Goal: Information Seeking & Learning: Check status

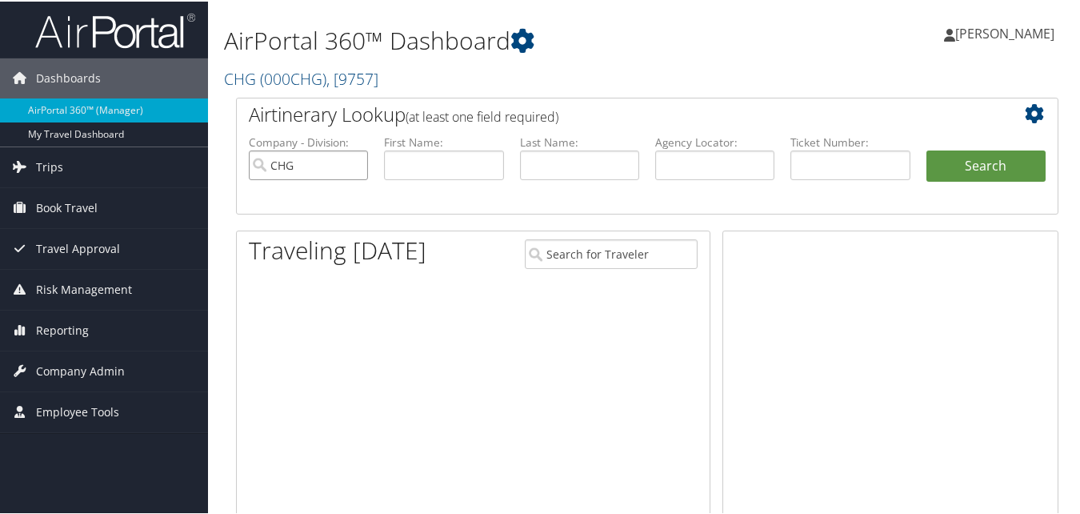
click at [358, 165] on input "CHG" at bounding box center [308, 164] width 119 height 30
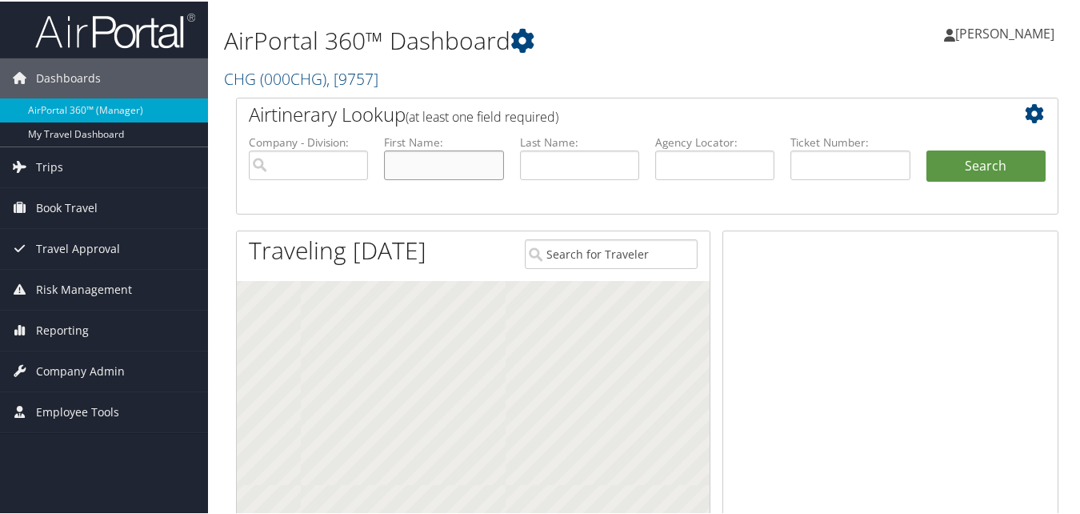
click at [406, 164] on input "text" at bounding box center [443, 164] width 119 height 30
paste input "Rosa"
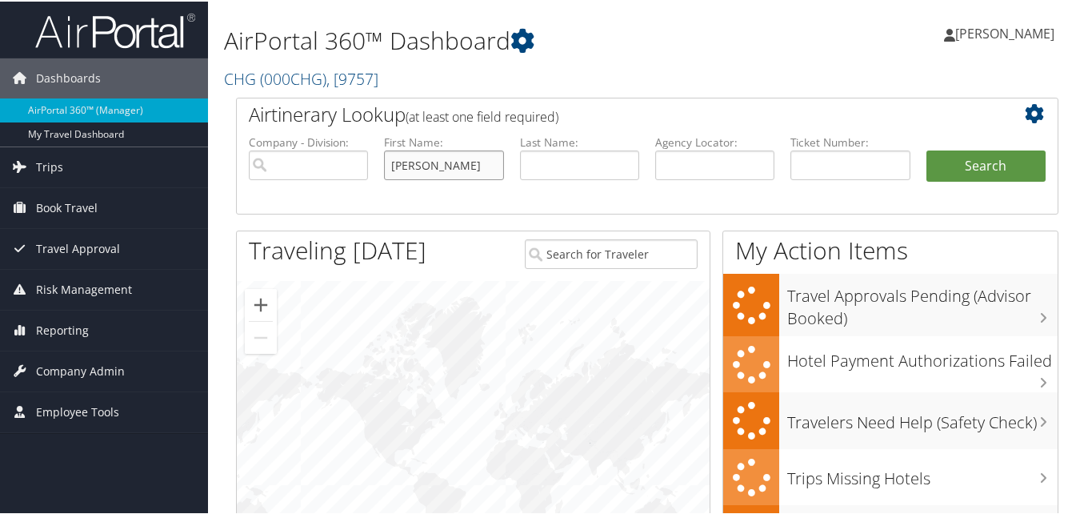
type input "Rosa"
click at [606, 154] on input "text" at bounding box center [579, 164] width 119 height 30
paste input "Carcamo"
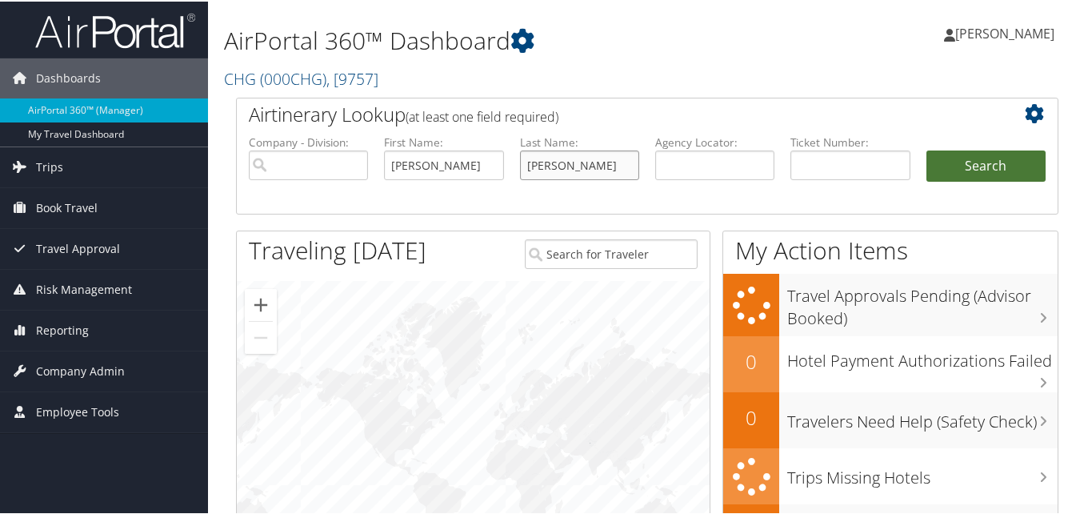
type input "Carcamo"
click at [937, 155] on button "Search" at bounding box center [985, 165] width 119 height 32
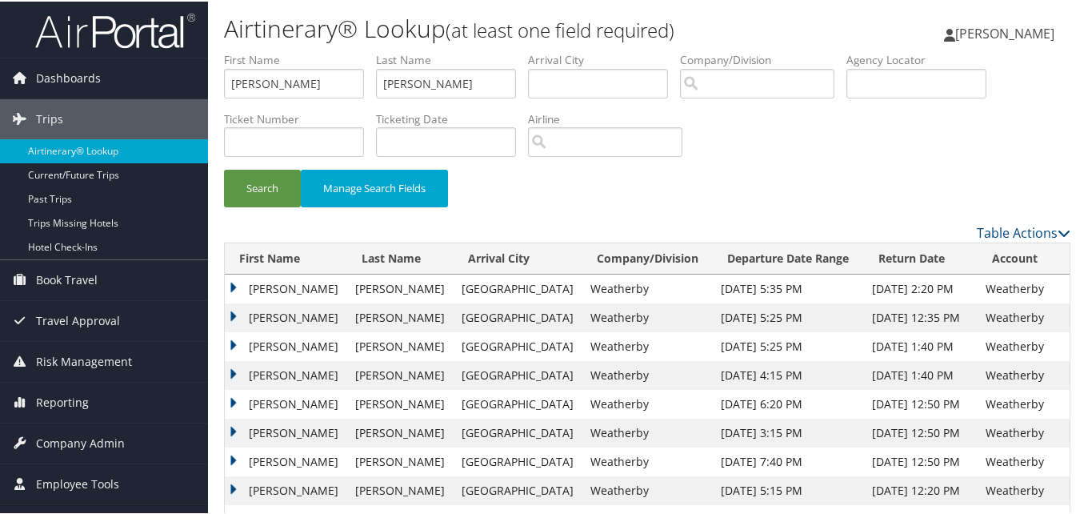
click at [236, 286] on td "[PERSON_NAME]" at bounding box center [286, 287] width 122 height 29
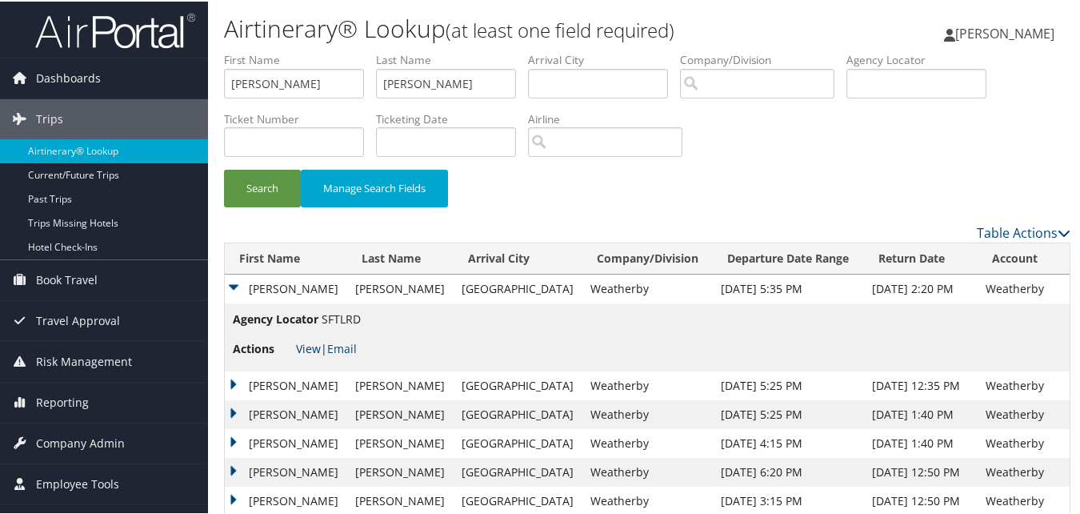
click at [310, 345] on link "View" at bounding box center [308, 346] width 25 height 15
click at [341, 78] on input "Rosa" at bounding box center [294, 82] width 140 height 30
paste input "John"
type input "John"
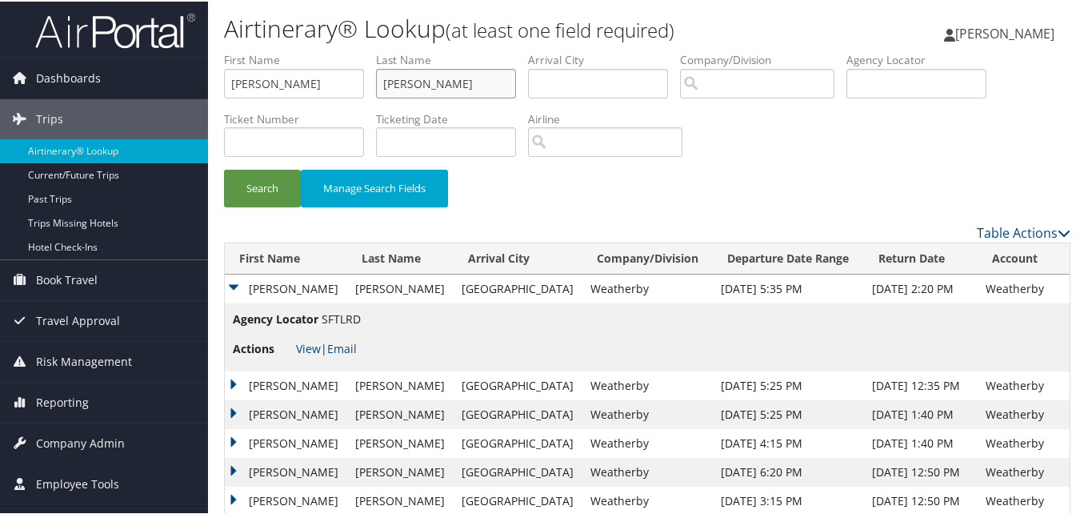
click at [501, 93] on input "Carcamo" at bounding box center [446, 82] width 140 height 30
paste input "Ho"
click at [456, 88] on input "CarcamoHo" at bounding box center [446, 82] width 140 height 30
paste input "text"
type input "Ho"
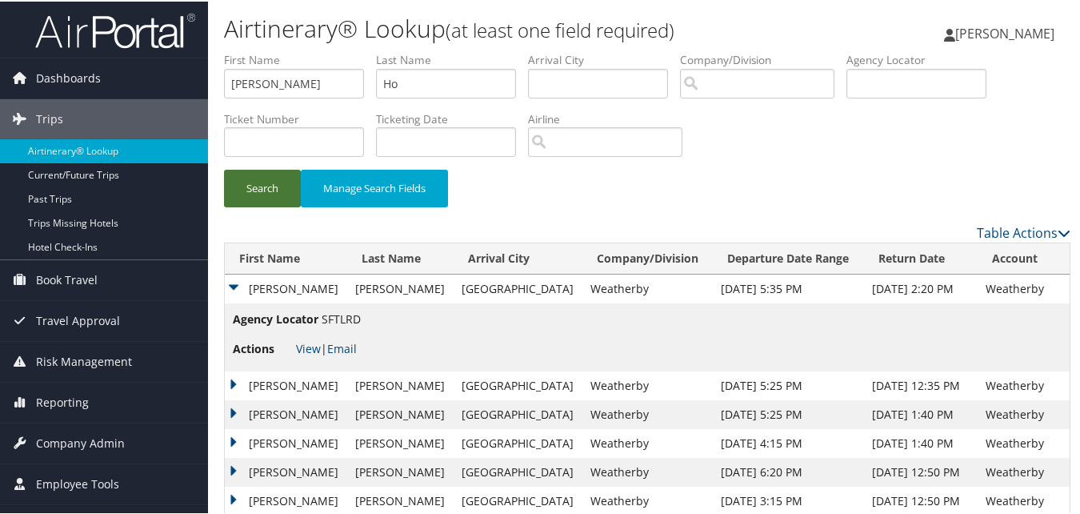
drag, startPoint x: 214, startPoint y: 206, endPoint x: 246, endPoint y: 191, distance: 35.4
click at [214, 206] on div "Search Manage Search Fields" at bounding box center [647, 195] width 870 height 54
click at [258, 189] on button "Search" at bounding box center [262, 187] width 77 height 38
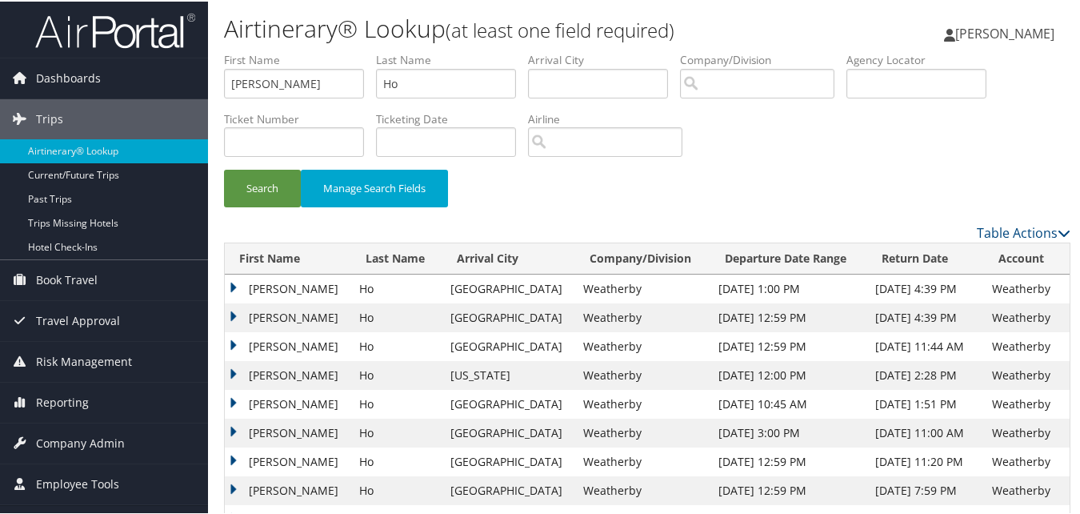
click at [231, 342] on td "John" at bounding box center [288, 344] width 126 height 29
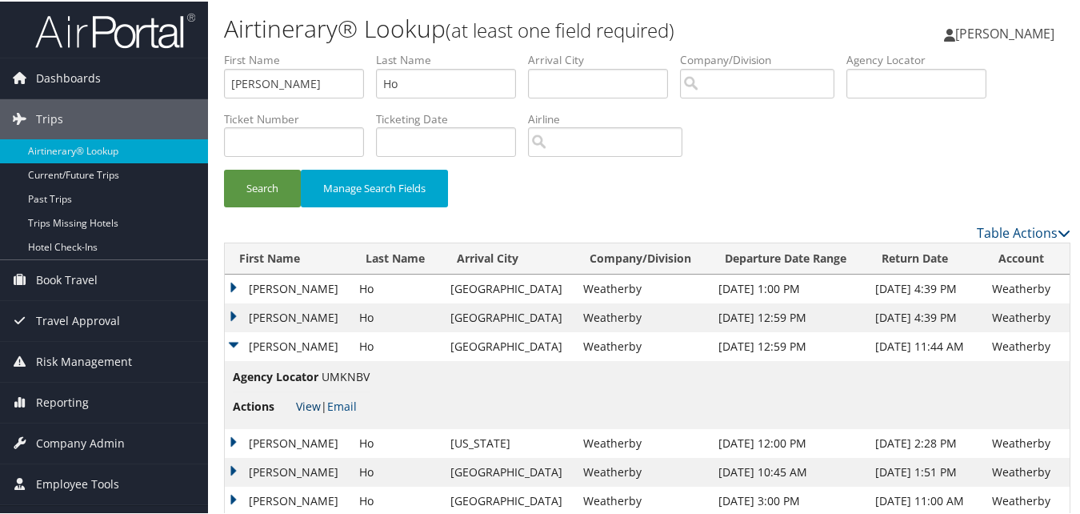
click at [306, 403] on link "View" at bounding box center [308, 404] width 25 height 15
click at [318, 86] on input "John" at bounding box center [294, 82] width 140 height 30
paste input "Ricardo"
type input "Ricardo"
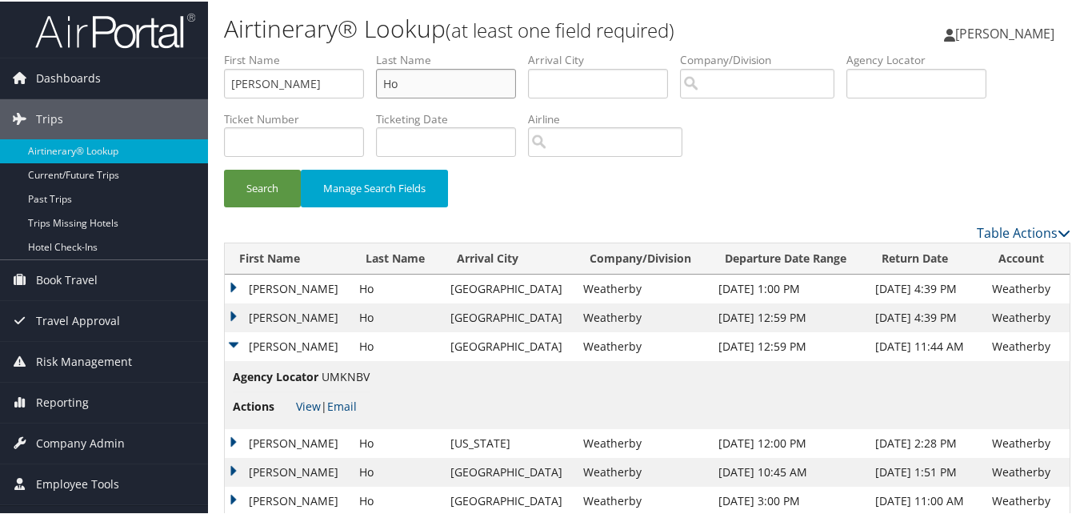
click at [481, 91] on input "Ho" at bounding box center [446, 82] width 140 height 30
paste input "Quintero"
click at [441, 84] on input "HoQuintero" at bounding box center [446, 82] width 140 height 30
paste input "text"
type input "Quintero"
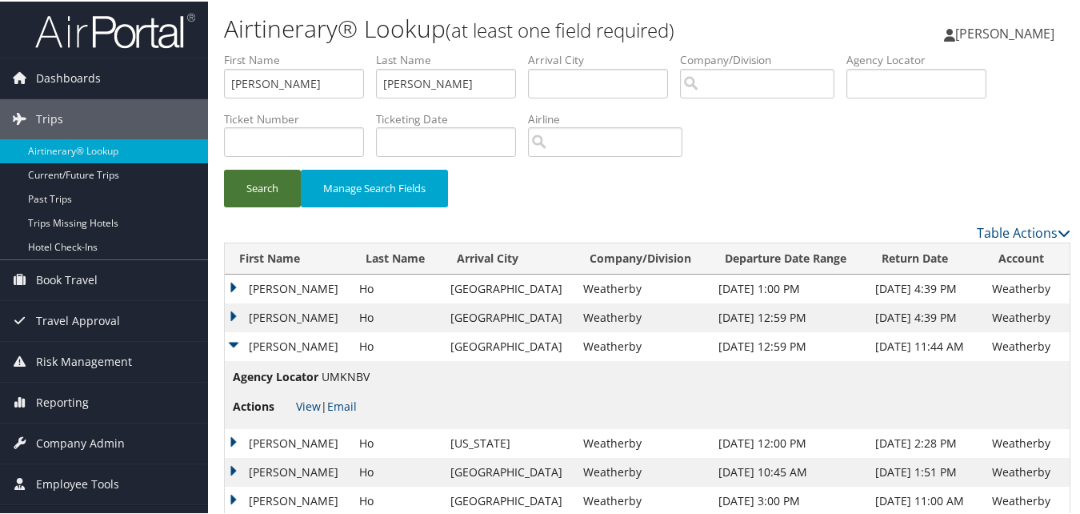
click at [265, 185] on button "Search" at bounding box center [262, 187] width 77 height 38
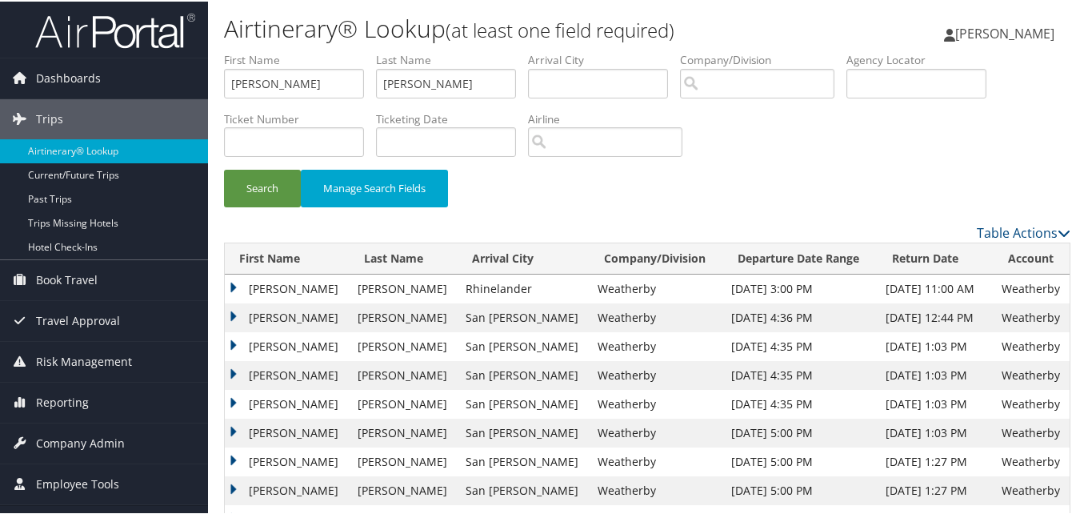
click at [236, 342] on td "Ricardo" at bounding box center [287, 344] width 125 height 29
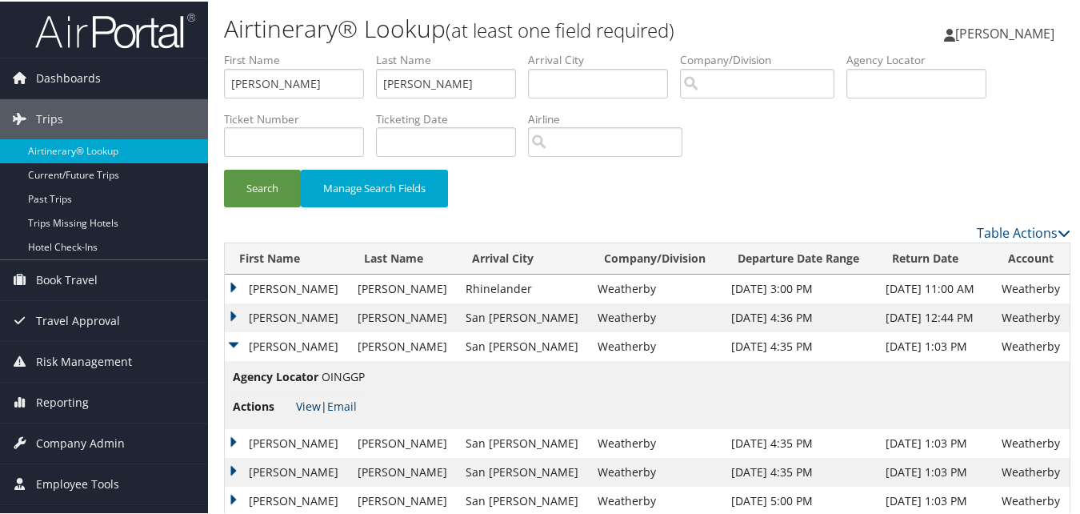
click at [310, 401] on link "View" at bounding box center [308, 404] width 25 height 15
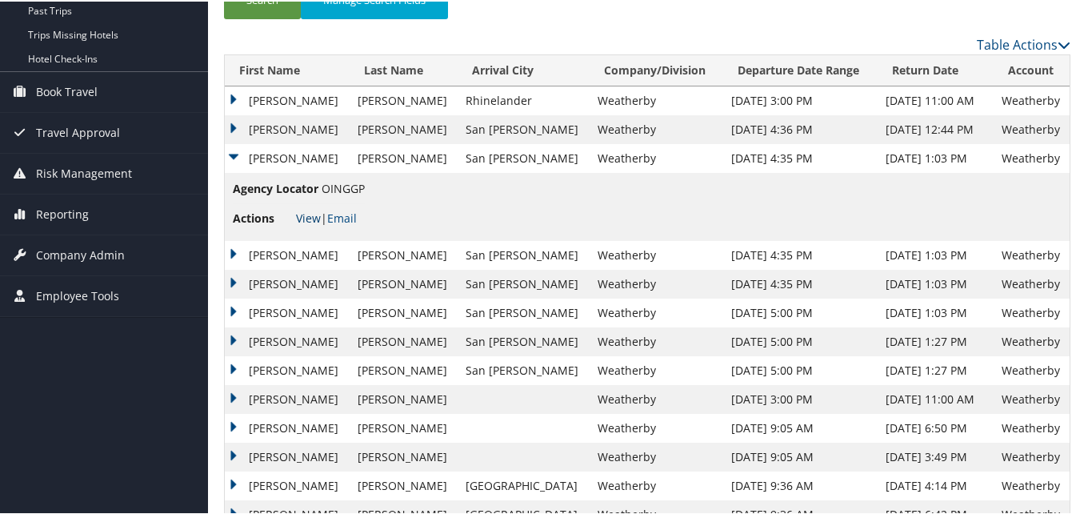
scroll to position [160, 0]
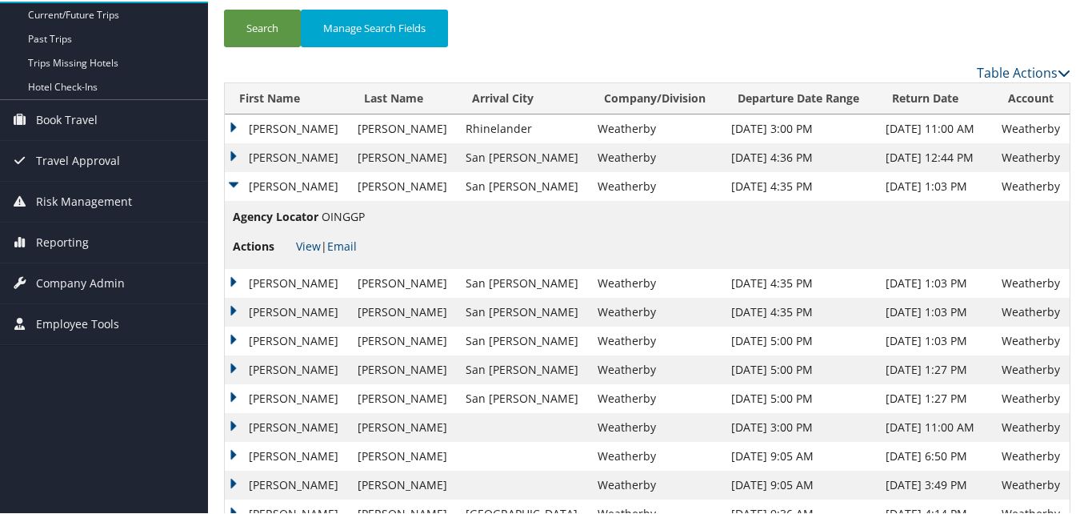
click at [235, 278] on td "Ricardo" at bounding box center [287, 281] width 125 height 29
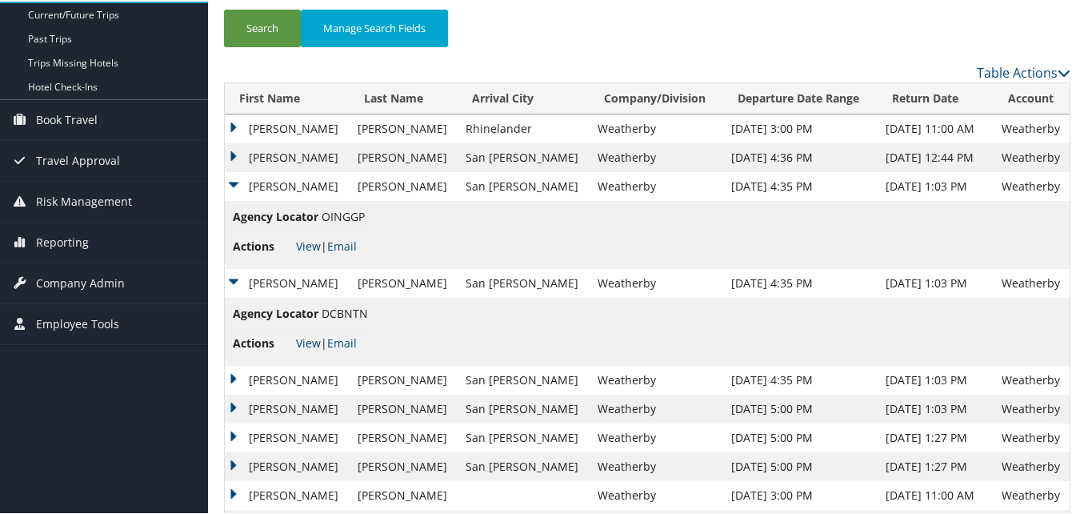
click at [310, 339] on link "View" at bounding box center [308, 341] width 25 height 15
click at [237, 153] on td "Ricardo" at bounding box center [287, 156] width 125 height 29
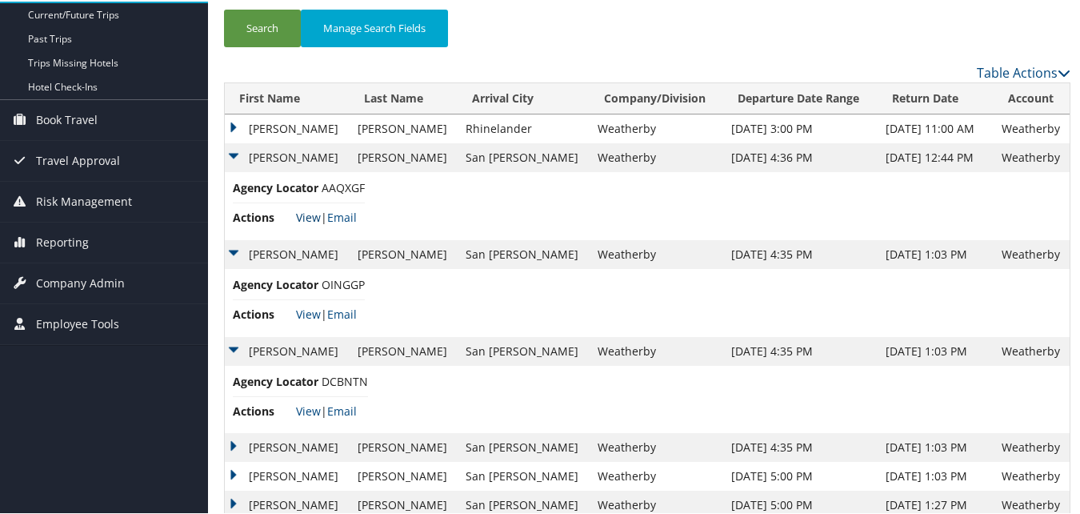
click at [314, 219] on link "View" at bounding box center [308, 215] width 25 height 15
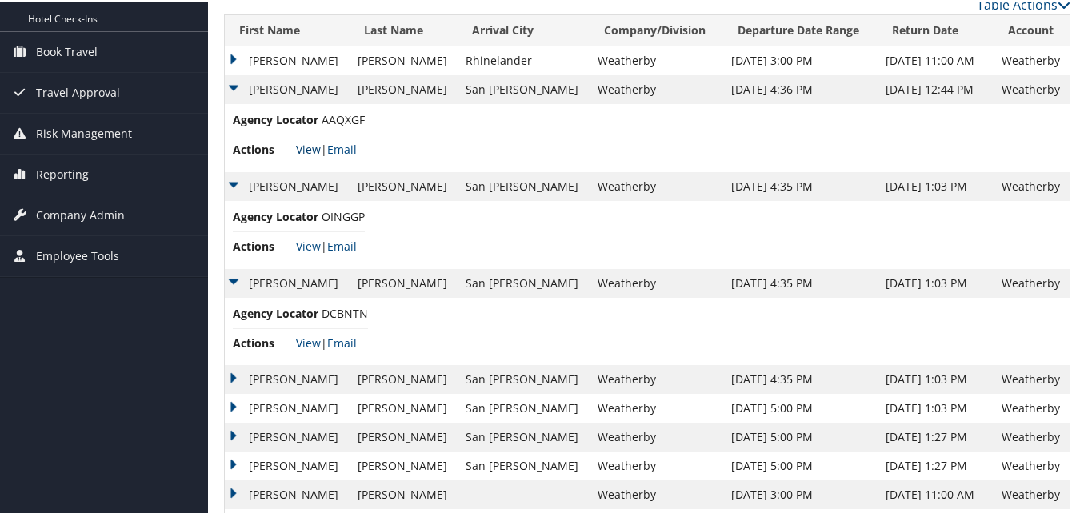
scroll to position [320, 0]
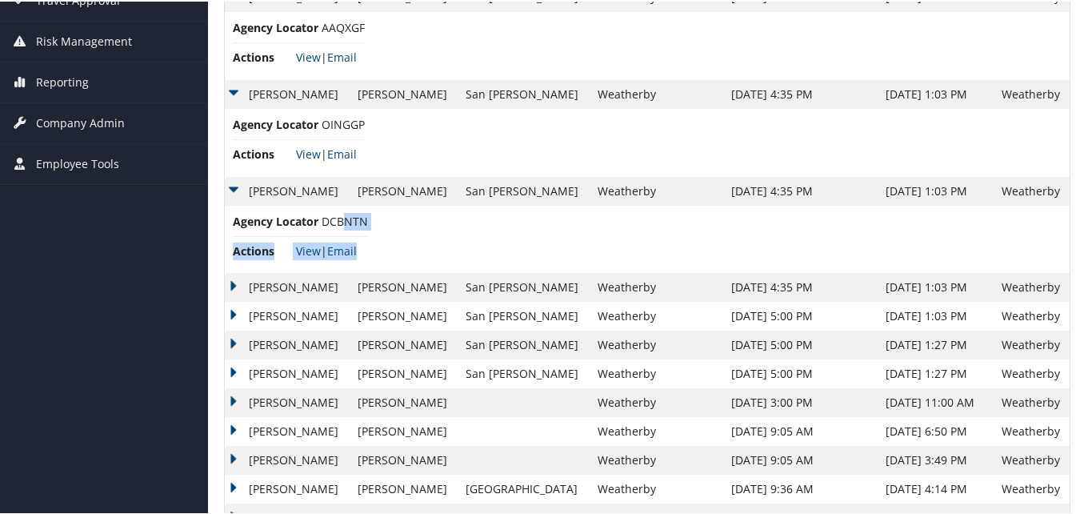
drag, startPoint x: 373, startPoint y: 218, endPoint x: 348, endPoint y: 215, distance: 24.9
click at [348, 215] on td "Agency Locator DCBNTN Actions View | Email" at bounding box center [647, 238] width 845 height 68
drag, startPoint x: 348, startPoint y: 215, endPoint x: 478, endPoint y: 150, distance: 146.0
click at [478, 150] on td "Agency Locator OINGGP Actions View | Email" at bounding box center [647, 141] width 845 height 68
click at [345, 118] on span "OINGGP" at bounding box center [343, 122] width 43 height 15
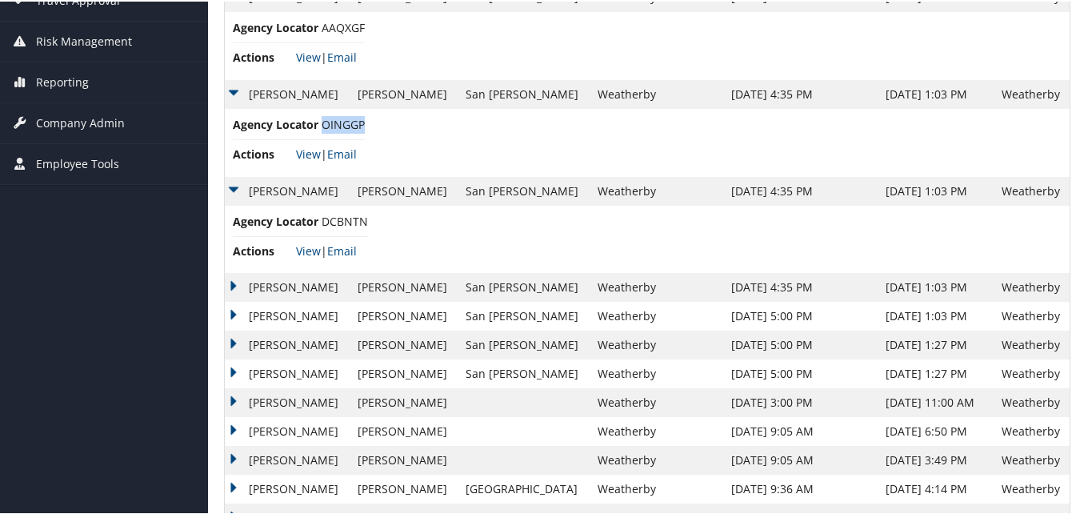
click at [345, 118] on span "OINGGP" at bounding box center [343, 122] width 43 height 15
copy span "OINGGP"
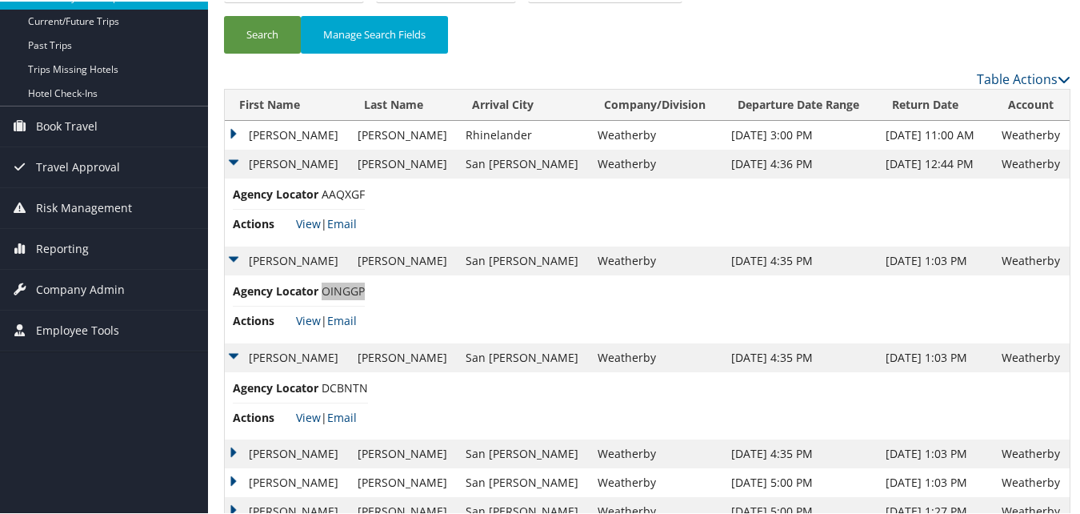
scroll to position [0, 0]
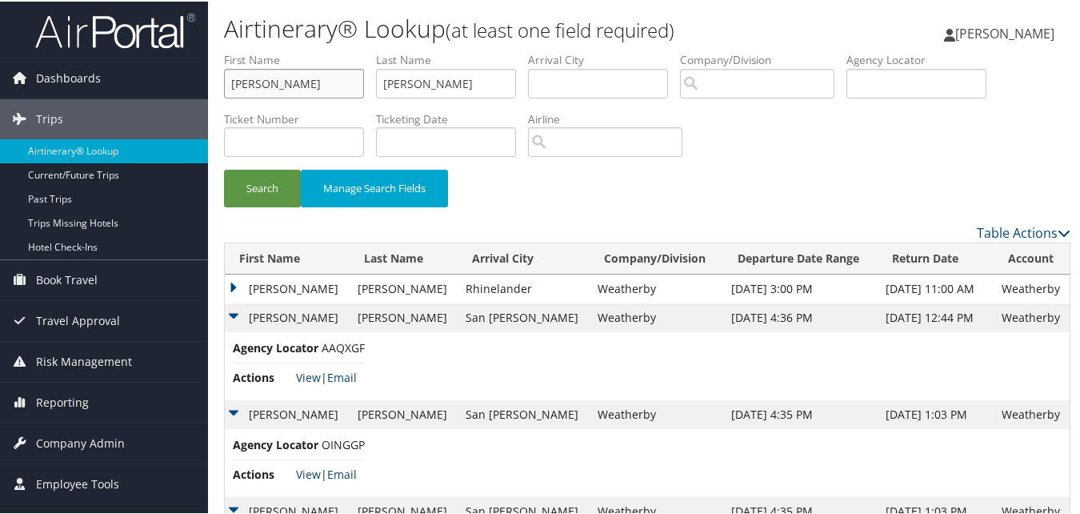
click at [342, 83] on input "Ricardo" at bounding box center [294, 82] width 140 height 30
paste input "Shyrlena"
type input "Shyrlena"
click at [409, 90] on input "Quintero" at bounding box center [446, 82] width 140 height 30
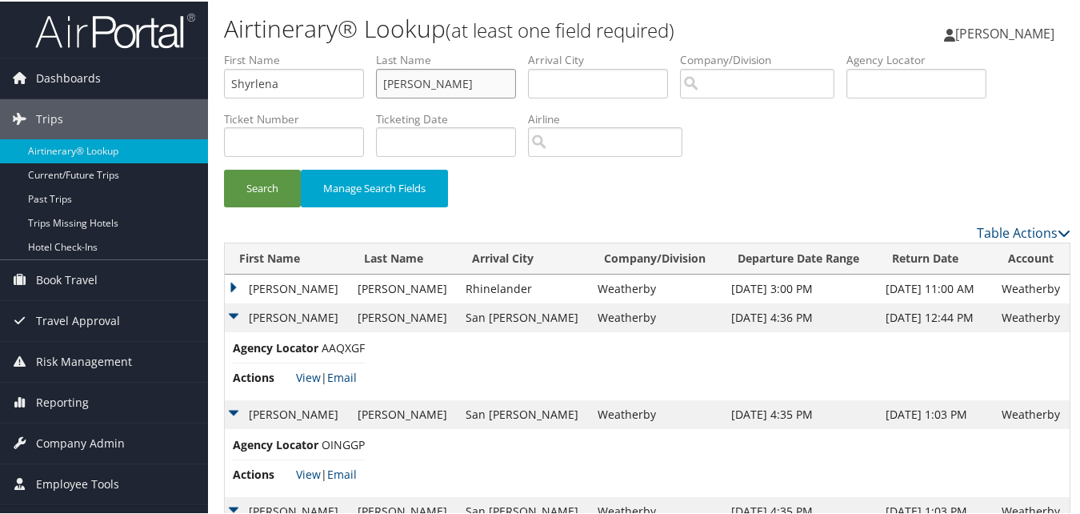
click at [409, 90] on input "Quintero" at bounding box center [446, 82] width 140 height 30
paste input "Bogard"
click at [402, 87] on input "QuiBogardtero" at bounding box center [446, 82] width 140 height 30
paste input "Bogard"
type input "Bogard"
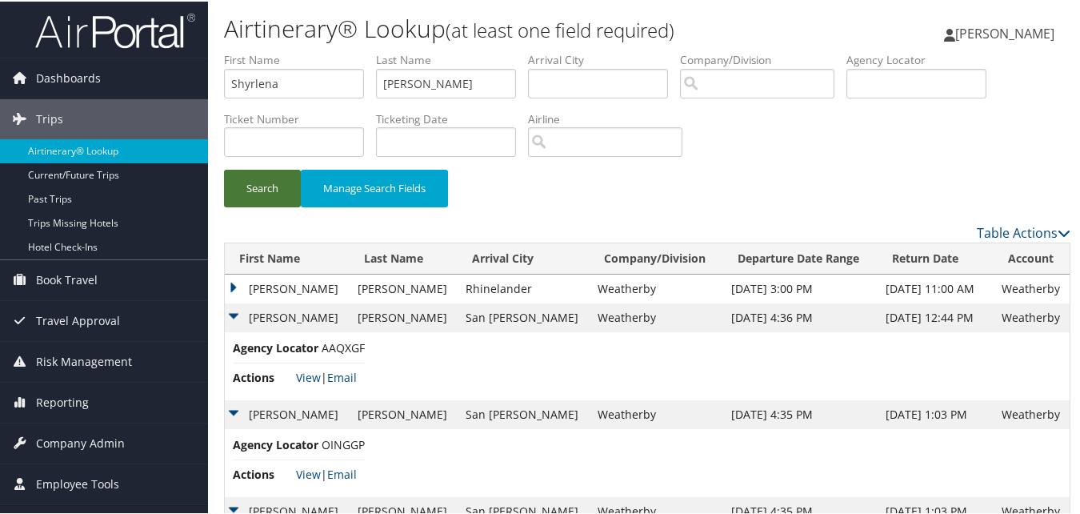
click at [258, 194] on button "Search" at bounding box center [262, 187] width 77 height 38
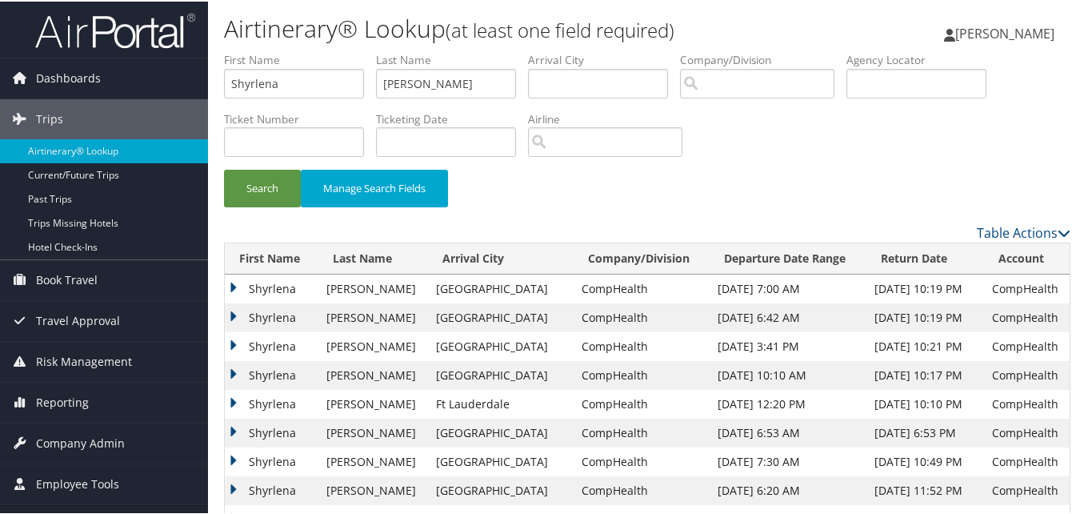
drag, startPoint x: 228, startPoint y: 322, endPoint x: 234, endPoint y: 329, distance: 9.1
click at [228, 322] on td "Shyrlena" at bounding box center [272, 316] width 94 height 29
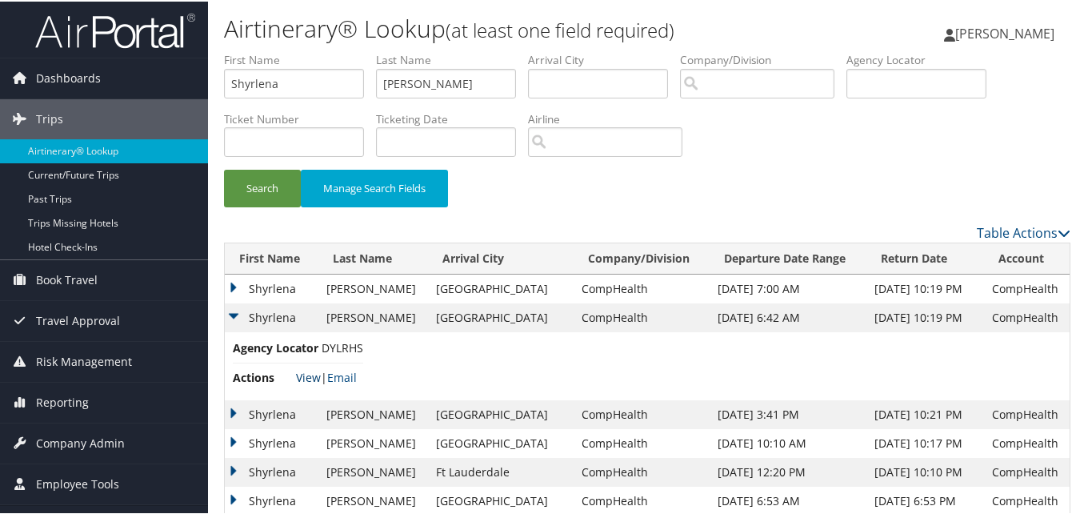
click at [299, 373] on link "View" at bounding box center [308, 375] width 25 height 15
click at [330, 86] on input "Shyrlena" at bounding box center [294, 82] width 140 height 30
paste input "Victori"
type input "Victoria"
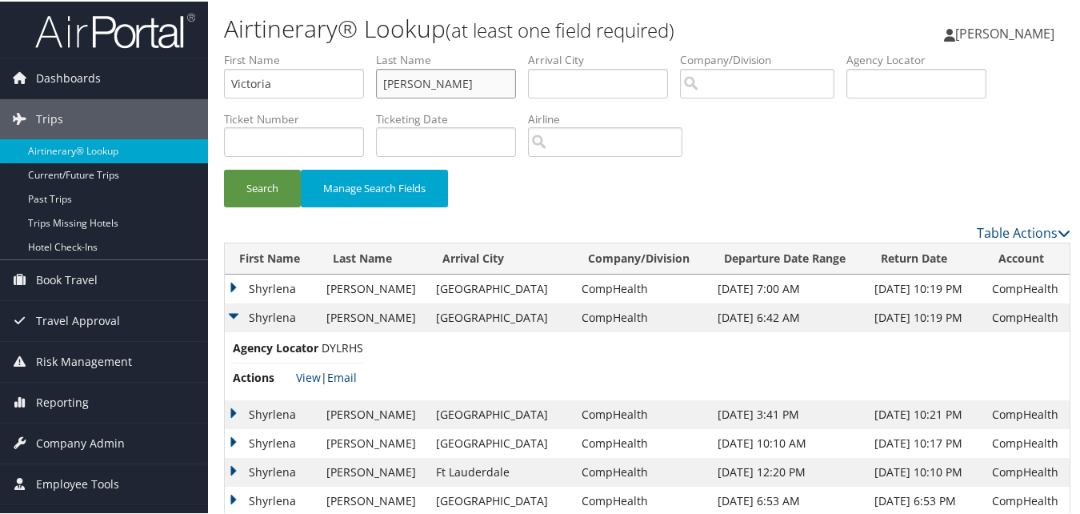
click at [491, 83] on input "Bogard" at bounding box center [446, 82] width 140 height 30
paste input "Garcia"
type input "Garcia"
click at [272, 189] on button "Search" at bounding box center [262, 187] width 77 height 38
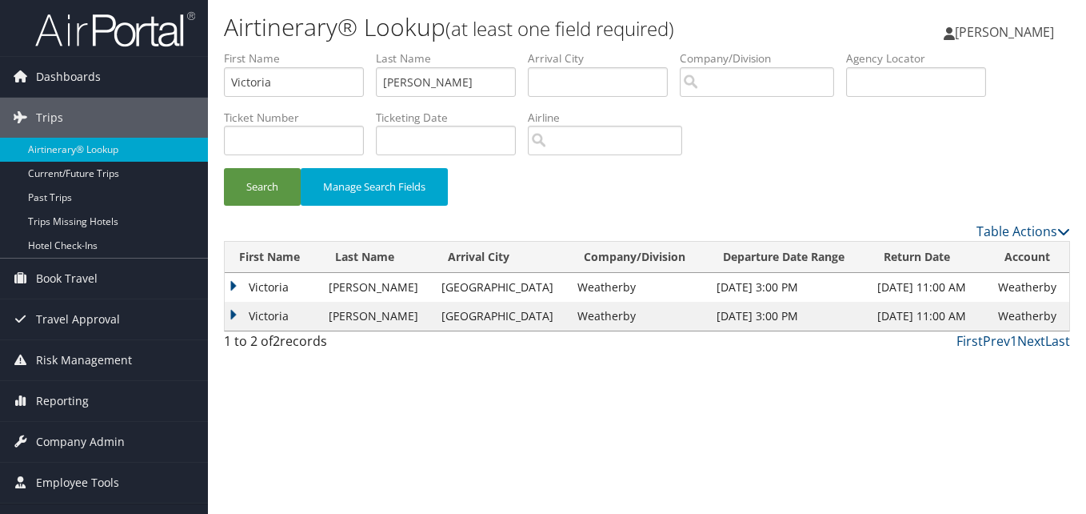
click at [233, 317] on td "Victoria" at bounding box center [273, 316] width 96 height 29
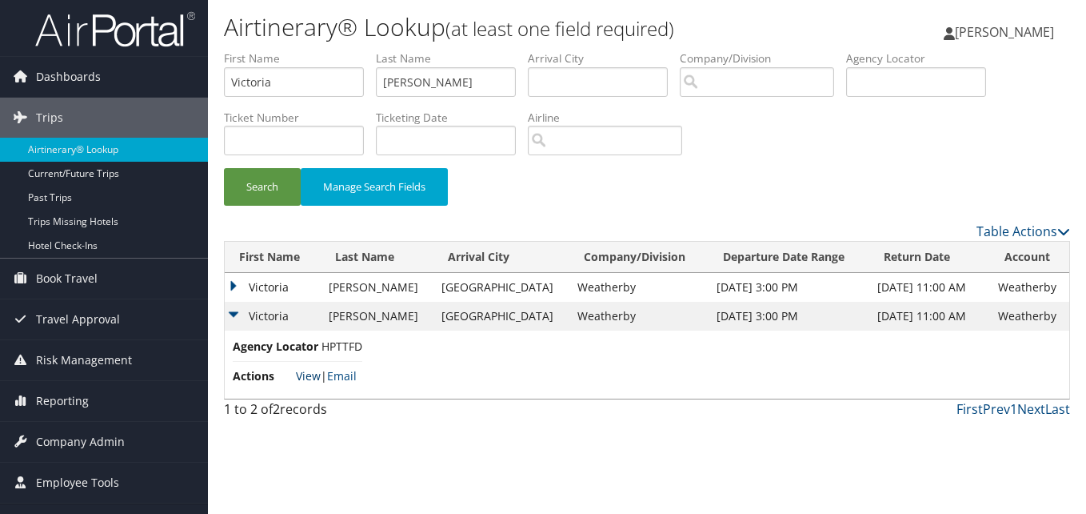
click at [303, 382] on link "View" at bounding box center [308, 375] width 25 height 15
click at [230, 285] on td "Victoria" at bounding box center [273, 287] width 96 height 29
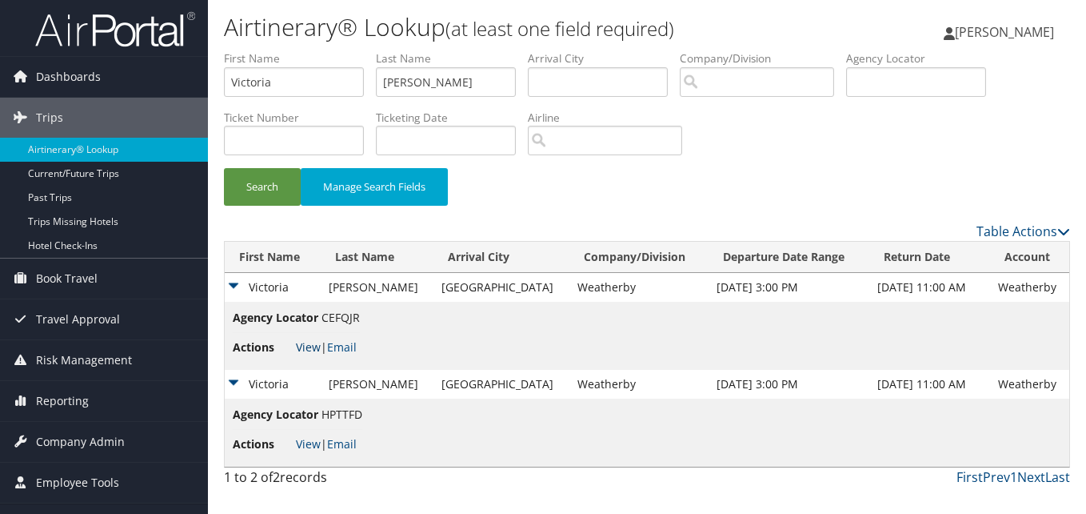
click at [301, 349] on link "View" at bounding box center [308, 346] width 25 height 15
click at [261, 76] on input "Victoria" at bounding box center [294, 82] width 140 height 30
paste input "Marc"
type input "Marc"
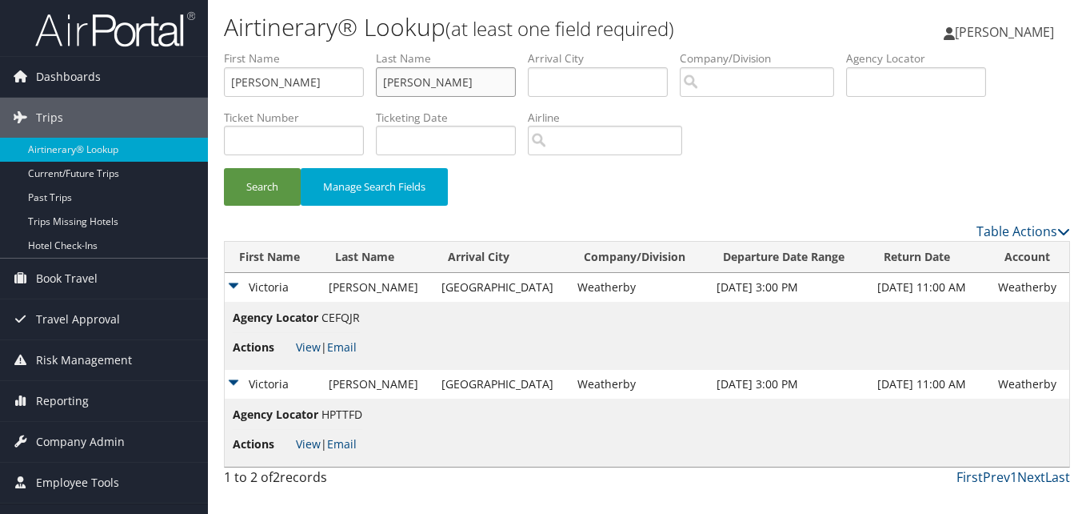
click at [458, 87] on input "Garcia" at bounding box center [446, 82] width 140 height 30
paste input "Labovich"
type input "Labovich"
click at [265, 194] on button "Search" at bounding box center [262, 187] width 77 height 38
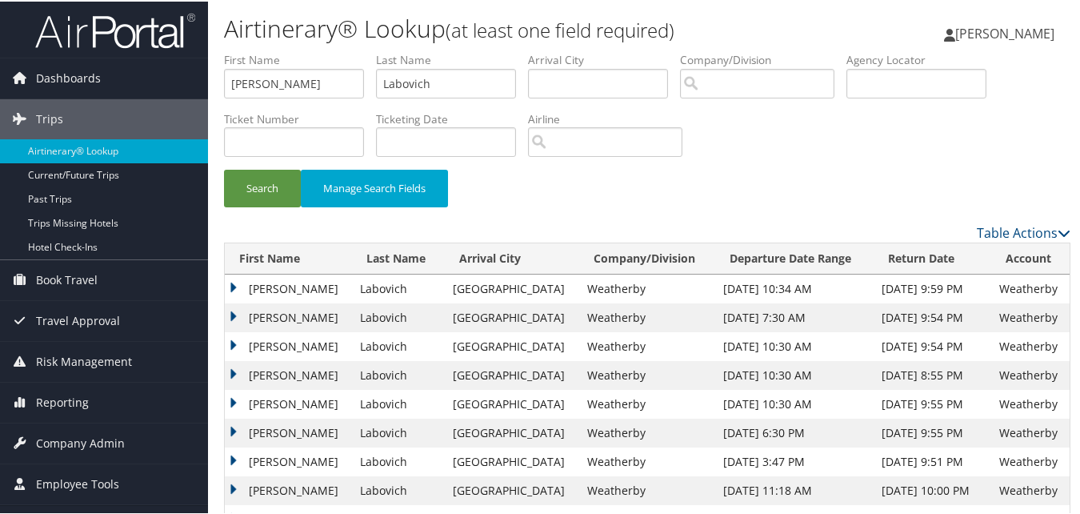
click at [233, 343] on td "Marc" at bounding box center [288, 344] width 127 height 29
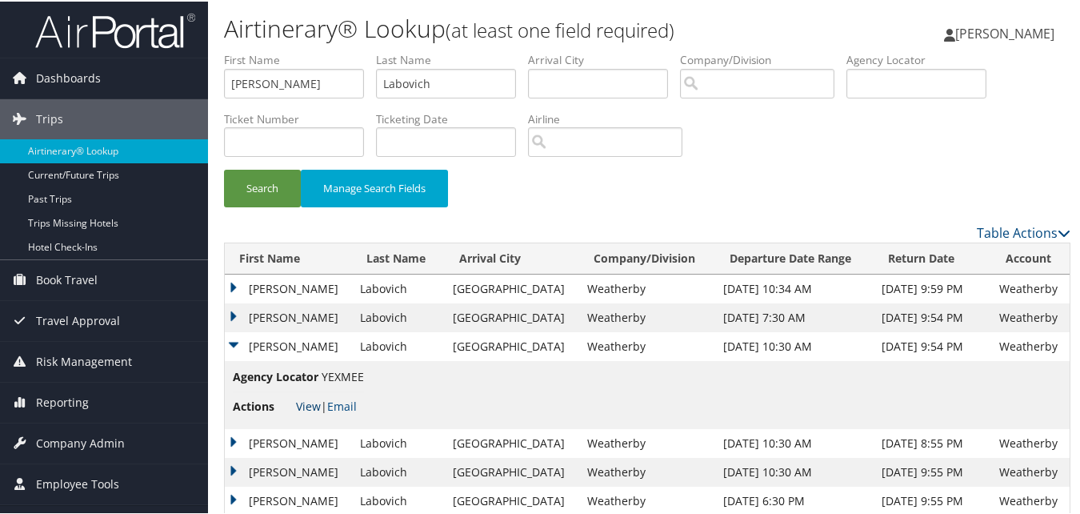
click at [311, 402] on link "View" at bounding box center [308, 404] width 25 height 15
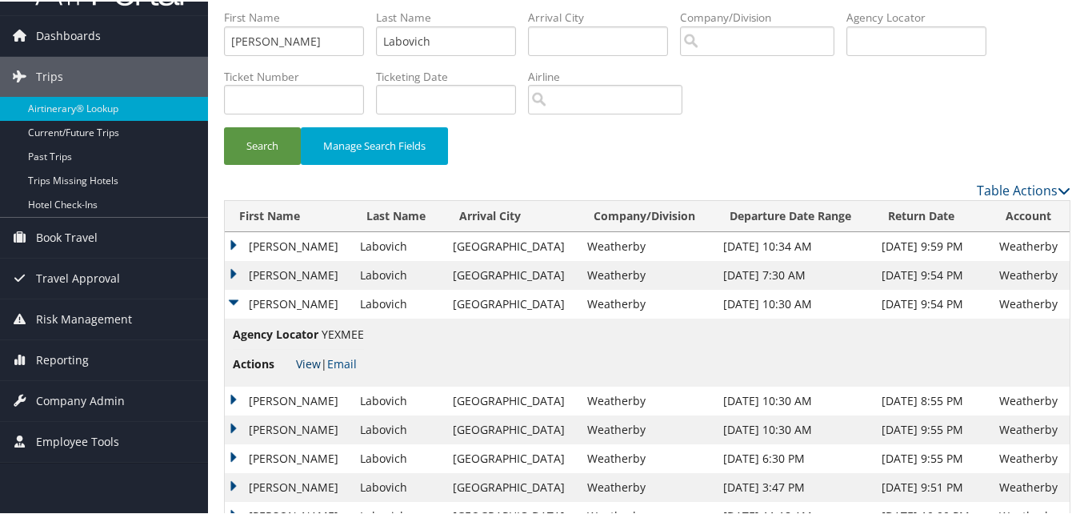
scroll to position [80, 0]
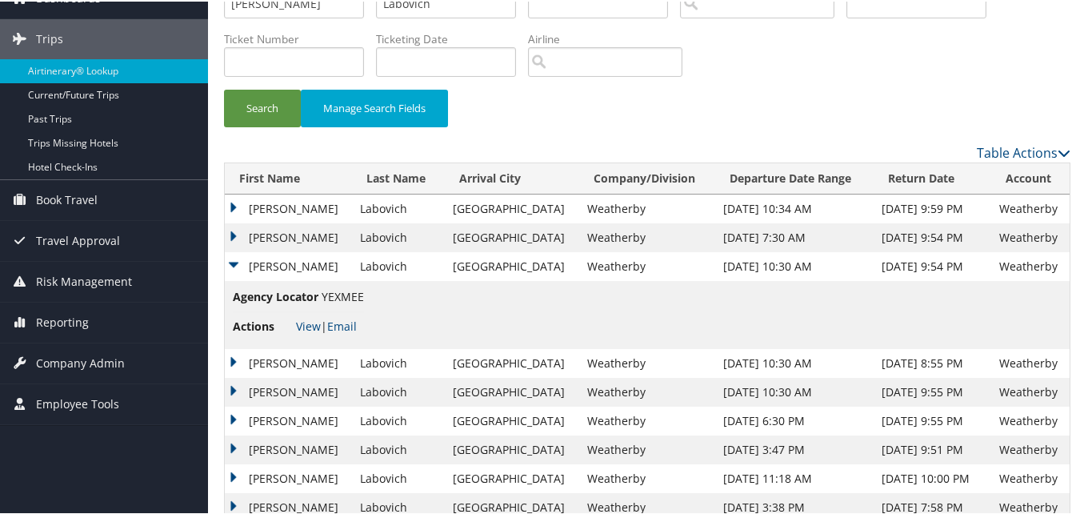
click at [233, 357] on td "Marc" at bounding box center [288, 361] width 127 height 29
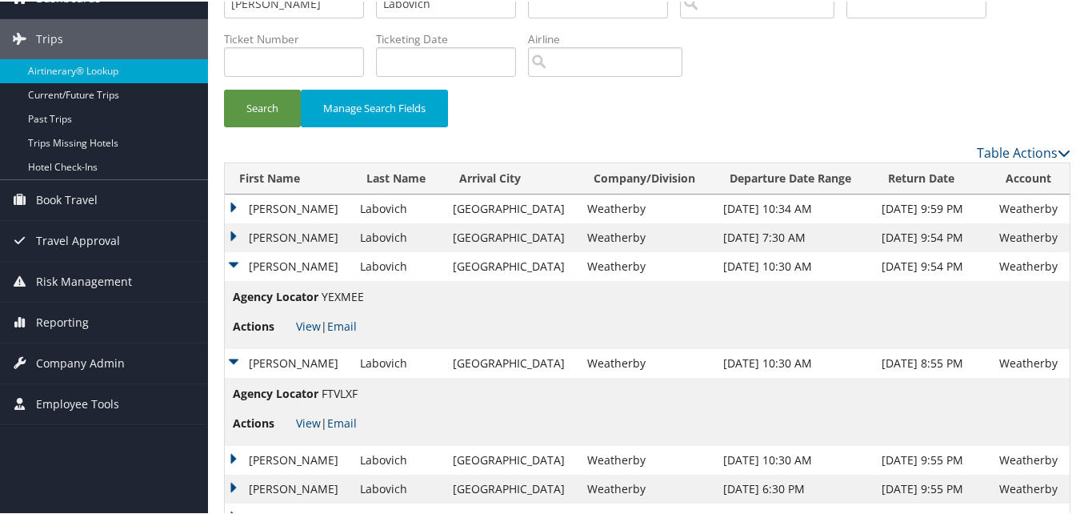
click at [292, 417] on span "Actions" at bounding box center [263, 422] width 60 height 18
click at [296, 420] on link "View" at bounding box center [308, 421] width 25 height 15
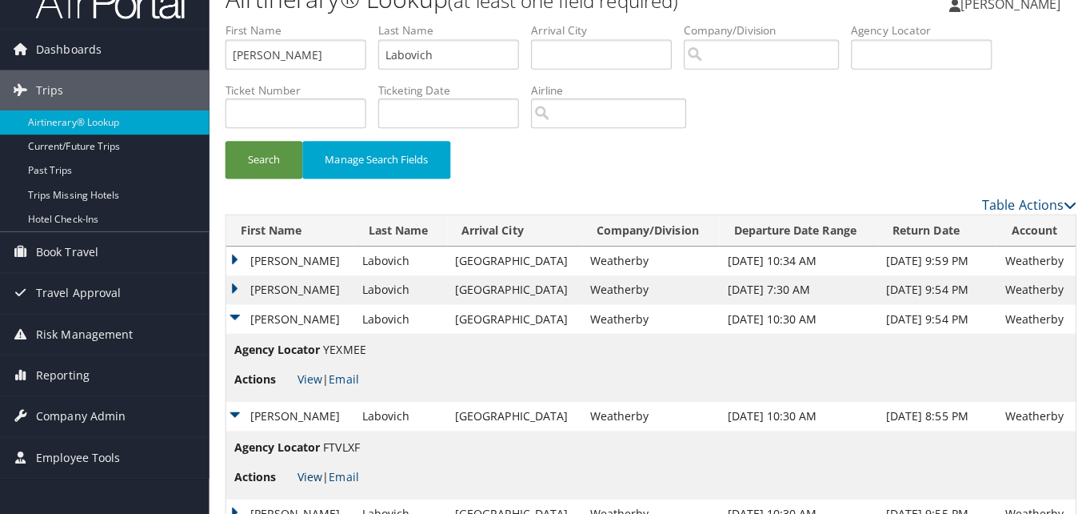
scroll to position [0, 0]
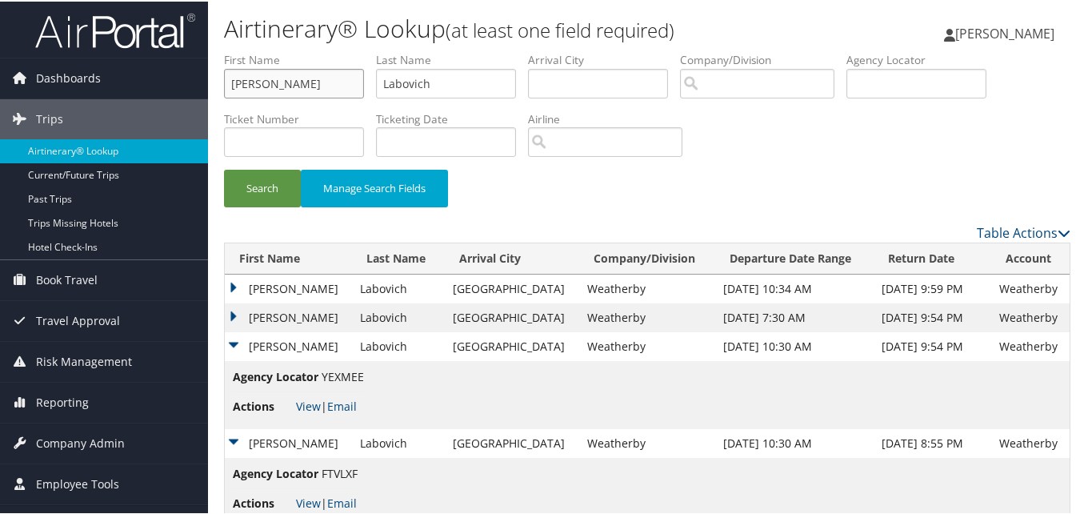
click at [293, 86] on input "Marc" at bounding box center [294, 82] width 140 height 30
paste input "Salil"
type input "Salil"
click at [482, 75] on input "Labovich" at bounding box center [446, 82] width 140 height 30
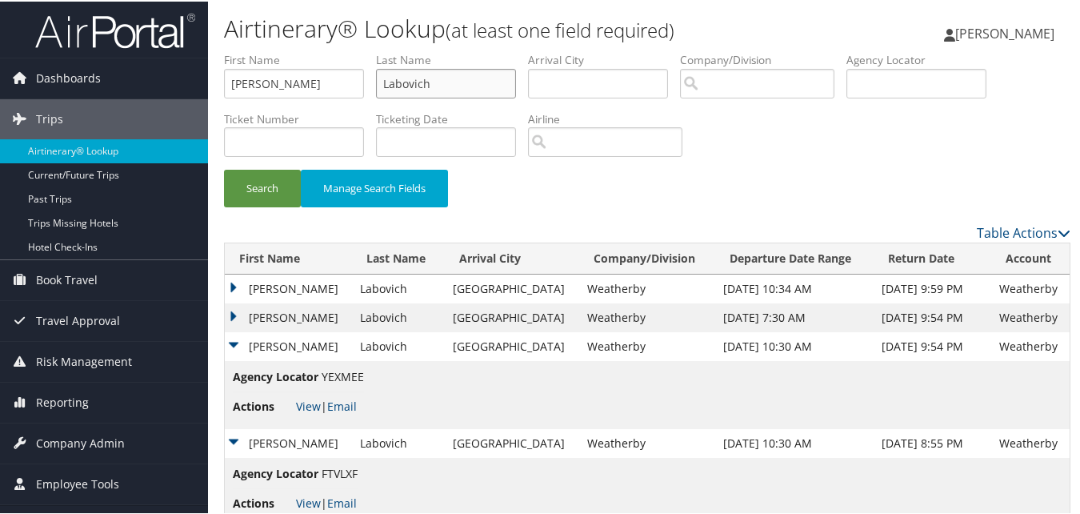
click at [482, 75] on input "Labovich" at bounding box center [446, 82] width 140 height 30
paste input "Joshi"
type input "Joshi"
click at [258, 181] on button "Search" at bounding box center [262, 187] width 77 height 38
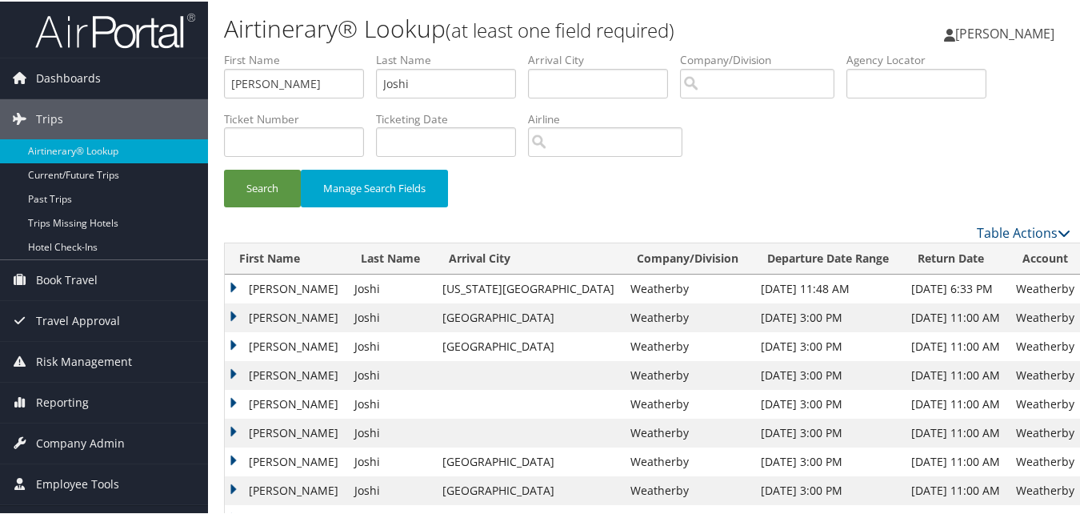
click at [234, 316] on td "Salil" at bounding box center [286, 316] width 122 height 29
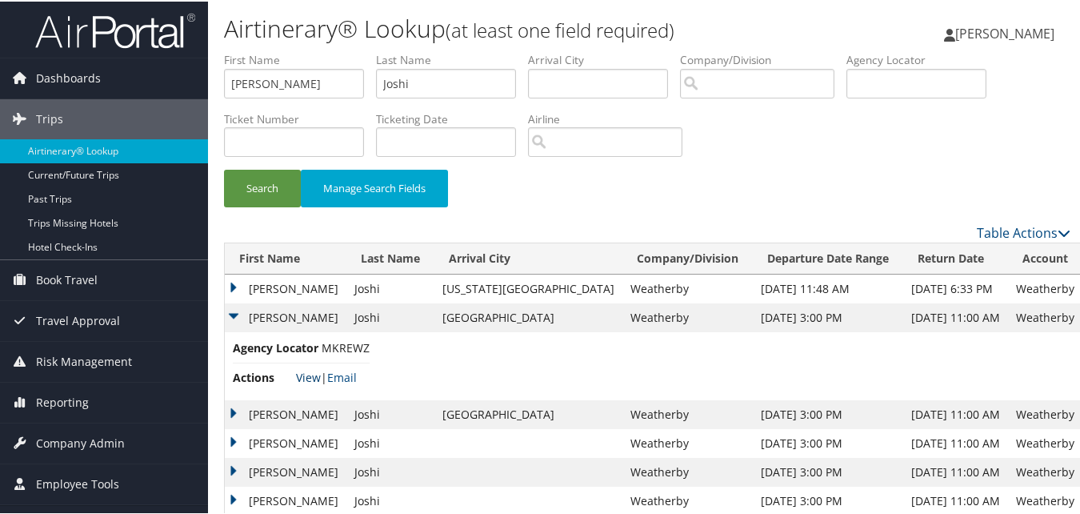
click at [303, 370] on link "View" at bounding box center [308, 375] width 25 height 15
click at [326, 80] on input "Salil" at bounding box center [294, 82] width 140 height 30
paste input "Ravi"
type input "Ravi"
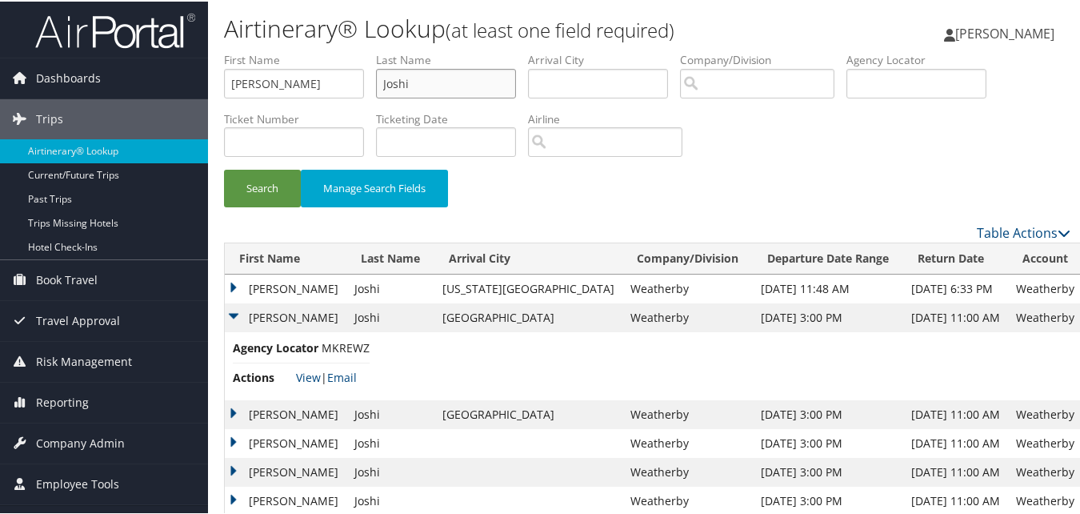
click at [442, 86] on input "Joshi" at bounding box center [446, 82] width 140 height 30
paste input "Singh"
type input "Singh"
click at [278, 182] on button "Search" at bounding box center [262, 187] width 77 height 38
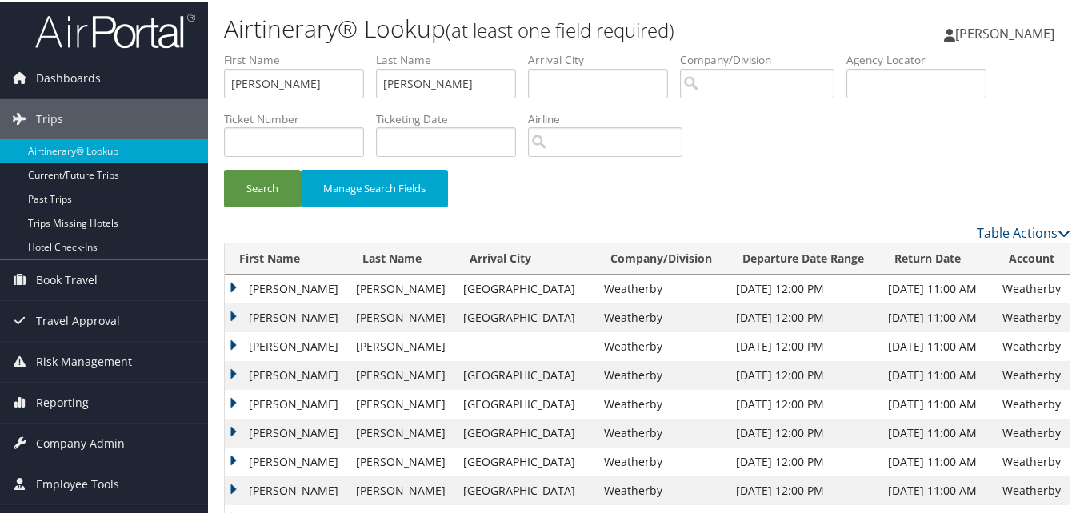
click at [235, 373] on td "Ravi" at bounding box center [286, 373] width 123 height 29
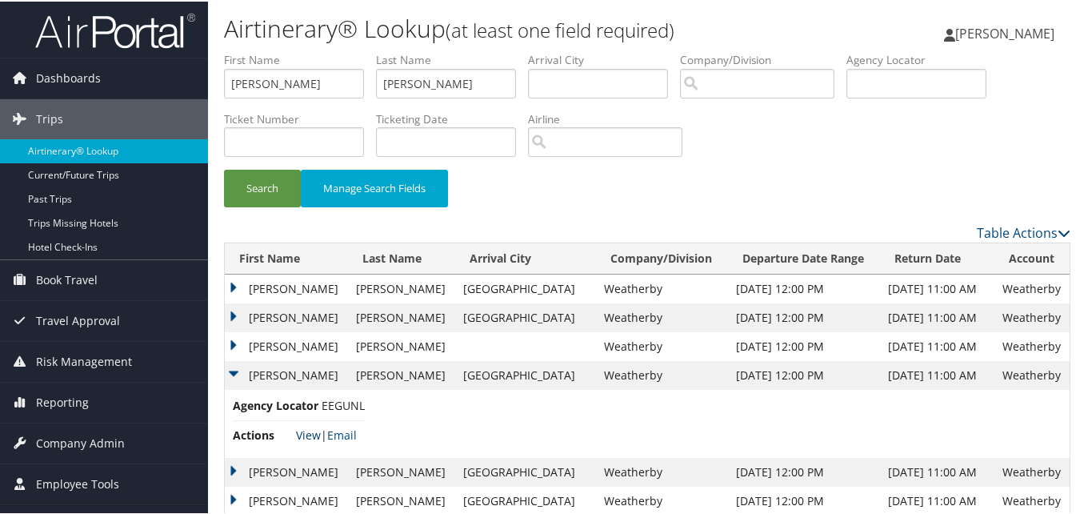
click at [310, 432] on link "View" at bounding box center [308, 433] width 25 height 15
click at [258, 94] on input "Ravi" at bounding box center [294, 82] width 140 height 30
paste input "Yassir"
type input "Yassir"
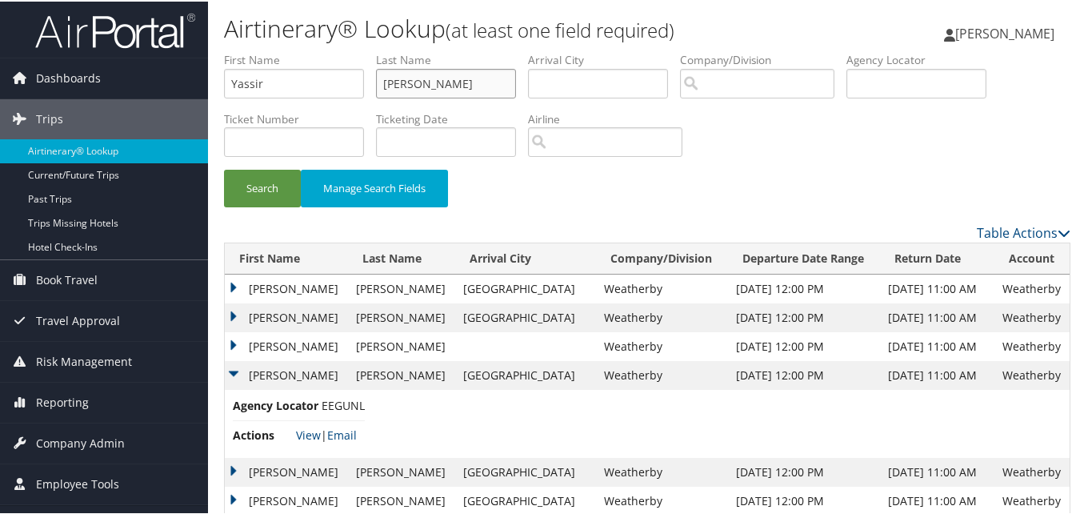
click at [399, 85] on input "Singh" at bounding box center [446, 82] width 140 height 30
paste input "onbol"
type input "Sonbol"
click at [290, 190] on button "Search" at bounding box center [262, 187] width 77 height 38
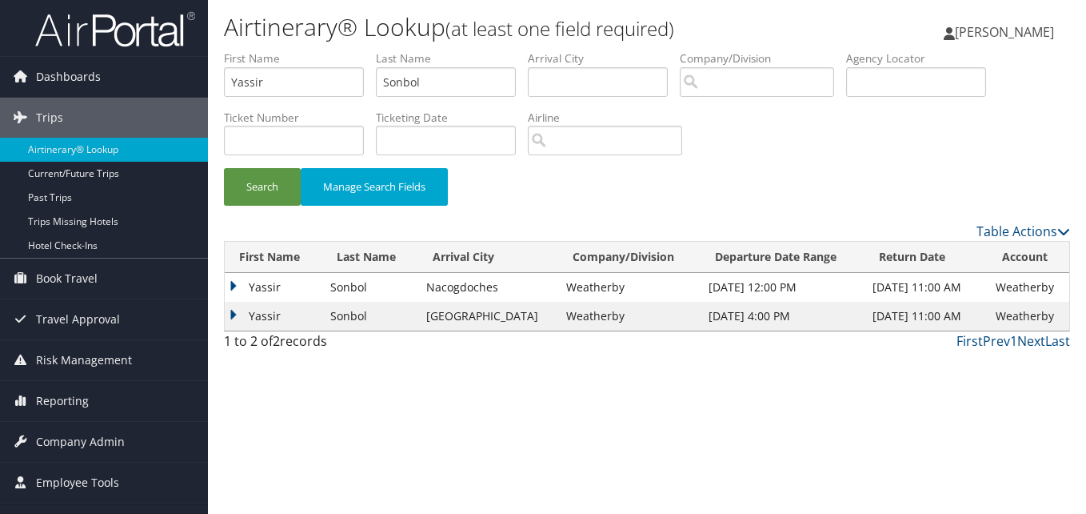
click at [226, 316] on td "Yassir" at bounding box center [274, 316] width 98 height 29
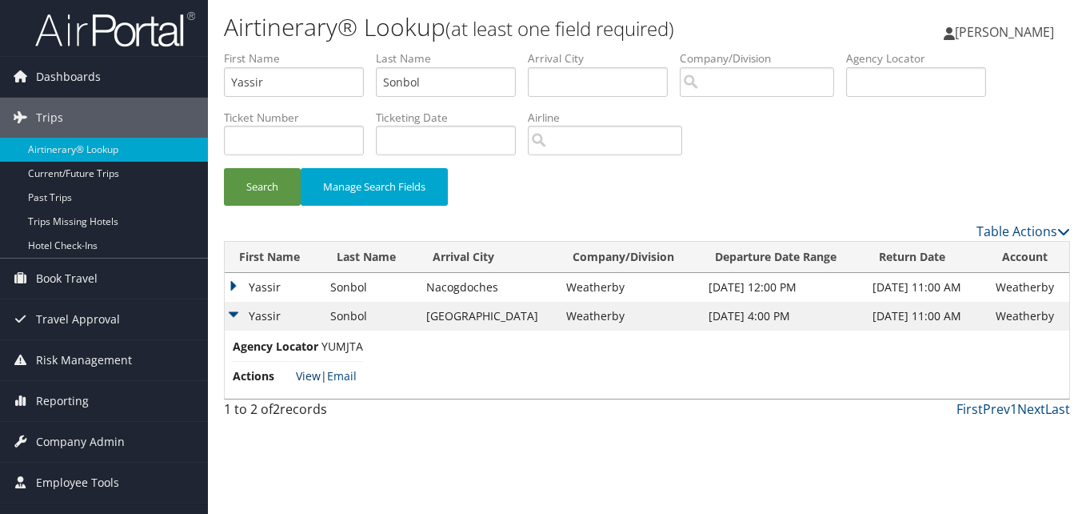
click at [318, 371] on link "View" at bounding box center [308, 375] width 25 height 15
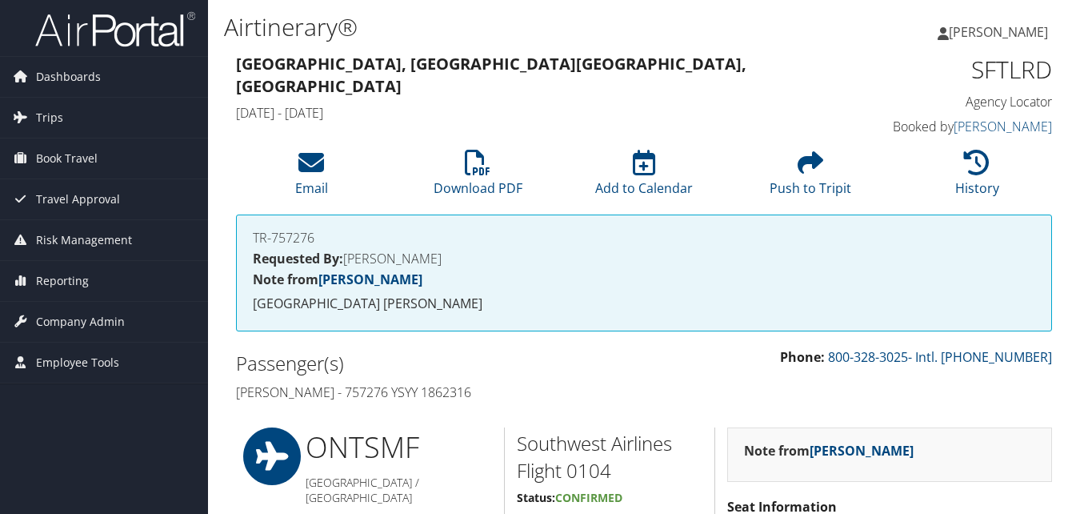
scroll to position [880, 0]
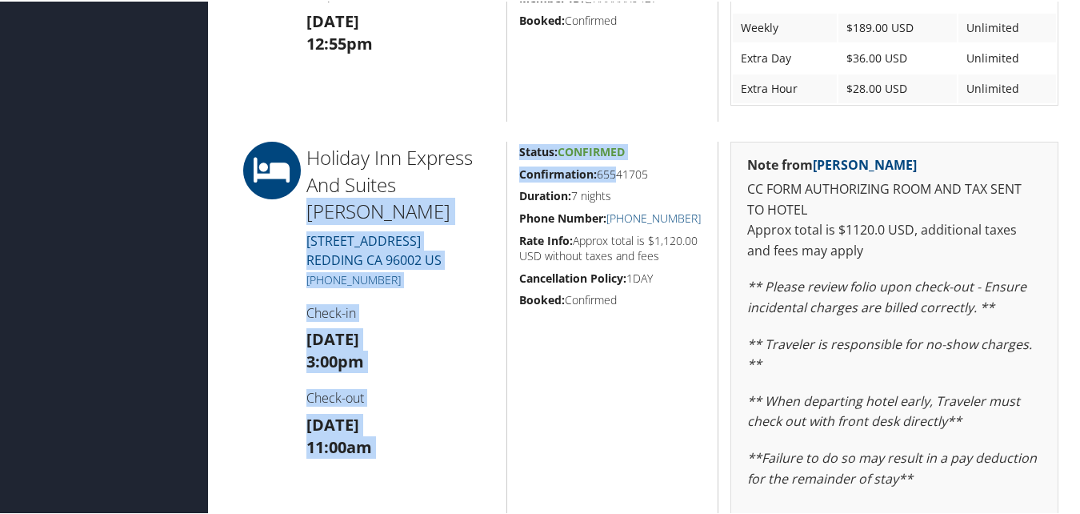
click at [608, 178] on div "Holiday Inn Express And Suites [PERSON_NAME] [STREET_ADDRESS] [PHONE_NUMBER] Ch…" at bounding box center [647, 387] width 846 height 495
click at [608, 178] on h5 "Confirmation: 65541705" at bounding box center [612, 173] width 187 height 16
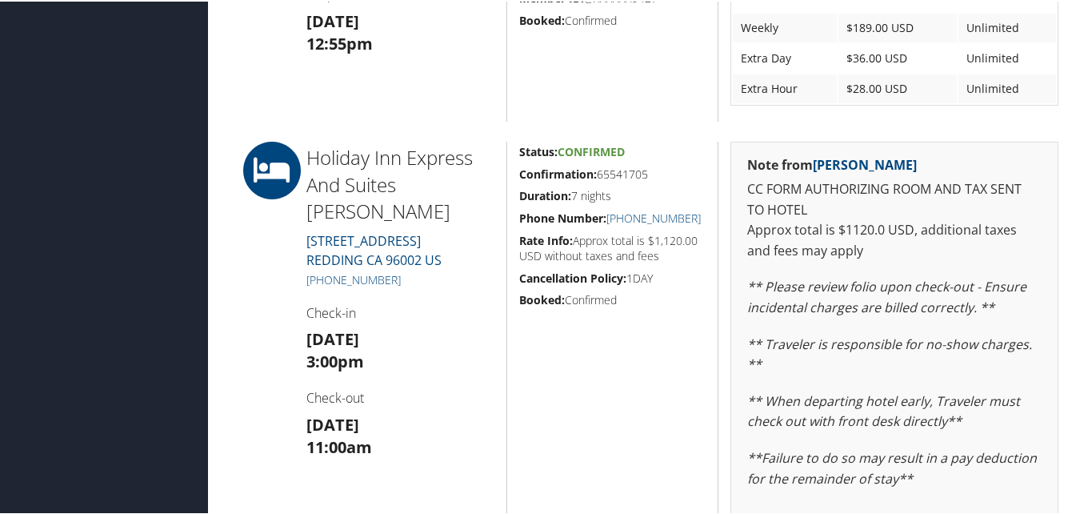
drag, startPoint x: 535, startPoint y: 176, endPoint x: 650, endPoint y: 173, distance: 115.3
click at [650, 173] on h5 "Confirmation: 65541705" at bounding box center [612, 173] width 187 height 16
copy h5 "Confirmation: 65541705"
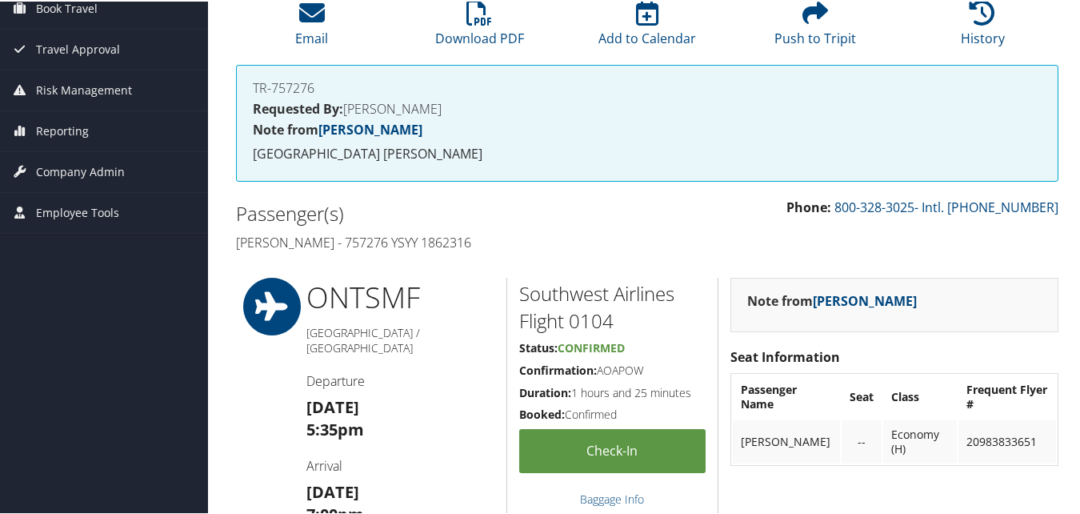
scroll to position [0, 0]
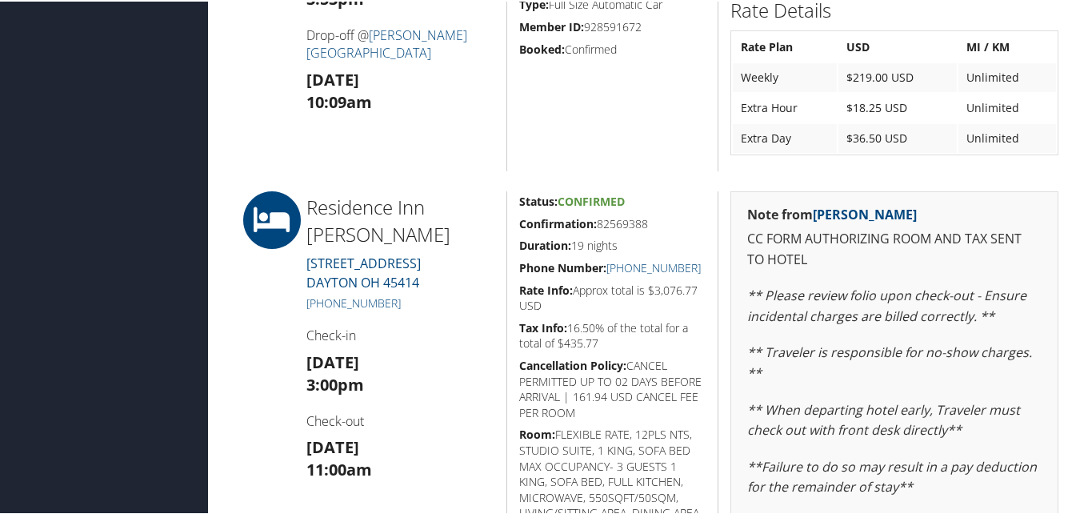
scroll to position [1207, 0]
drag, startPoint x: 516, startPoint y: 244, endPoint x: 657, endPoint y: 244, distance: 140.8
click at [657, 230] on h5 "Confirmation: 82569388" at bounding box center [612, 222] width 187 height 16
copy h5 "Confirmation: 82569388"
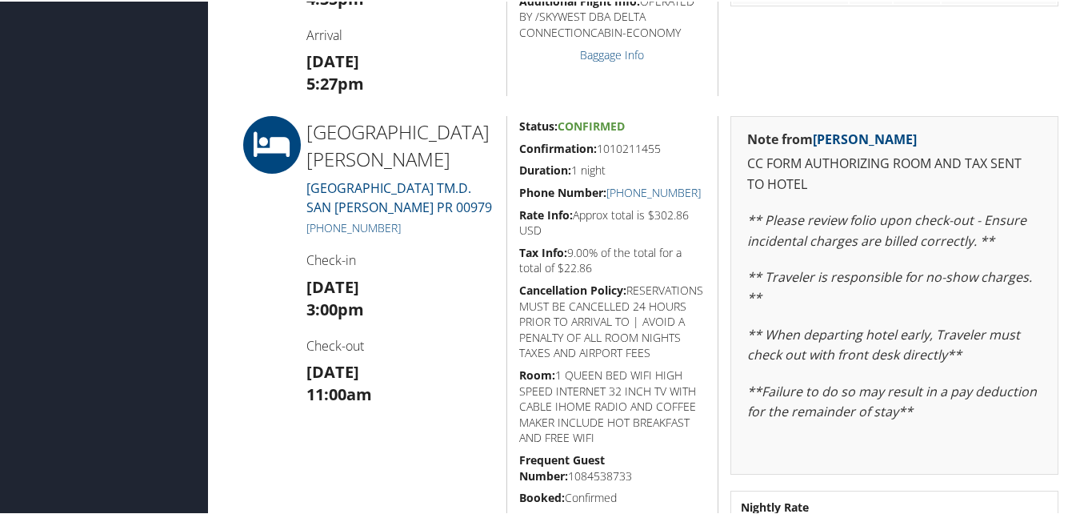
scroll to position [640, 0]
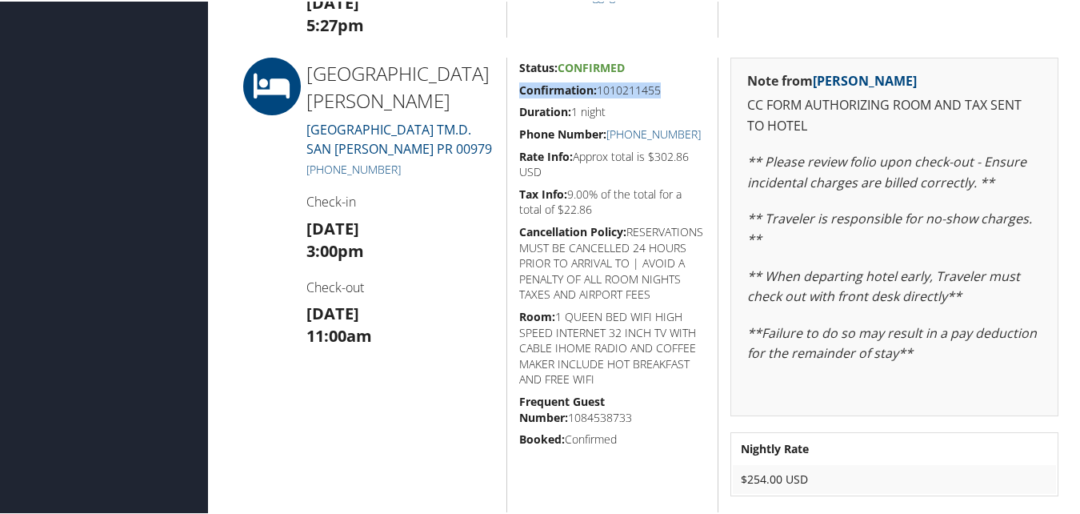
drag, startPoint x: 520, startPoint y: 91, endPoint x: 656, endPoint y: 89, distance: 136.0
click at [656, 89] on h5 "Confirmation: 1010211455" at bounding box center [612, 89] width 187 height 16
copy h5 "Confirmation: 101021145"
click at [649, 102] on h5 "Duration: 1 night" at bounding box center [612, 110] width 187 height 16
drag, startPoint x: 555, startPoint y: 89, endPoint x: 664, endPoint y: 93, distance: 108.9
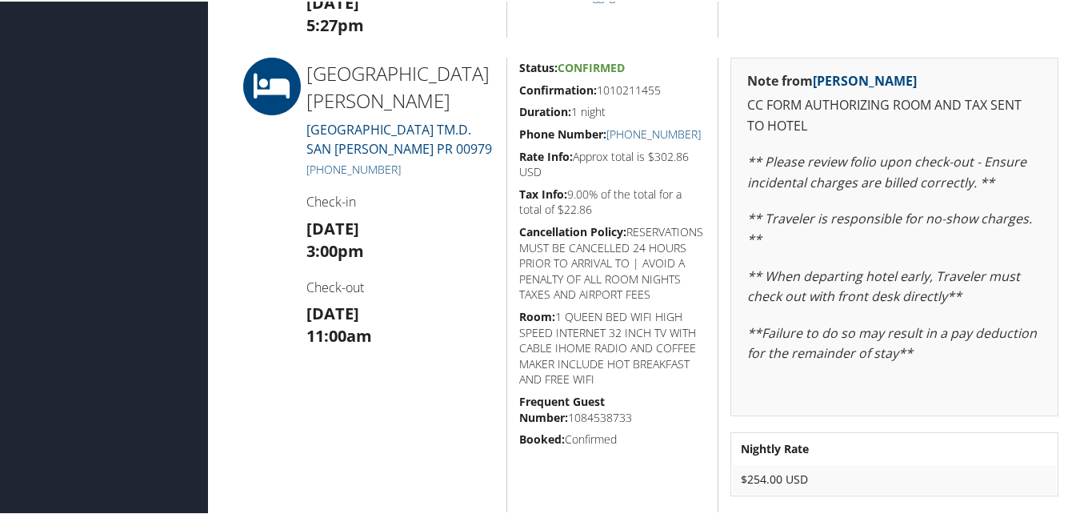
click at [664, 93] on h5 "Confirmation: 1010211455" at bounding box center [612, 89] width 187 height 16
copy h5 "Confirmation: 1010211455"
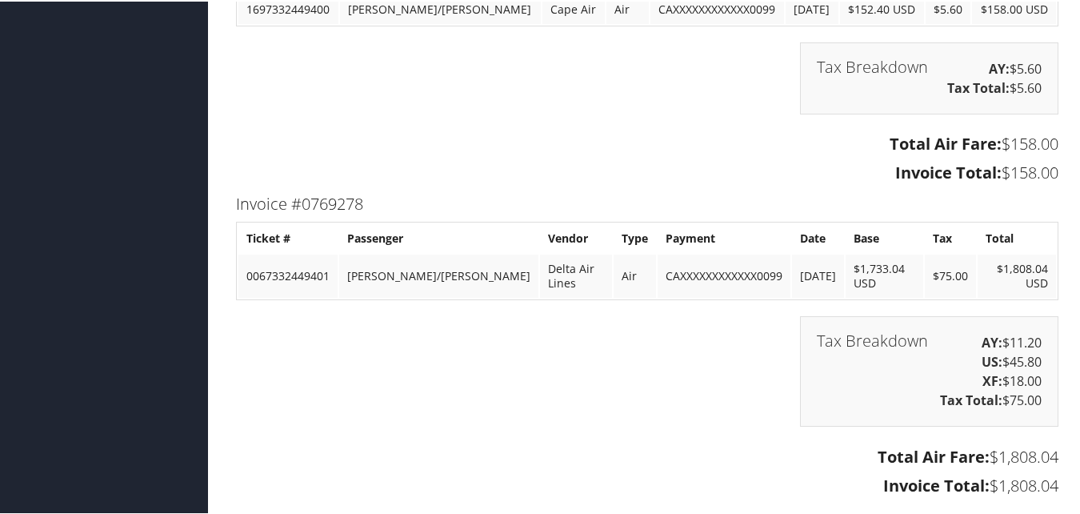
scroll to position [4720, 0]
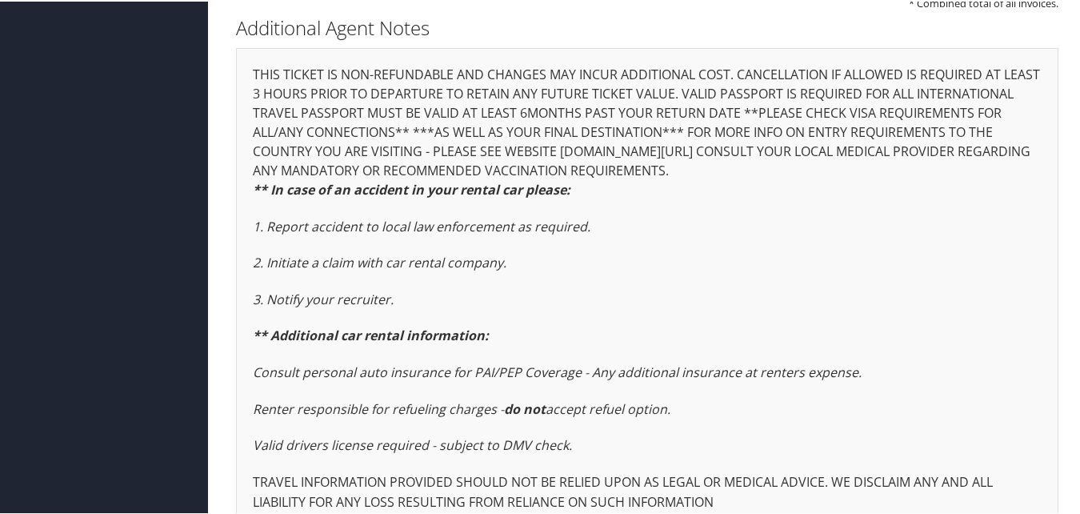
scroll to position [5341, 0]
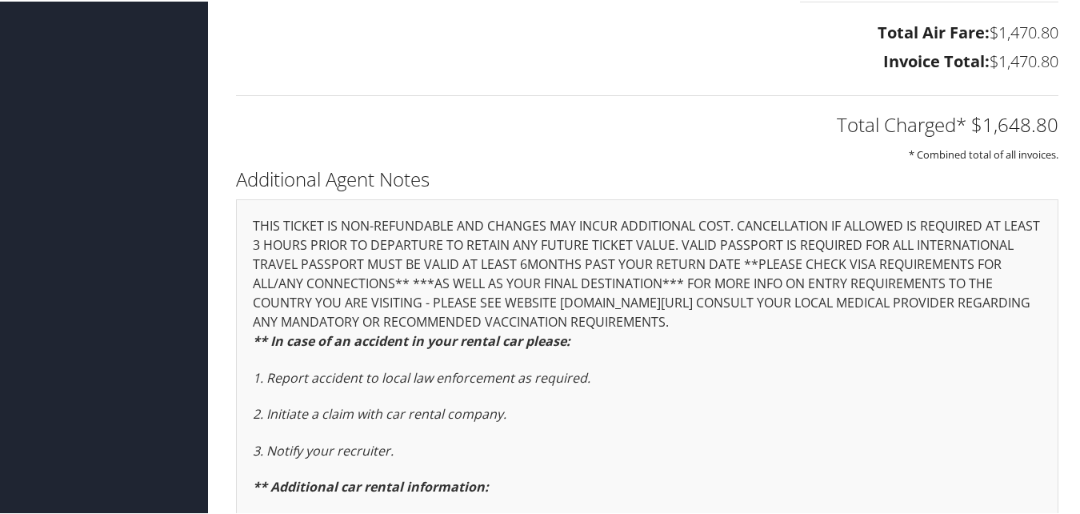
scroll to position [5340, 0]
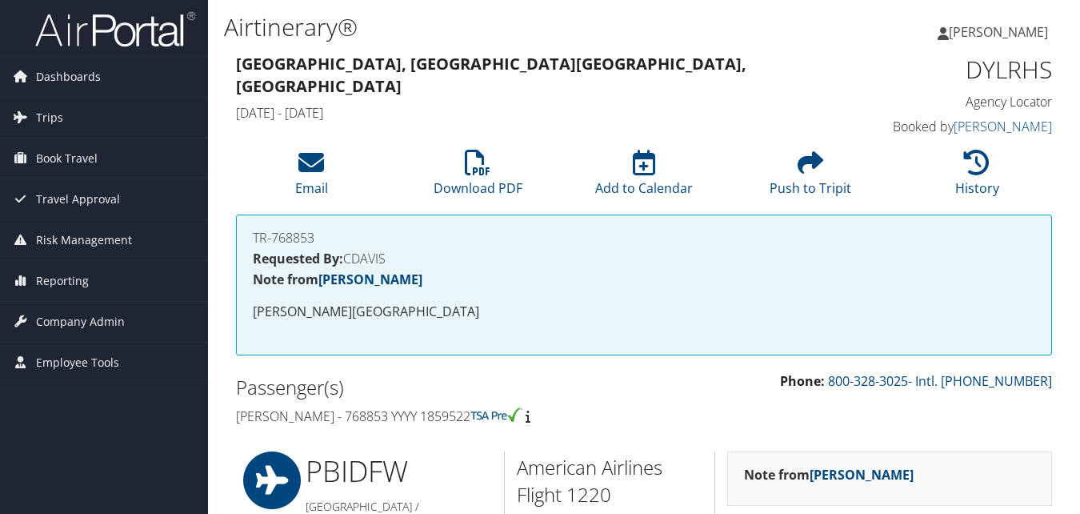
scroll to position [1279, 0]
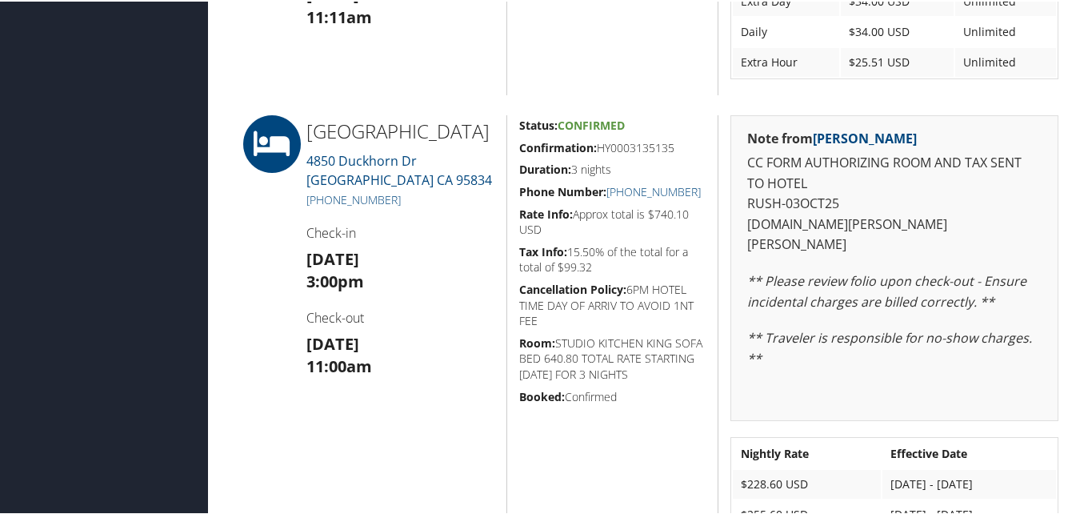
drag, startPoint x: 514, startPoint y: 150, endPoint x: 675, endPoint y: 146, distance: 160.9
click at [675, 146] on div "Status: Confirmed Confirmation: HY0003135135 Duration: 3 nights Phone Number: […" at bounding box center [612, 335] width 212 height 442
copy h5 "Confirmation: HY0003135135"
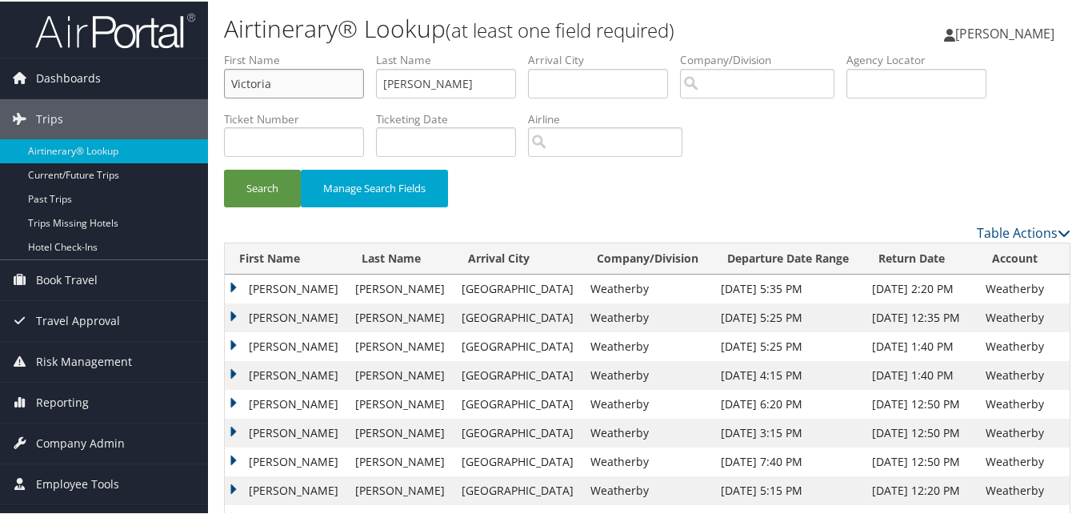
click at [327, 82] on input "Victoria" at bounding box center [294, 82] width 140 height 30
paste input "Chinedu"
type input "Chinedu"
click at [408, 78] on input "Garcia" at bounding box center [446, 82] width 140 height 30
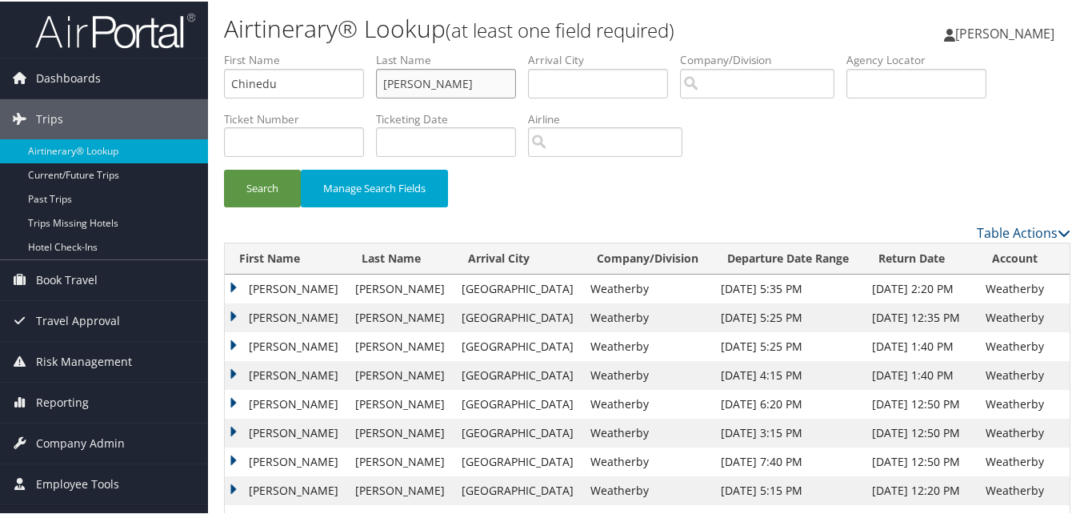
click at [408, 78] on input "Garcia" at bounding box center [446, 82] width 140 height 30
paste input "Ejike"
type input "Ejike"
click at [276, 191] on button "Search" at bounding box center [262, 187] width 77 height 38
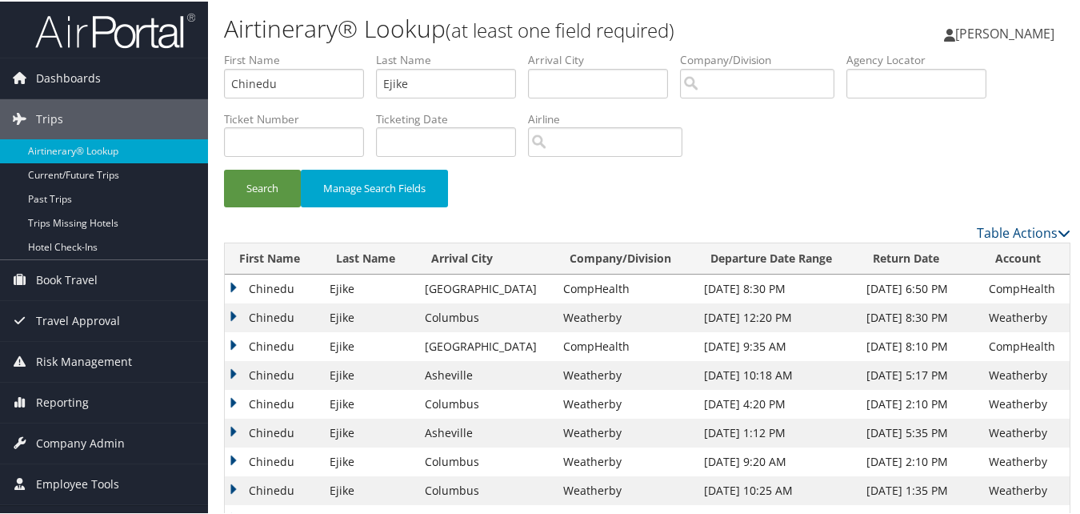
drag, startPoint x: 233, startPoint y: 370, endPoint x: 245, endPoint y: 378, distance: 14.4
click at [233, 370] on td "Chinedu" at bounding box center [273, 373] width 97 height 29
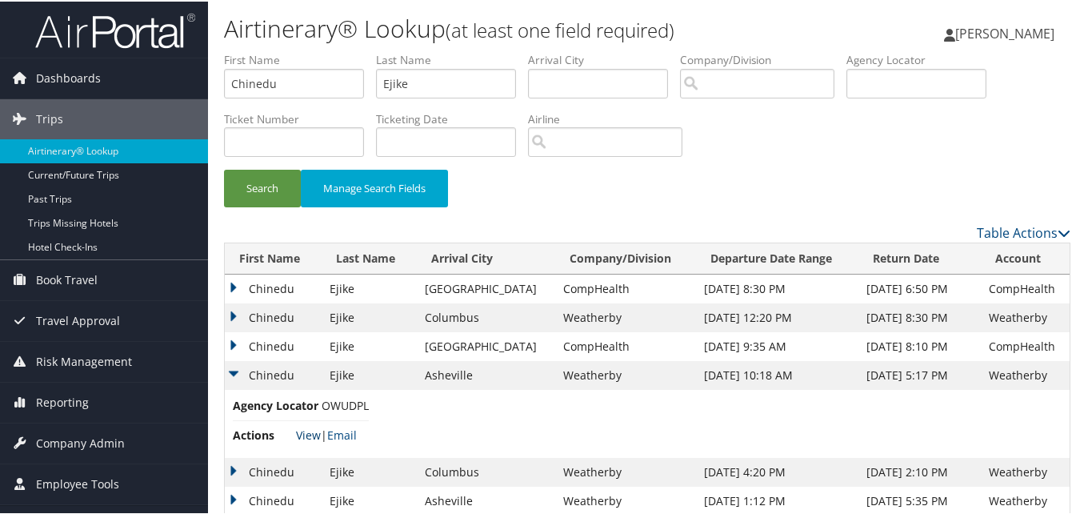
click at [304, 433] on link "View" at bounding box center [308, 433] width 25 height 15
click at [318, 89] on input "Chinedu" at bounding box center [294, 82] width 140 height 30
paste input "Anastasiya"
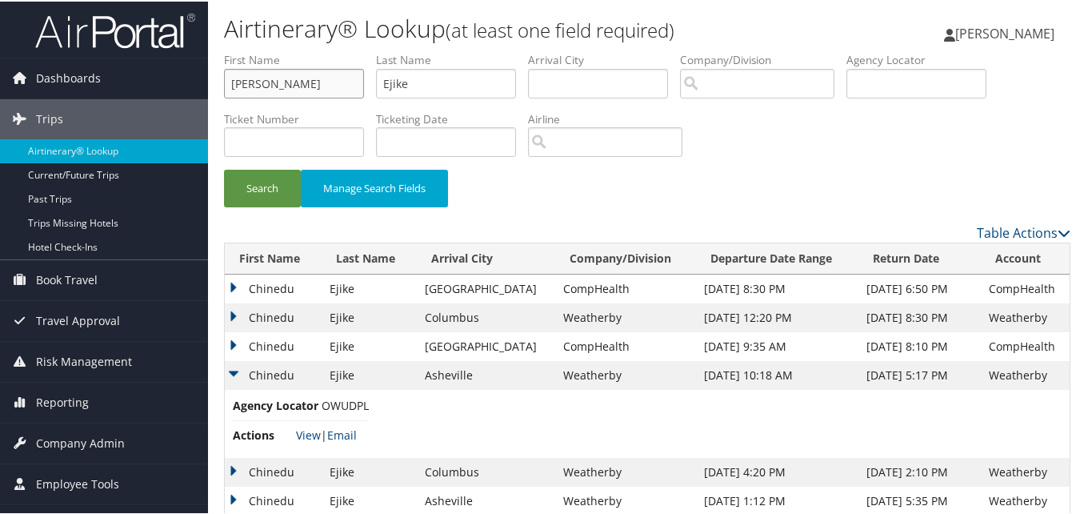
type input "Anastasiya"
click at [494, 90] on input "Ejike" at bounding box center [446, 82] width 140 height 30
paste input "Kovalevskaya"
type input "Kovalevskaya"
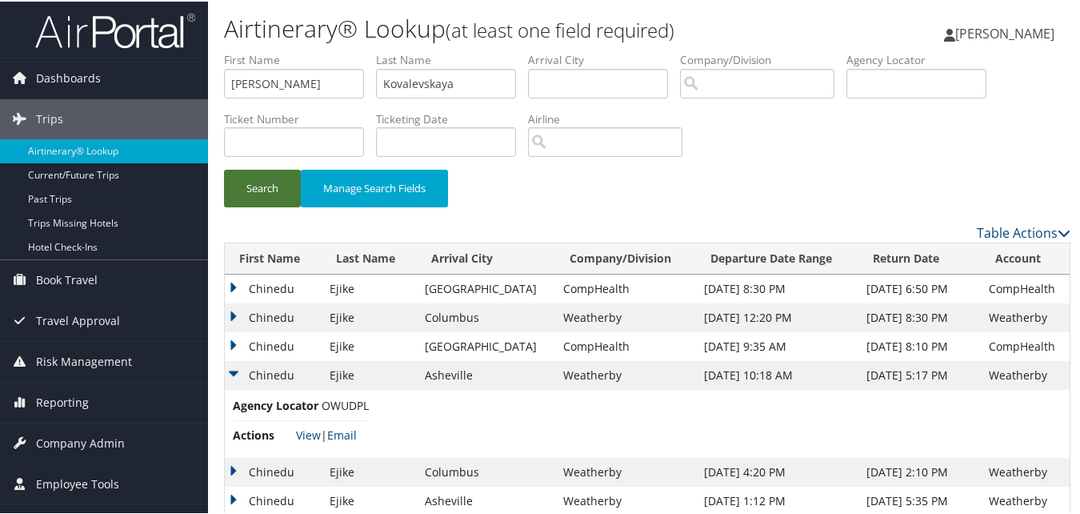
click at [266, 184] on button "Search" at bounding box center [262, 187] width 77 height 38
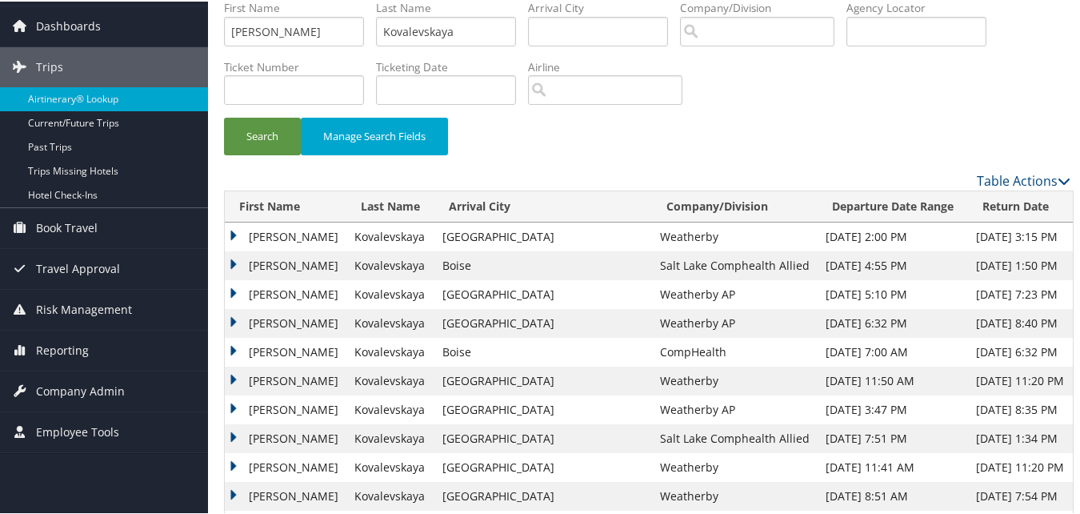
scroll to position [80, 0]
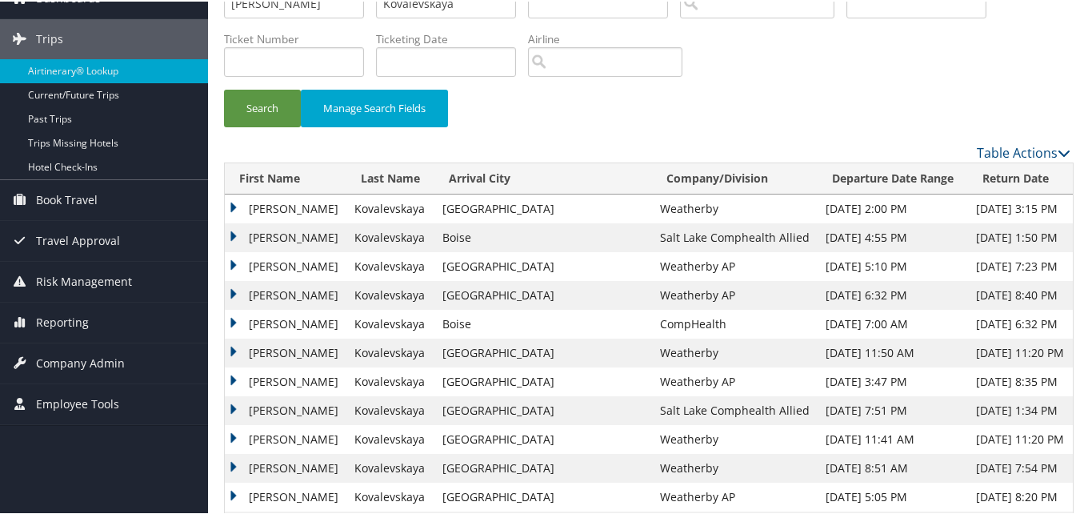
click at [237, 349] on td "Anastasiya" at bounding box center [286, 351] width 122 height 29
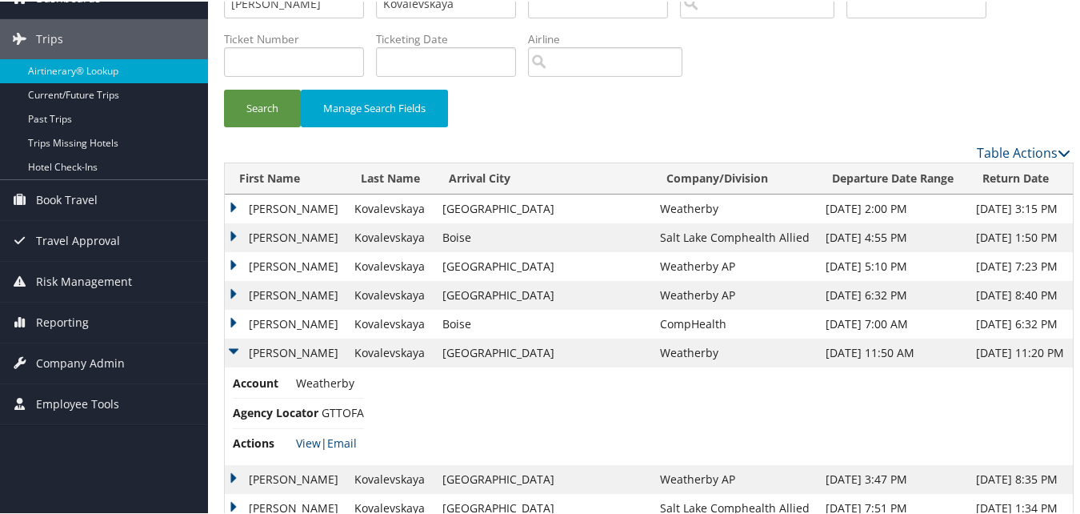
click at [305, 451] on li "Actions View | Email" at bounding box center [298, 441] width 131 height 29
click at [305, 448] on link "View" at bounding box center [308, 441] width 25 height 15
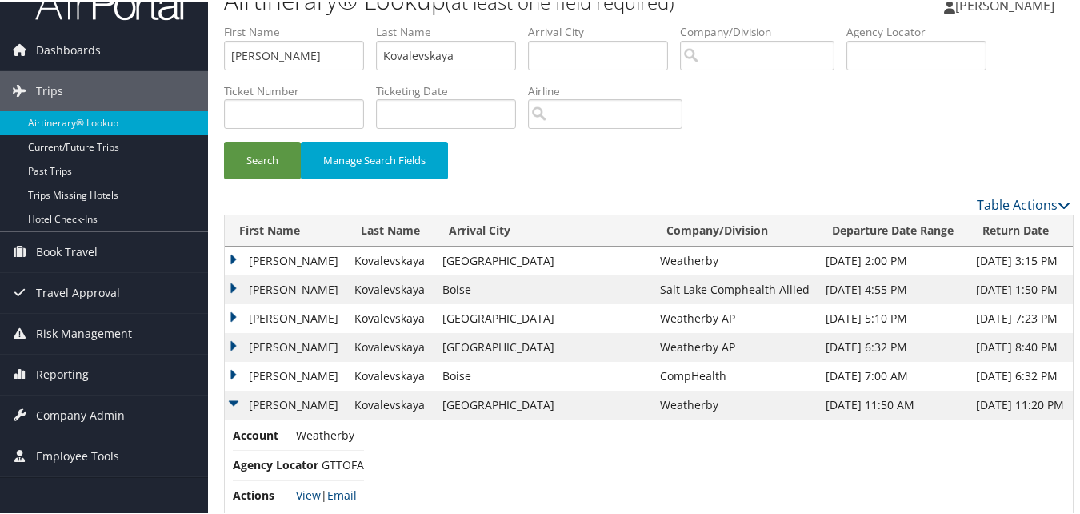
scroll to position [0, 0]
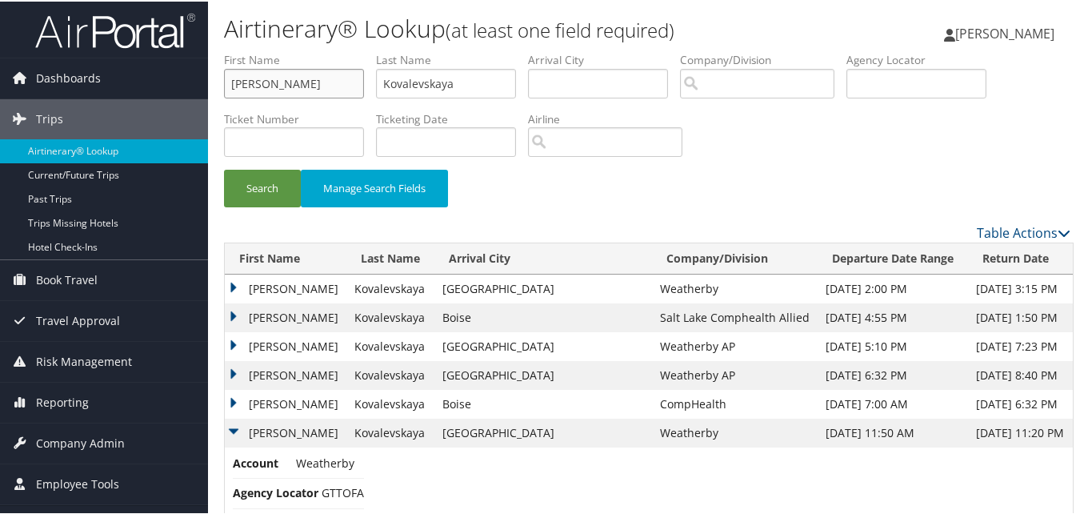
click at [299, 78] on input "Anastasiya" at bounding box center [294, 82] width 140 height 30
paste input "drew"
type input "Andrew"
click at [414, 85] on input "Kovalevskaya" at bounding box center [446, 82] width 140 height 30
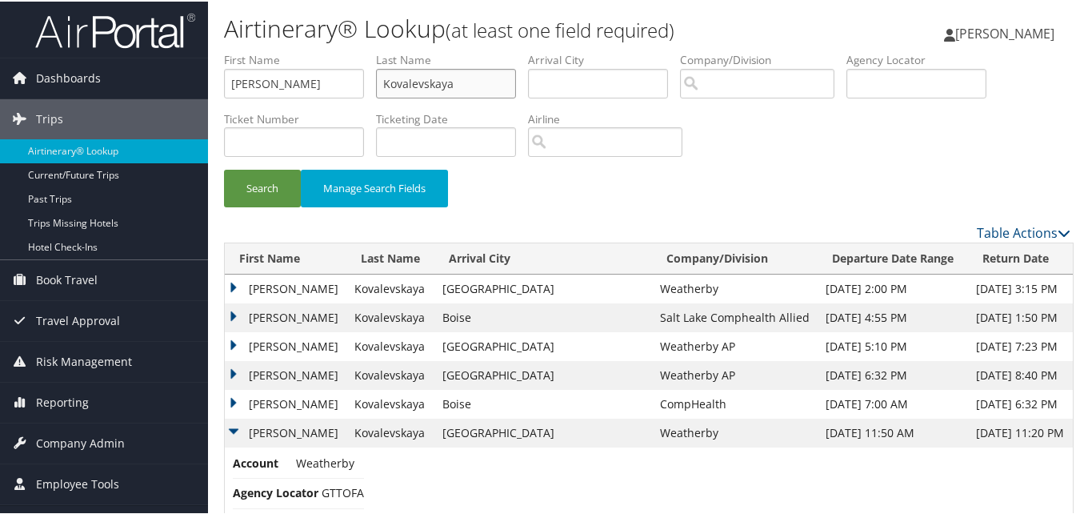
click at [414, 85] on input "Kovalevskaya" at bounding box center [446, 82] width 140 height 30
paste input "Walsh"
type input "Walsh"
click at [277, 176] on button "Search" at bounding box center [262, 187] width 77 height 38
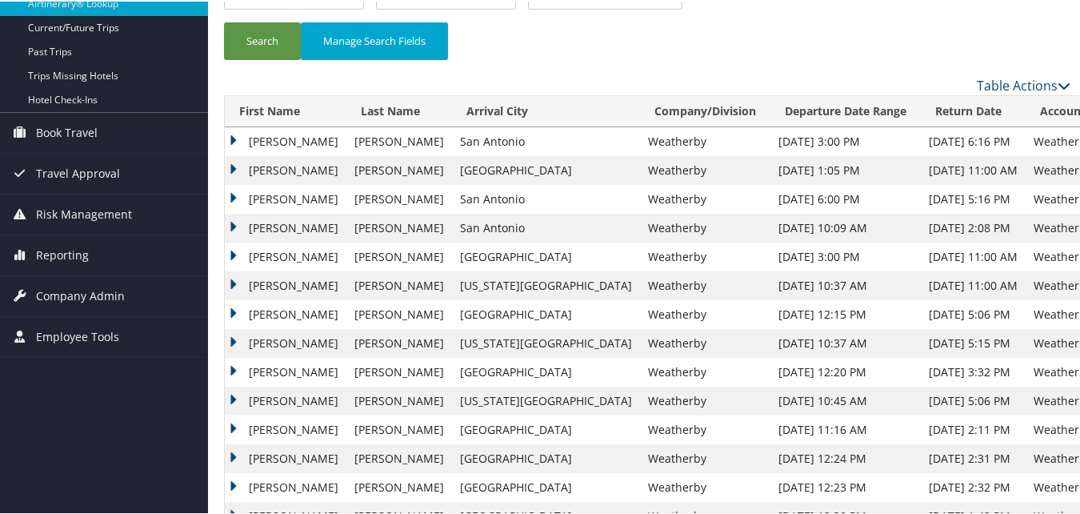
scroll to position [160, 0]
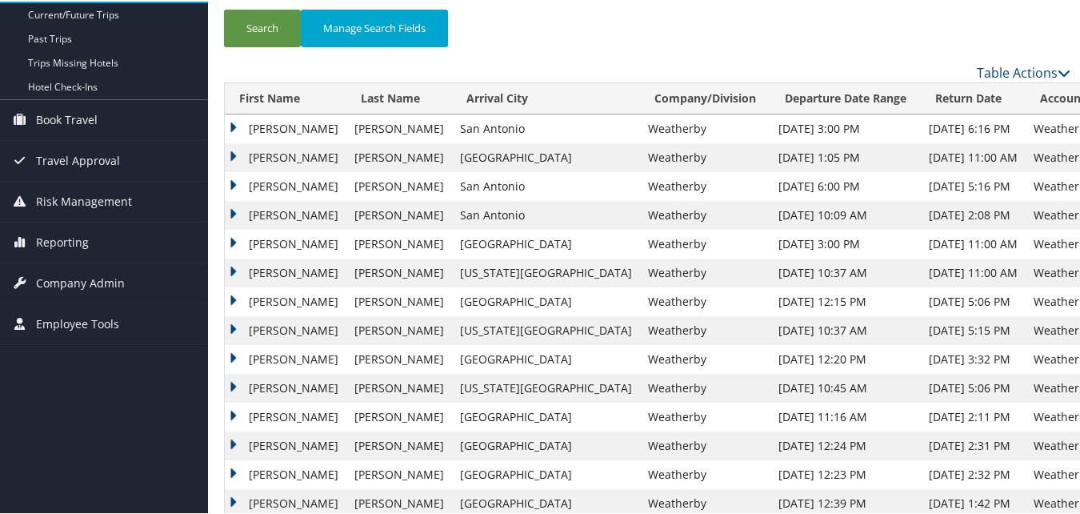
click at [232, 297] on td "Andrew" at bounding box center [286, 300] width 122 height 29
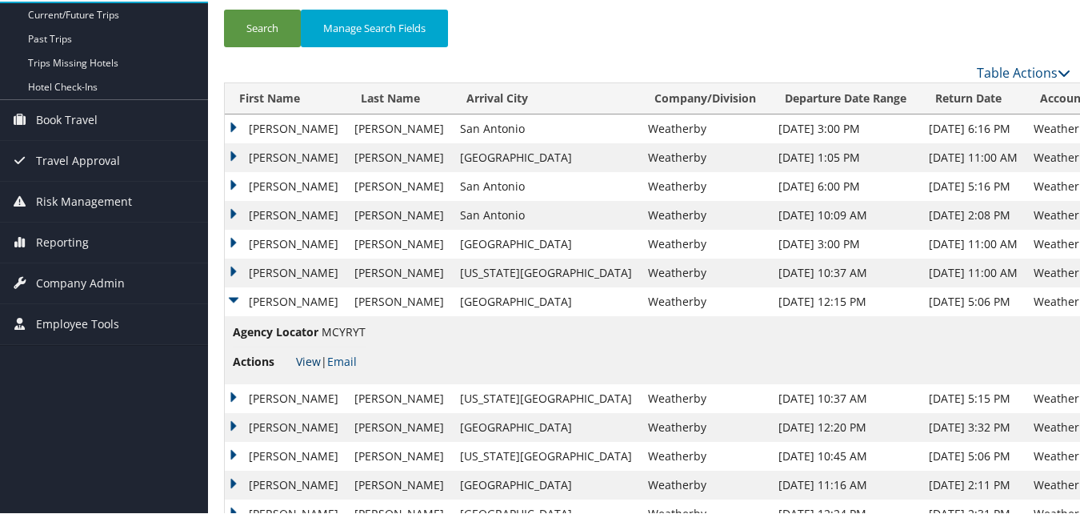
click at [317, 362] on link "View" at bounding box center [308, 359] width 25 height 15
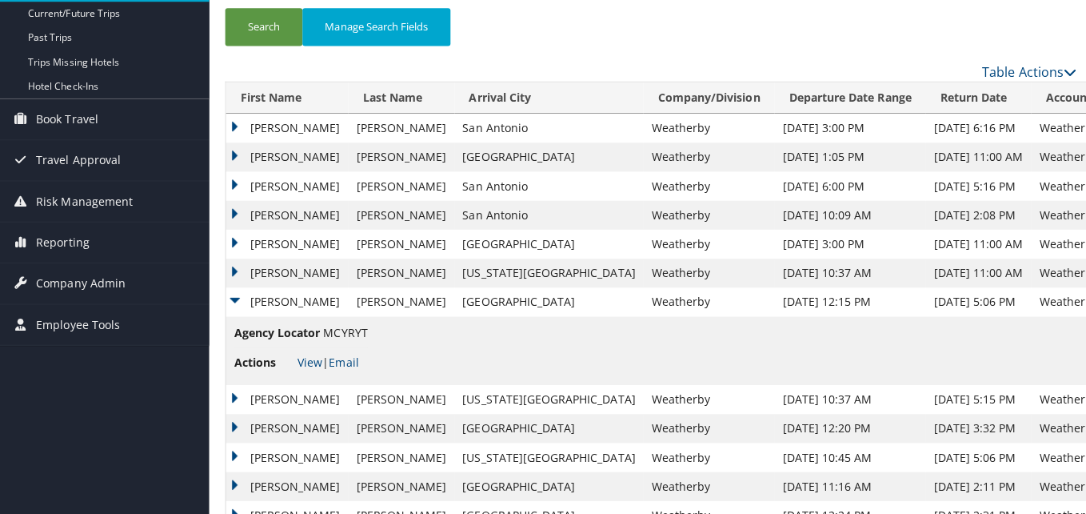
scroll to position [0, 0]
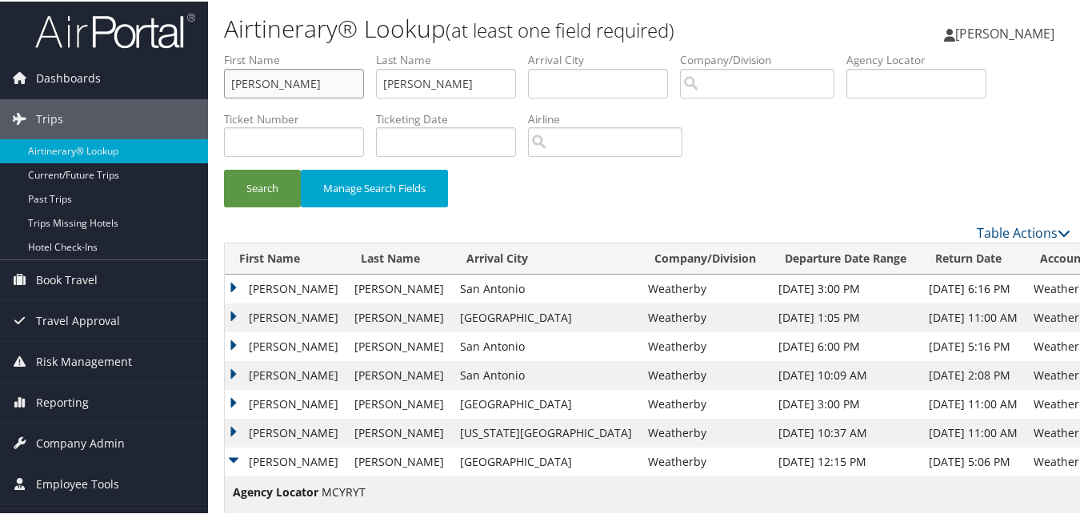
click at [330, 82] on input "Andrew" at bounding box center [294, 82] width 140 height 30
paste input "Taylor"
type input "Taylor"
click at [410, 82] on input "Walsh" at bounding box center [446, 82] width 140 height 30
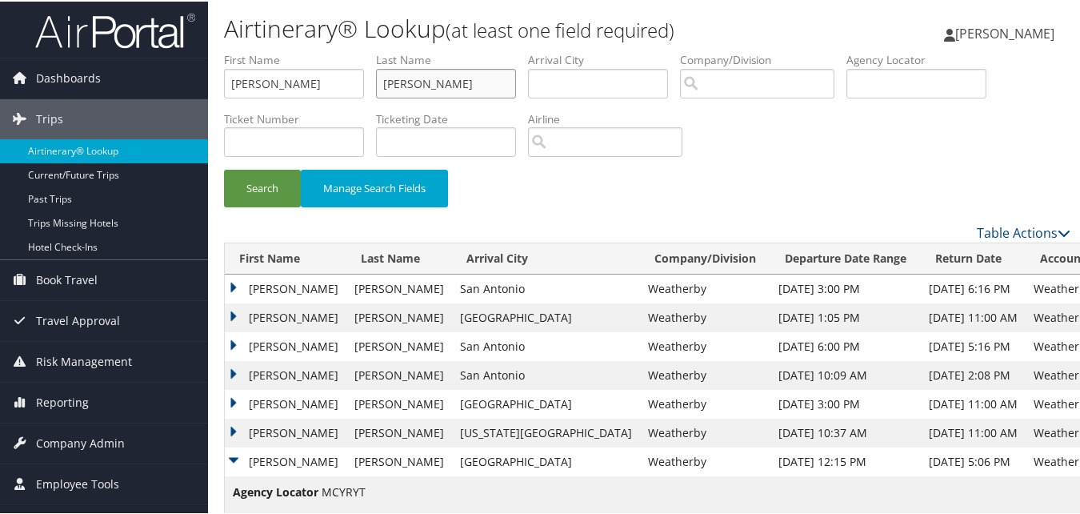
click at [411, 83] on input "Walsh" at bounding box center [446, 82] width 140 height 30
paste input "Honnald"
type input "Honnald"
click at [252, 194] on button "Search" at bounding box center [262, 187] width 77 height 38
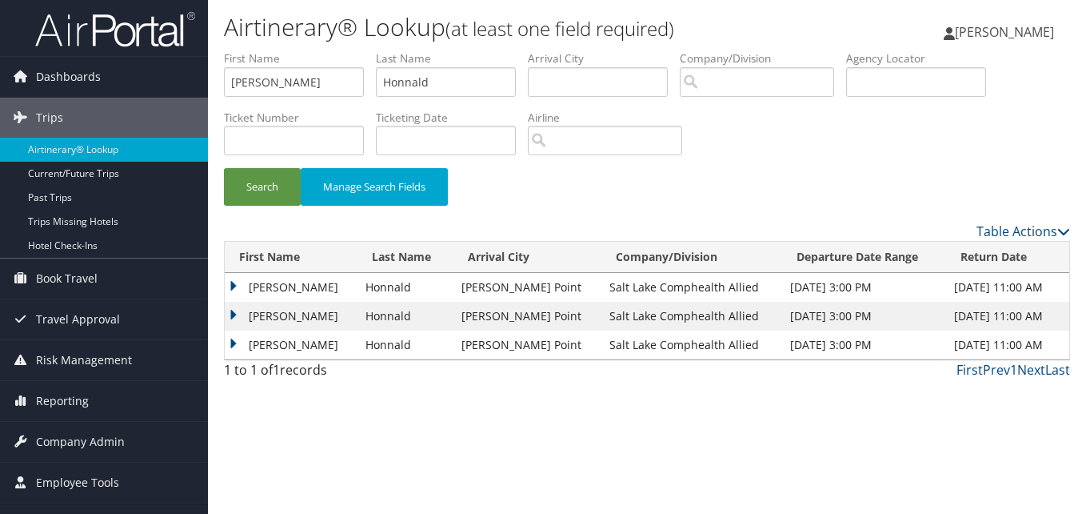
click at [231, 310] on td "Taylor" at bounding box center [291, 316] width 133 height 29
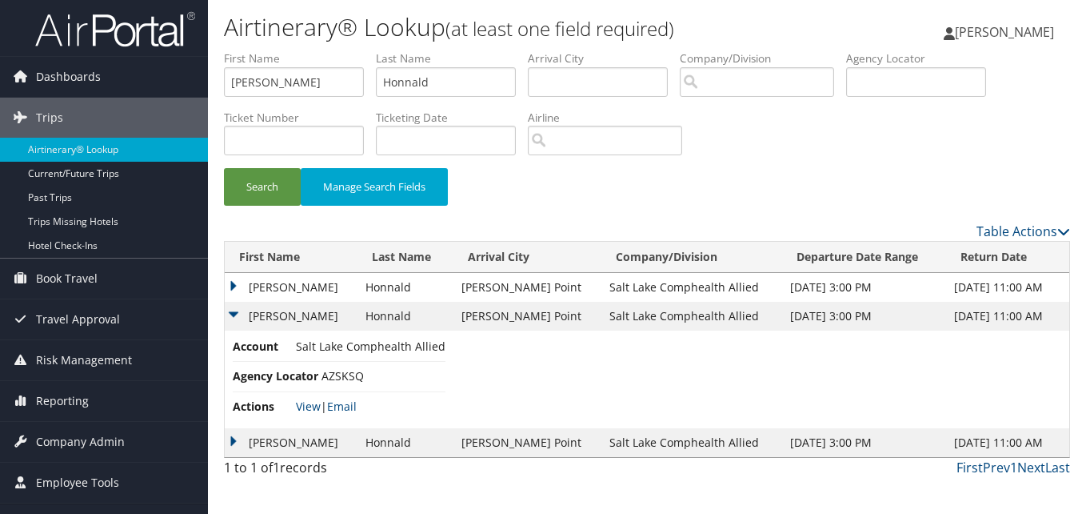
click at [225, 288] on td "Taylor" at bounding box center [291, 287] width 133 height 29
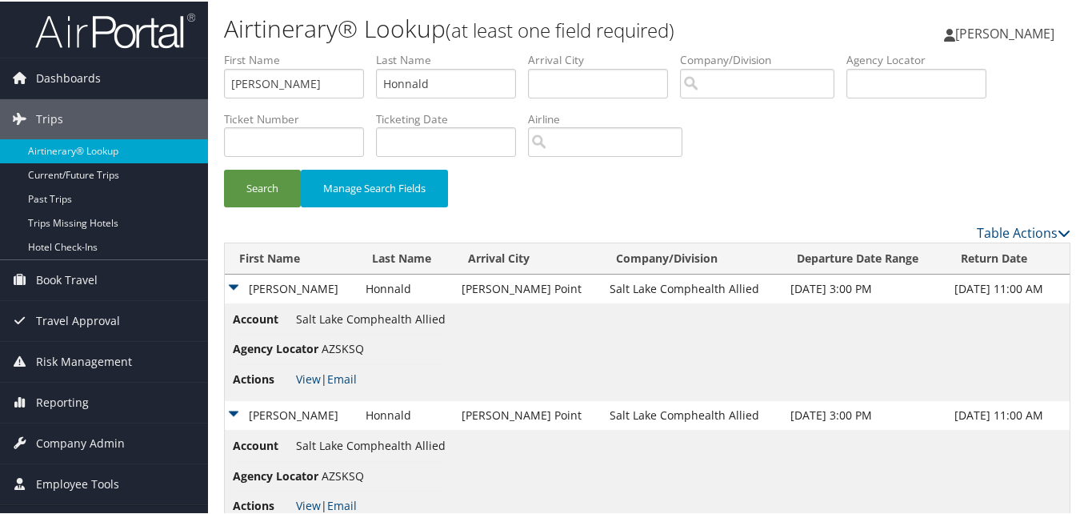
click at [225, 288] on td "Taylor" at bounding box center [291, 287] width 133 height 29
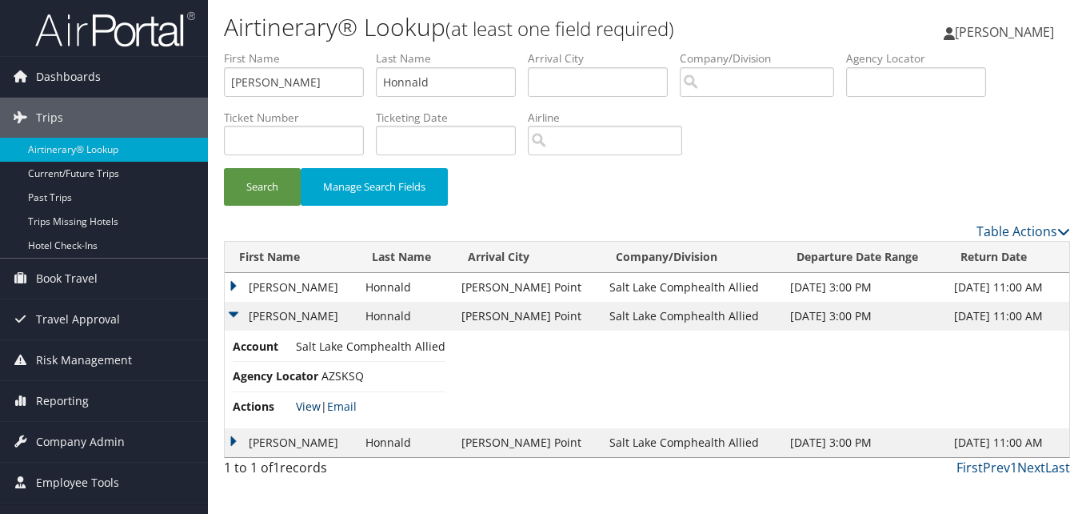
click at [303, 408] on link "View" at bounding box center [308, 405] width 25 height 15
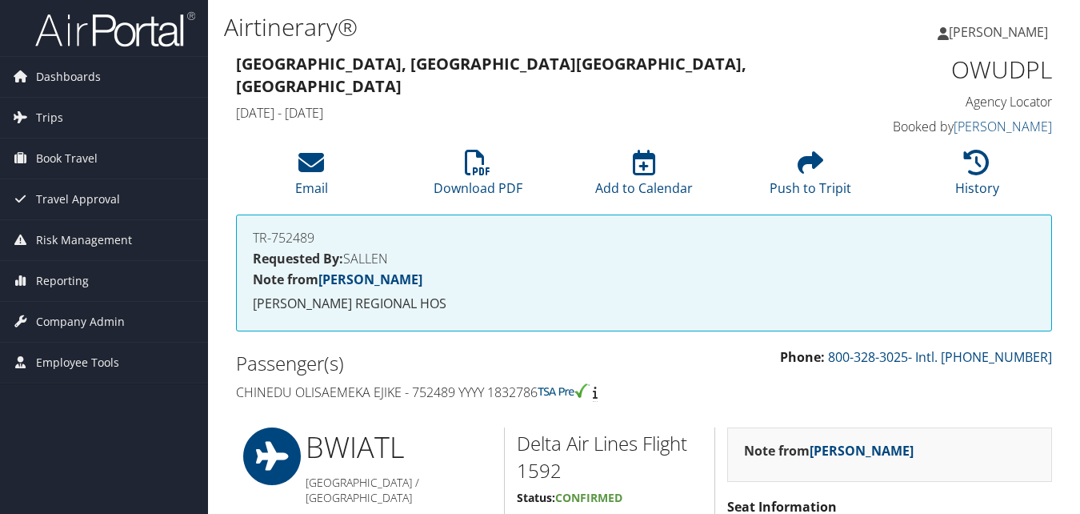
scroll to position [1237, 0]
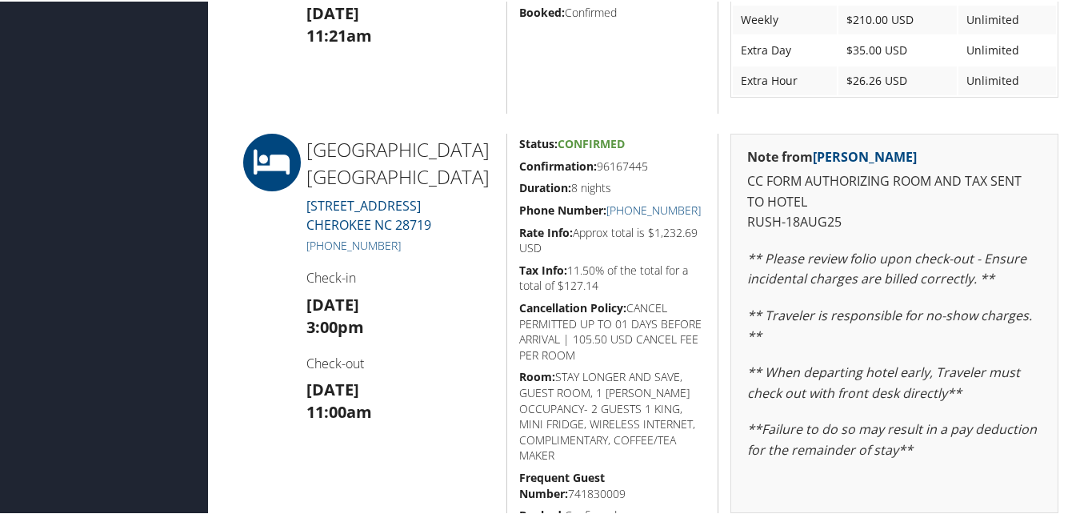
drag, startPoint x: 563, startPoint y: 164, endPoint x: 656, endPoint y: 168, distance: 92.9
click at [656, 168] on div "Status: Confirmed Confirmation: 96167445 Duration: 8 nights Phone Number: [PHON…" at bounding box center [612, 430] width 212 height 597
copy h5 "Confirmation: 96167445"
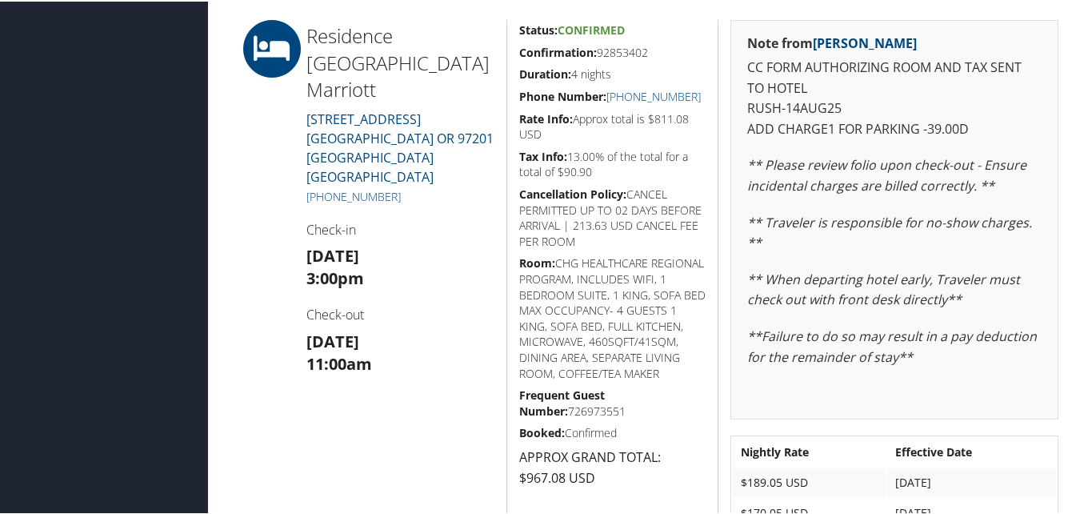
scroll to position [1360, 0]
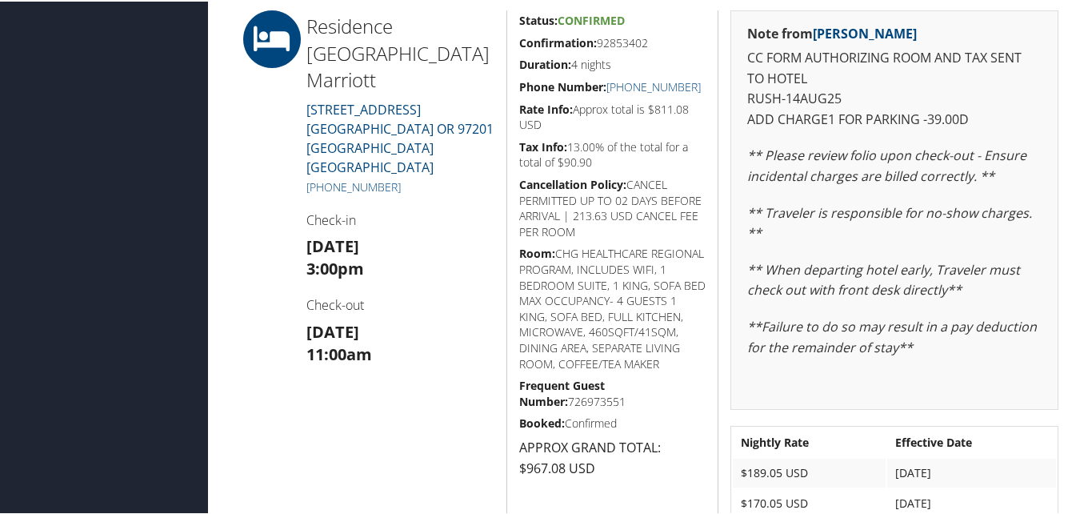
drag, startPoint x: 517, startPoint y: 41, endPoint x: 647, endPoint y: 41, distance: 130.4
click at [647, 41] on h5 "Confirmation: 92853402" at bounding box center [612, 42] width 187 height 16
copy h5 "Confirmation: 92853402"
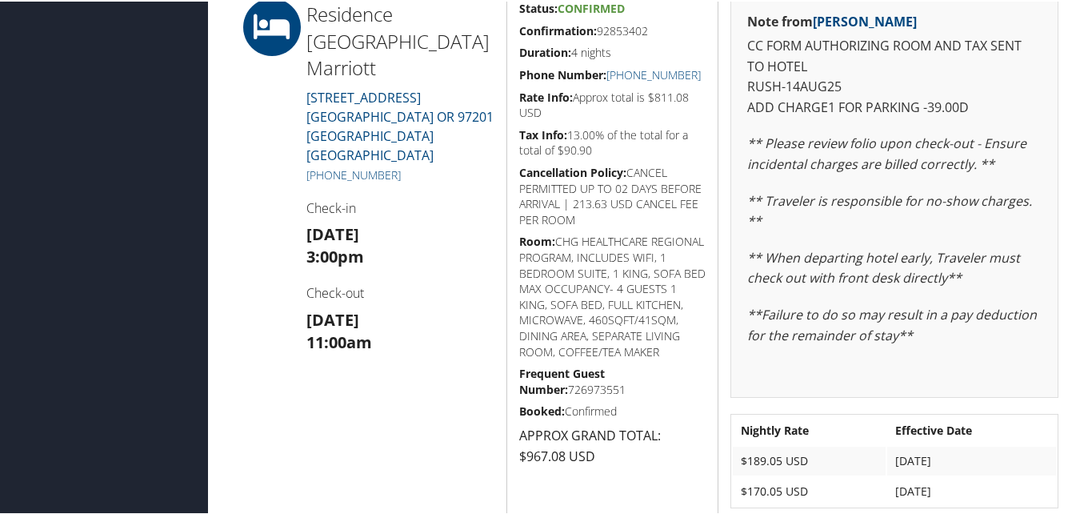
scroll to position [1280, 0]
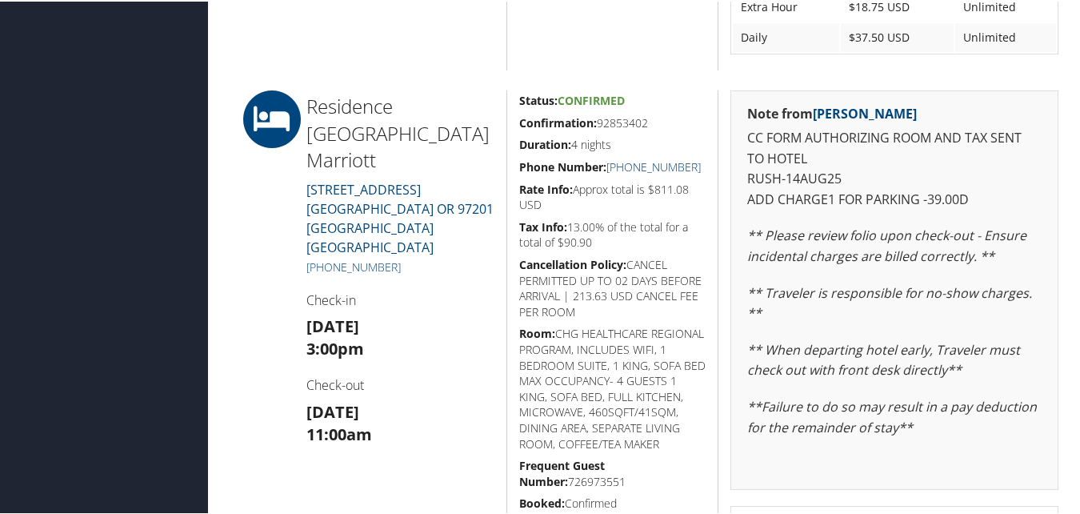
drag, startPoint x: 704, startPoint y: 170, endPoint x: 624, endPoint y: 159, distance: 80.7
click at [624, 159] on div "Status: Confirmed Confirmation: 92853402 Duration: 4 nights Phone Number: [PHON…" at bounding box center [612, 352] width 212 height 526
copy link "[PHONE_NUMBER]"
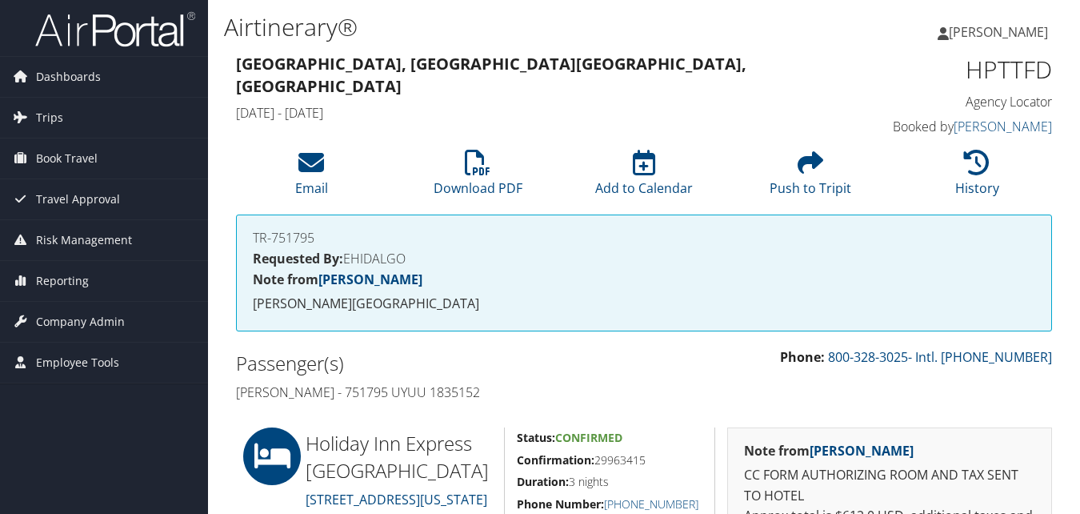
scroll to position [160, 0]
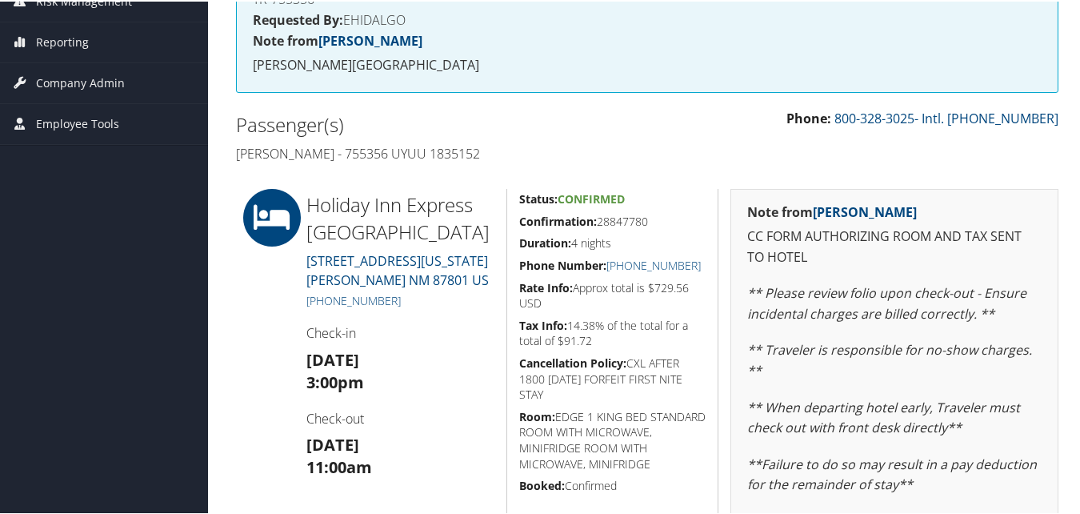
drag, startPoint x: 519, startPoint y: 219, endPoint x: 650, endPoint y: 222, distance: 130.4
click at [650, 222] on h5 "Confirmation: 28847780" at bounding box center [612, 220] width 187 height 16
copy h5 "Confirmation: 28847780"
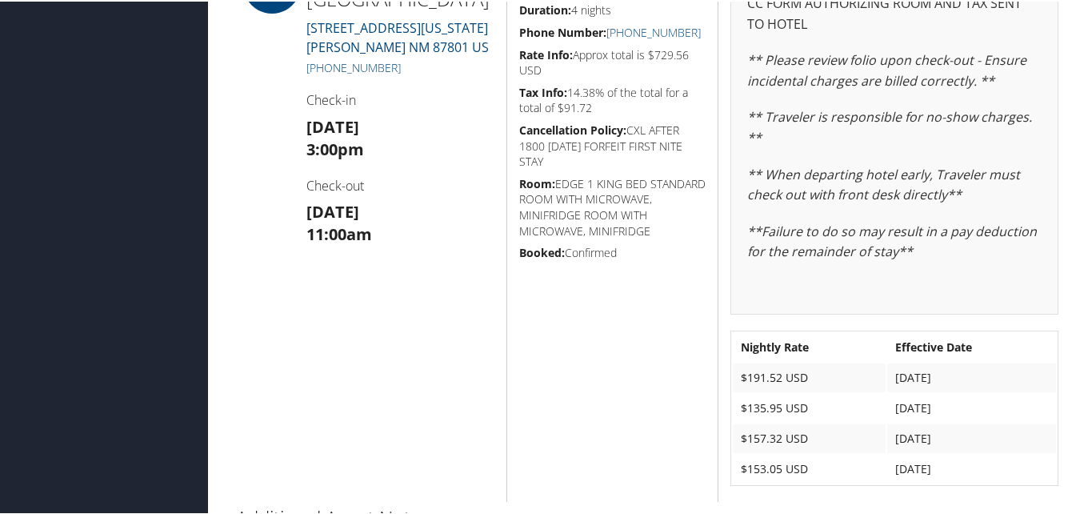
scroll to position [480, 0]
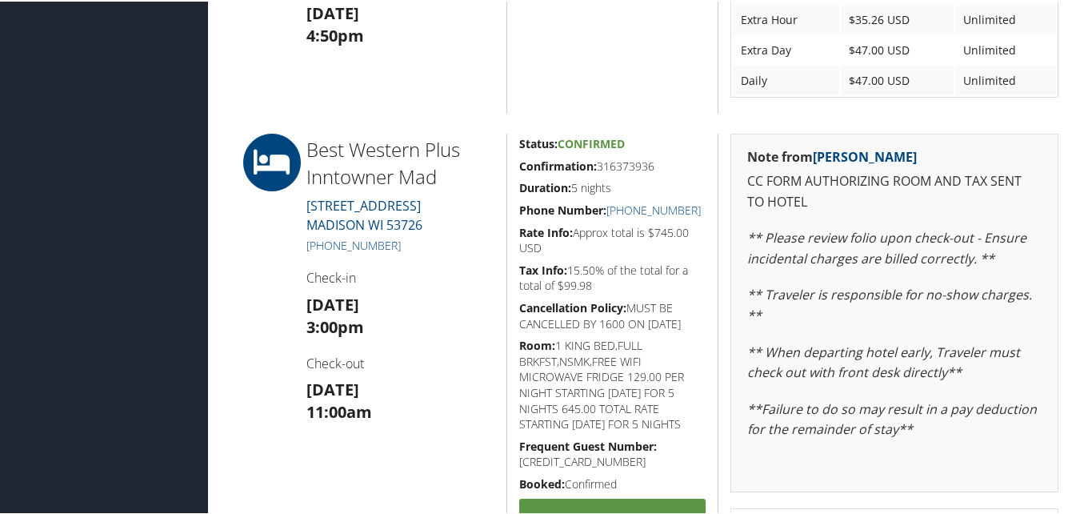
scroll to position [1058, 0]
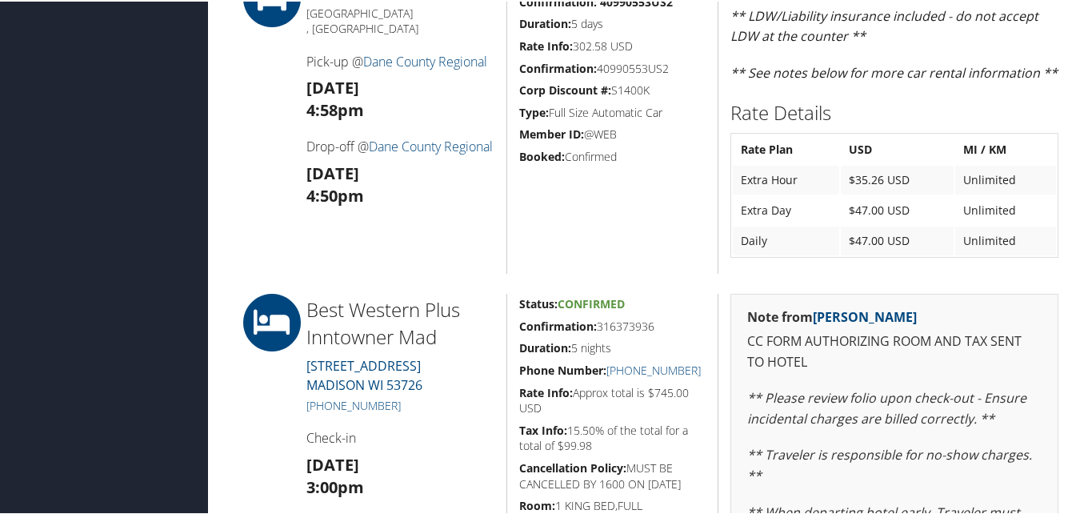
drag, startPoint x: 512, startPoint y: 341, endPoint x: 652, endPoint y: 338, distance: 140.0
copy h5 "Confirmation: 316373936"
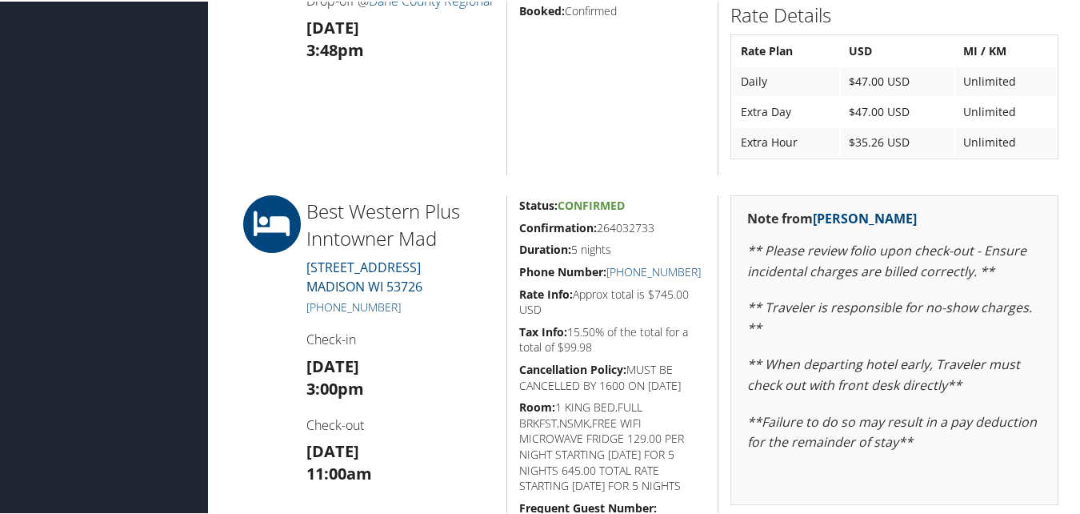
scroll to position [1538, 0]
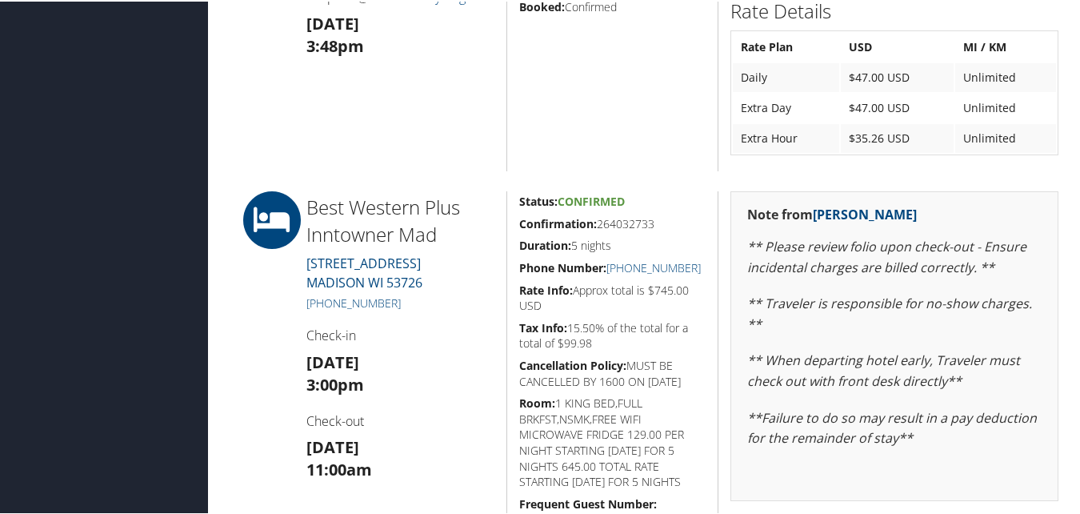
drag, startPoint x: 517, startPoint y: 237, endPoint x: 656, endPoint y: 242, distance: 139.3
click at [656, 230] on h5 "Confirmation: 264032733" at bounding box center [612, 222] width 187 height 16
copy h5 "Confirmation: 264032733"
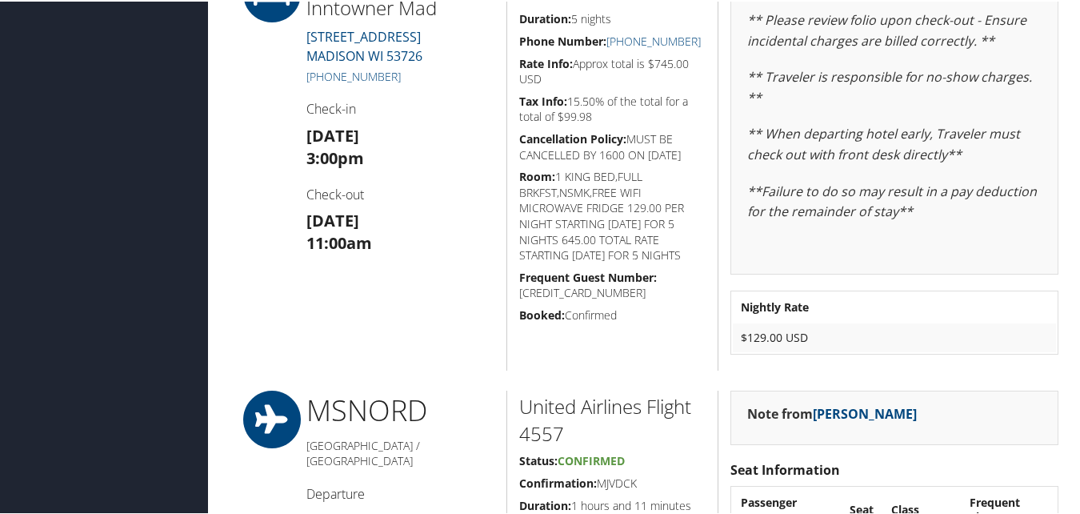
scroll to position [1779, 0]
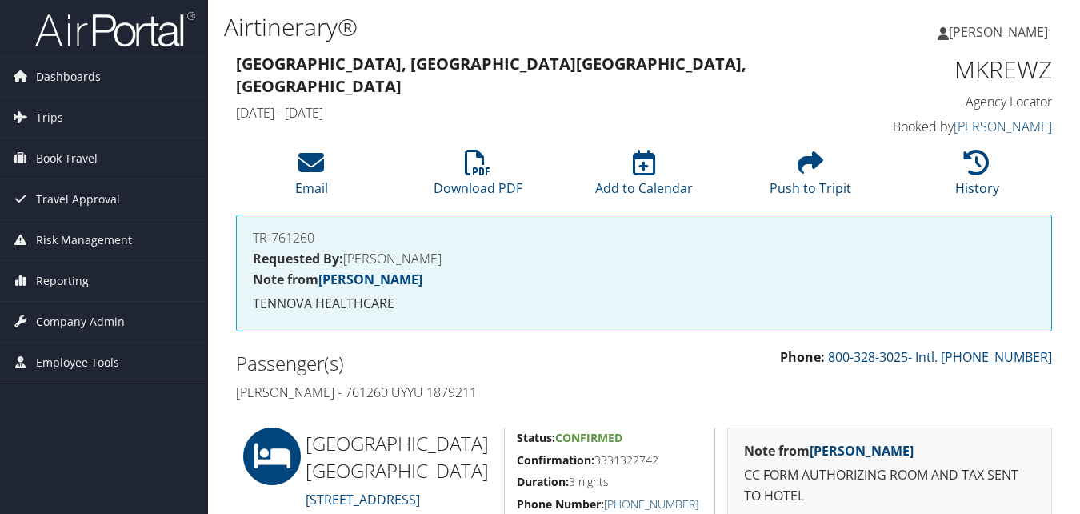
scroll to position [160, 0]
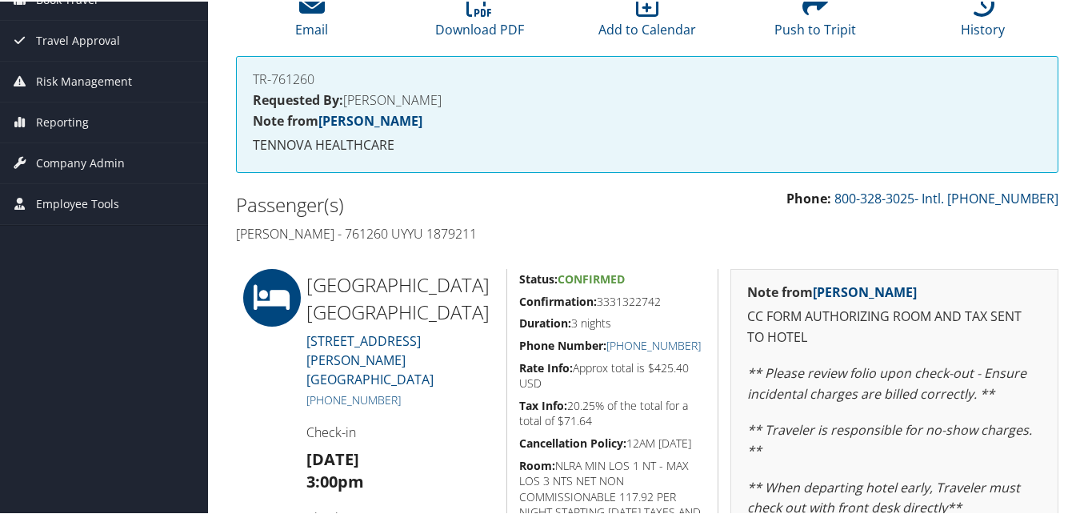
drag, startPoint x: 526, startPoint y: 304, endPoint x: 662, endPoint y: 304, distance: 136.8
click at [662, 304] on h5 "Confirmation: 3331322742" at bounding box center [612, 300] width 187 height 16
copy h5 "Confirmation: 3331322742"
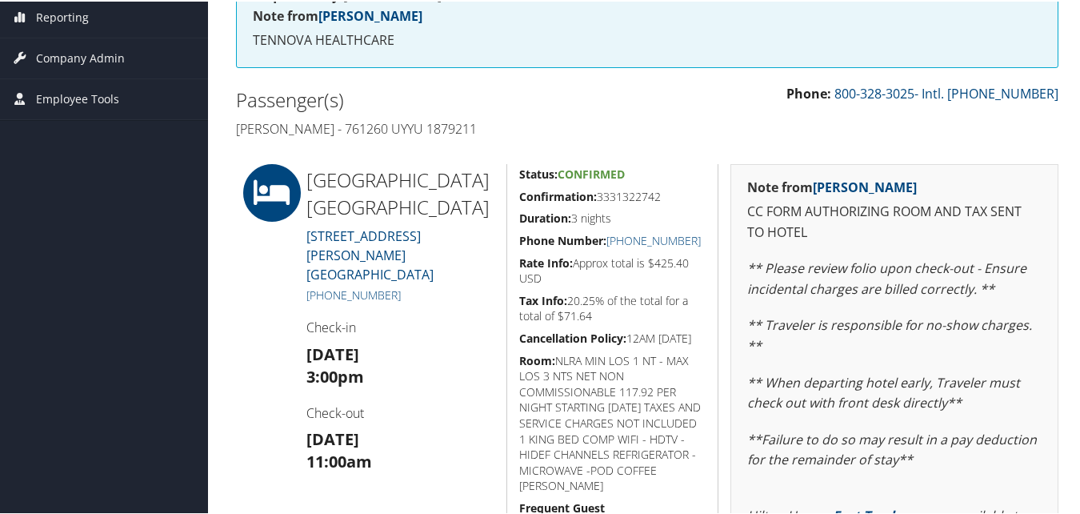
scroll to position [480, 0]
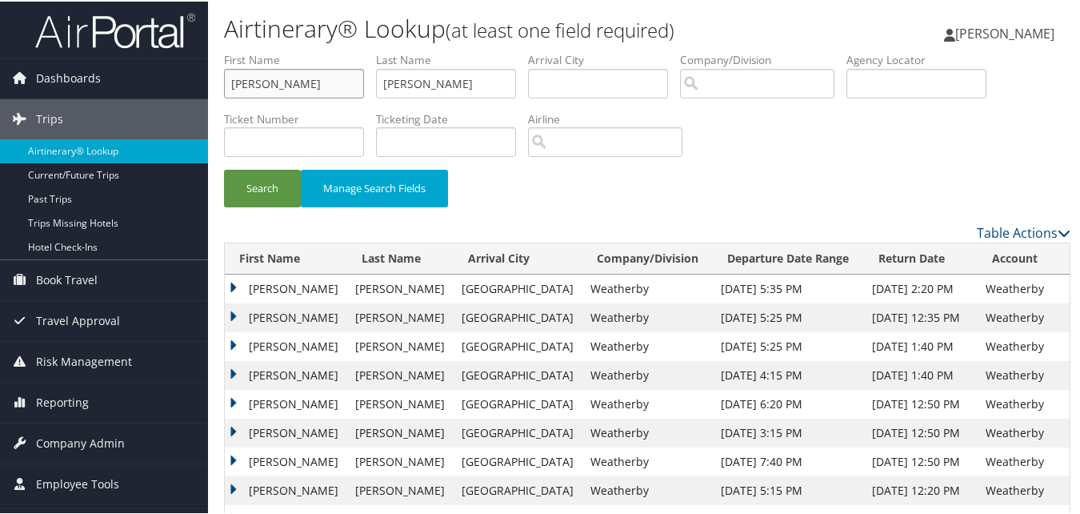
click at [318, 79] on input "Andrew" at bounding box center [294, 82] width 140 height 30
paste input "Vincent"
type input "Vincent"
click at [421, 62] on label "Last Name" at bounding box center [452, 58] width 152 height 16
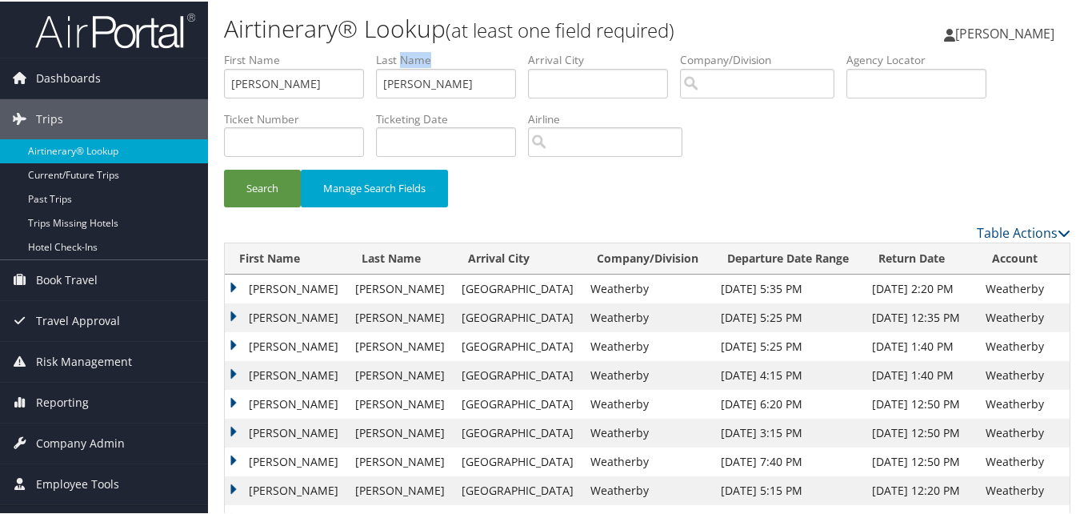
click at [422, 62] on label "Last Name" at bounding box center [452, 58] width 152 height 16
click at [402, 89] on input "Walsh" at bounding box center [446, 82] width 140 height 30
paste input "Hsu"
type input "Hsu"
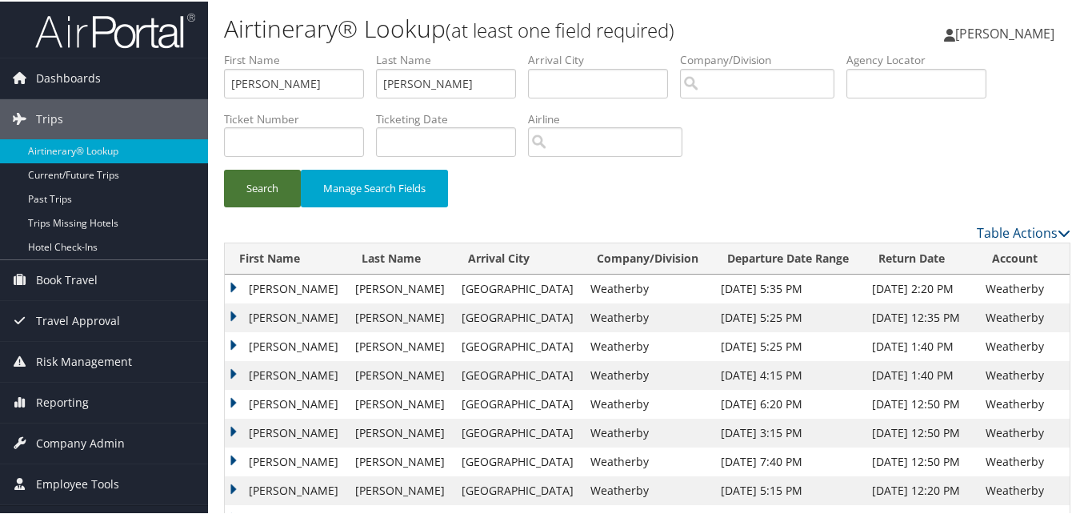
click at [290, 174] on button "Search" at bounding box center [262, 187] width 77 height 38
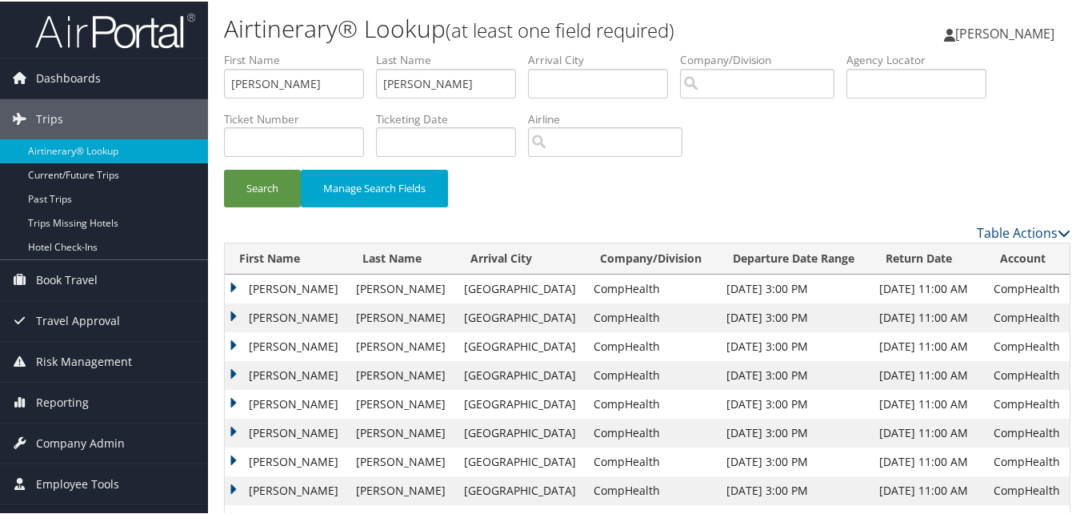
drag, startPoint x: 241, startPoint y: 397, endPoint x: 246, endPoint y: 404, distance: 8.7
click at [241, 397] on td "Vincent" at bounding box center [286, 402] width 123 height 29
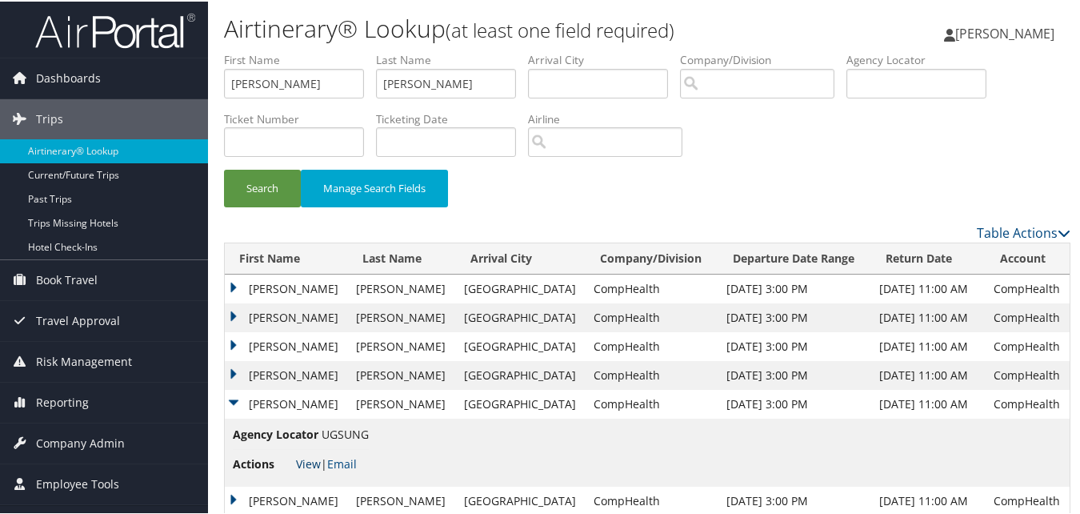
click at [312, 459] on link "View" at bounding box center [308, 461] width 25 height 15
click at [362, 78] on input "Vincent" at bounding box center [294, 82] width 140 height 30
paste input "Juanito"
type input "Juanito"
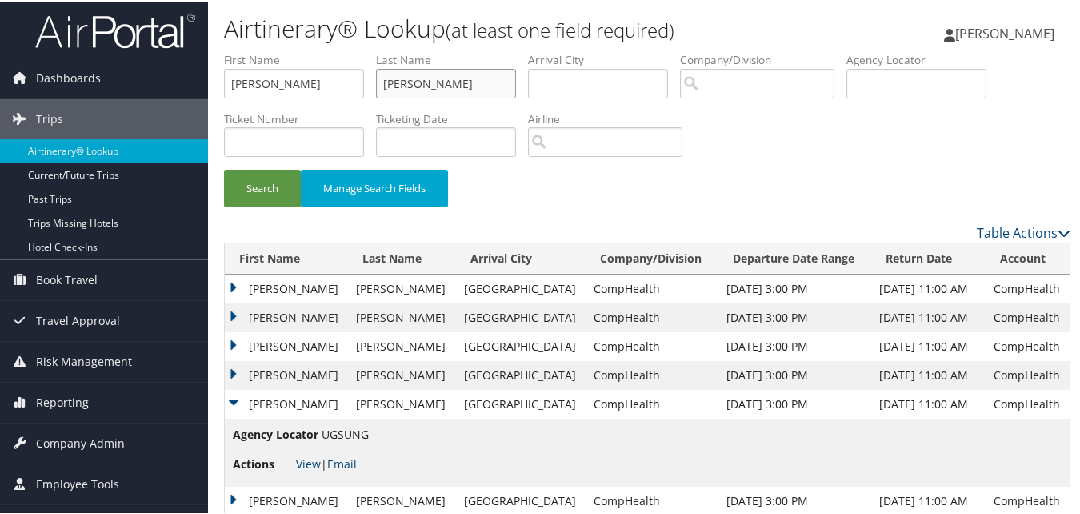
click at [448, 77] on input "Hsu" at bounding box center [446, 82] width 140 height 30
paste input "Uy"
type input "Uy"
click at [278, 174] on button "Search" at bounding box center [262, 187] width 77 height 38
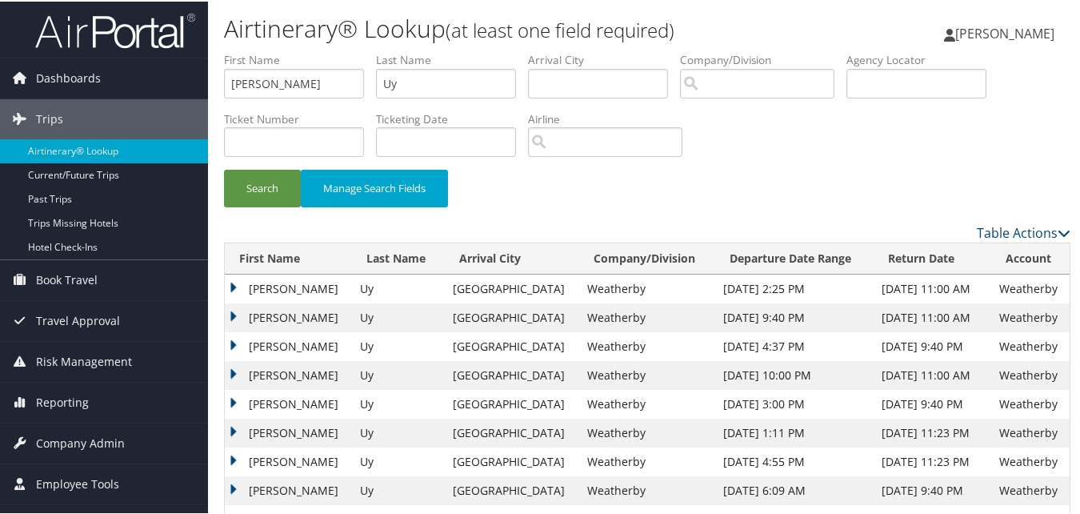
click at [238, 374] on td "Juanito" at bounding box center [288, 373] width 127 height 29
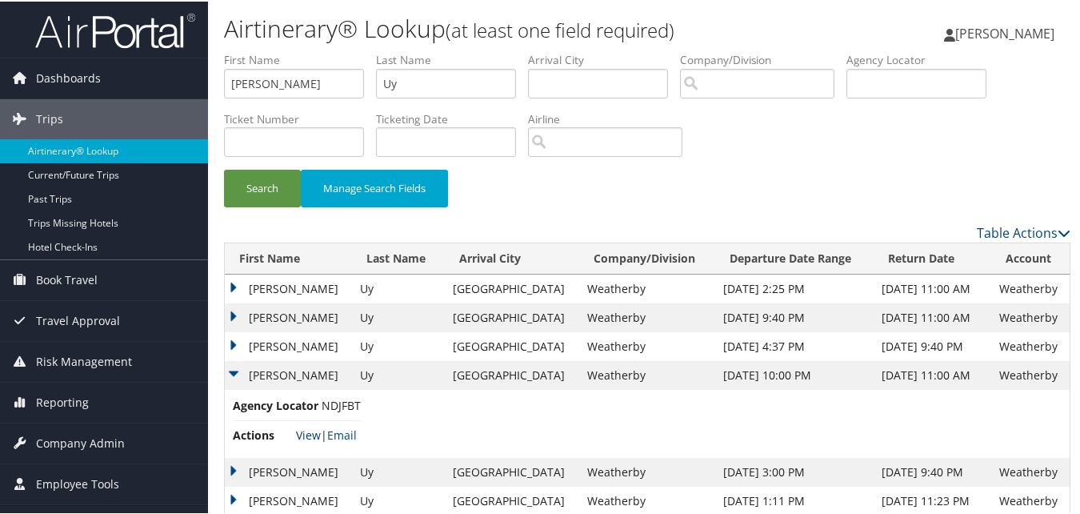
click at [298, 434] on link "View" at bounding box center [308, 433] width 25 height 15
click at [336, 73] on input "Juanito" at bounding box center [294, 82] width 140 height 30
paste input "Deepak"
type input "Deepak"
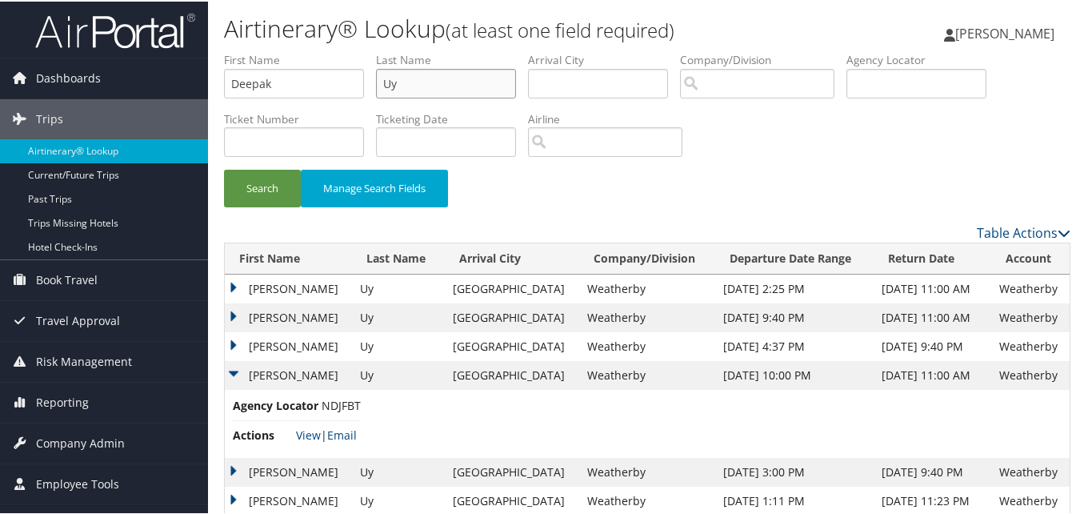
click at [402, 78] on input "Uy" at bounding box center [446, 82] width 140 height 30
paste input "Redd"
type input "Reddy"
click at [262, 183] on button "Search" at bounding box center [262, 187] width 77 height 38
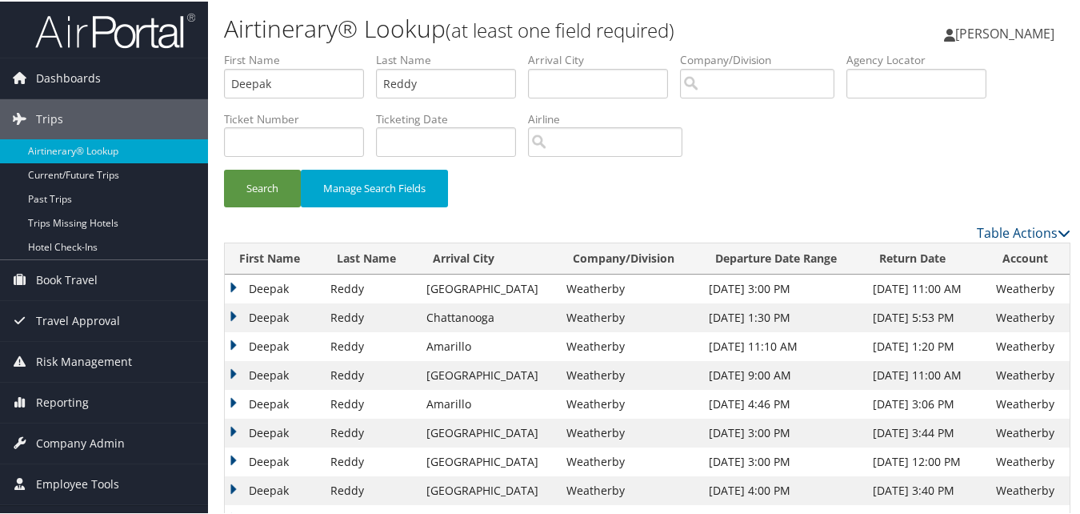
click at [236, 282] on td "Deepak" at bounding box center [274, 287] width 98 height 29
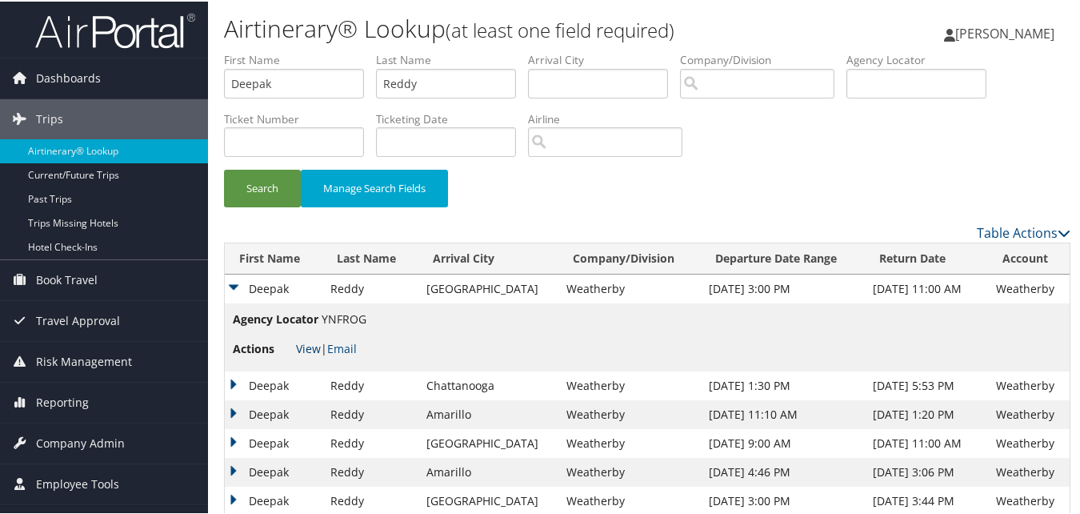
click at [309, 348] on link "View" at bounding box center [308, 346] width 25 height 15
click at [306, 74] on input "Deepak" at bounding box center [294, 82] width 140 height 30
paste input "Jeffrey"
type input "Jeffrey"
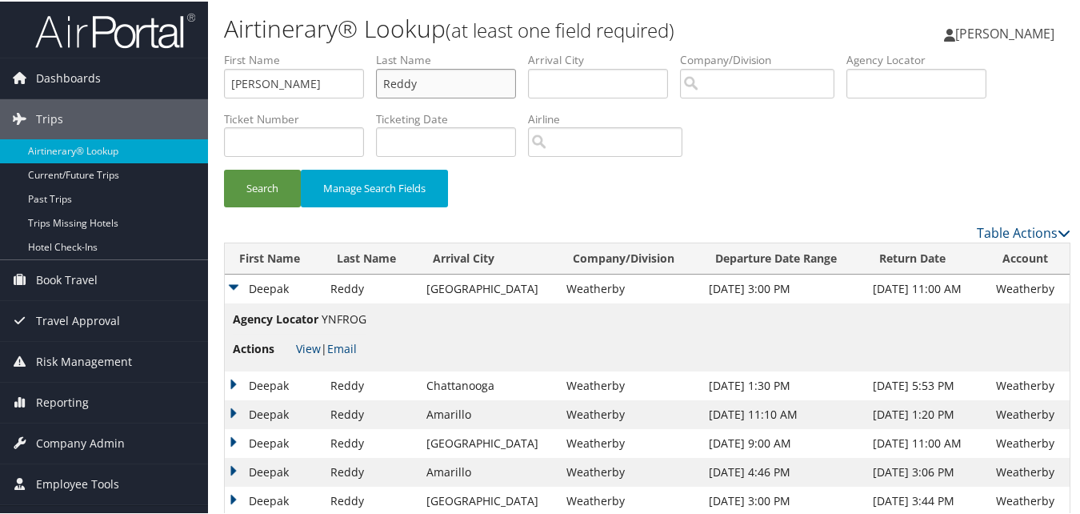
click at [423, 74] on input "Reddy" at bounding box center [446, 82] width 140 height 30
paste input "Byrd"
type input "Byrd"
click at [238, 191] on button "Search" at bounding box center [262, 187] width 77 height 38
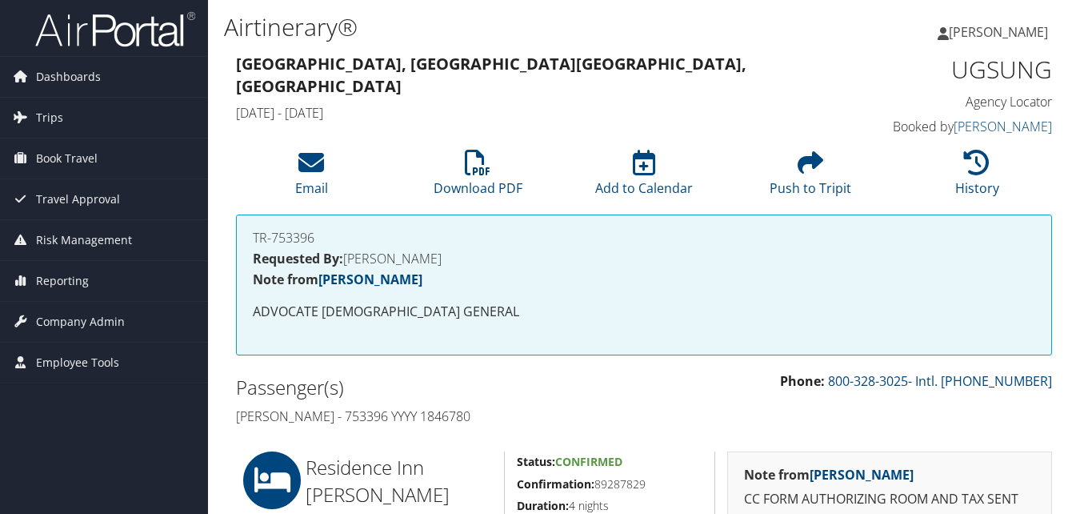
scroll to position [320, 0]
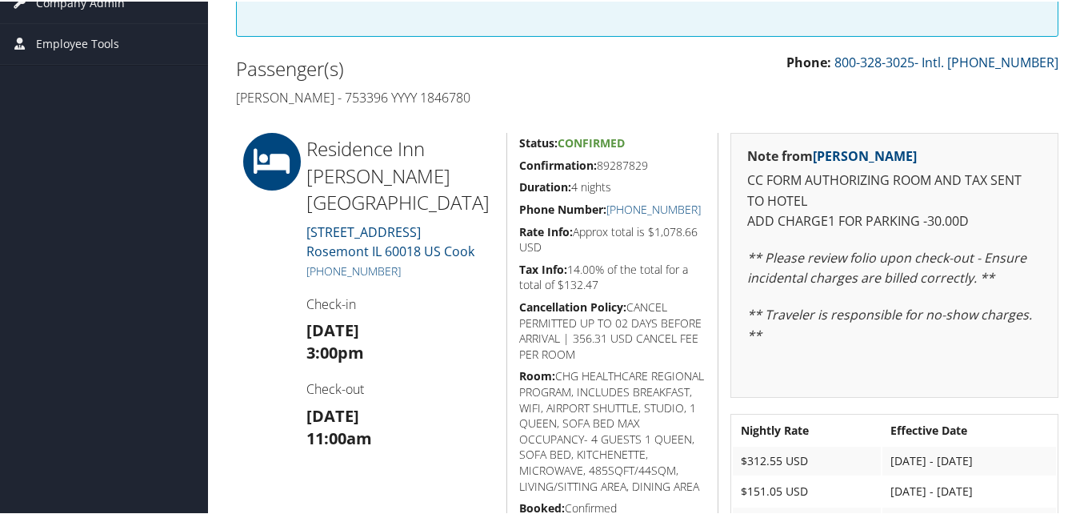
drag, startPoint x: 514, startPoint y: 162, endPoint x: 663, endPoint y: 169, distance: 149.8
click at [663, 169] on div "Status: Confirmed Confirmation: 89287829 Duration: 4 nights Phone Number: [PHON…" at bounding box center [612, 354] width 212 height 446
copy h5 "Confirmation: 89287829"
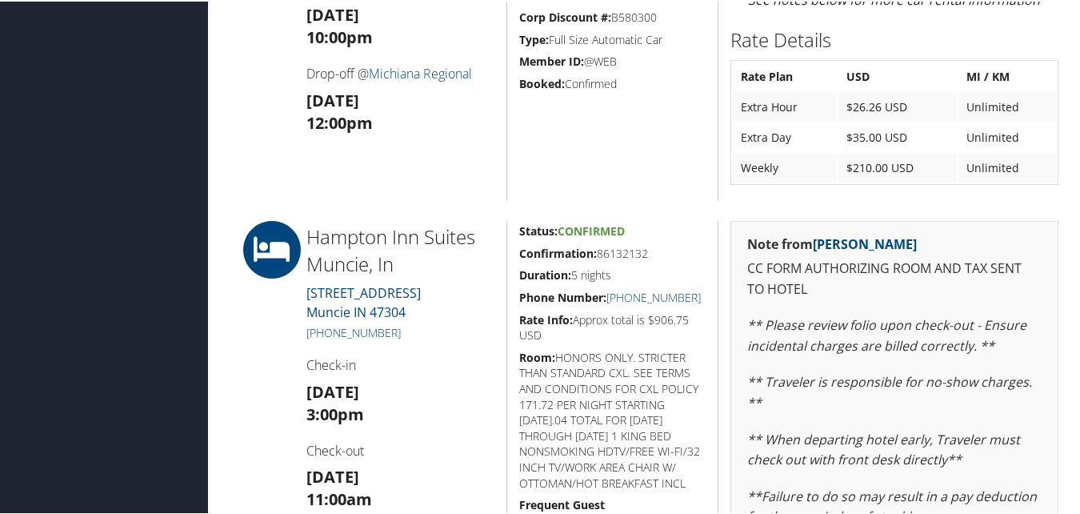
scroll to position [560, 0]
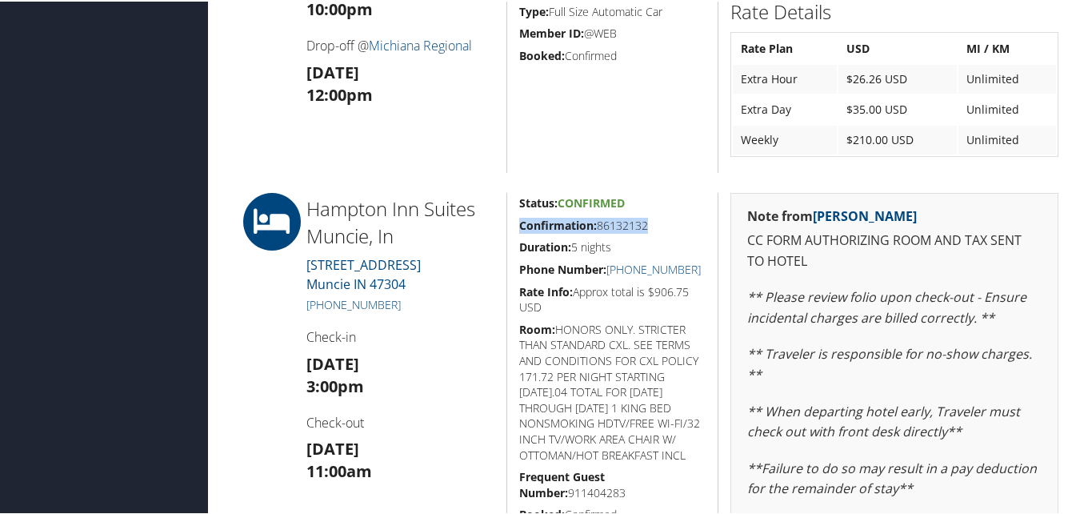
drag, startPoint x: 527, startPoint y: 227, endPoint x: 516, endPoint y: 222, distance: 12.5
click at [516, 222] on div "Status: Confirmed Confirmation: 86132132 Duration: 5 nights Phone Number: [PHON…" at bounding box center [612, 456] width 212 height 530
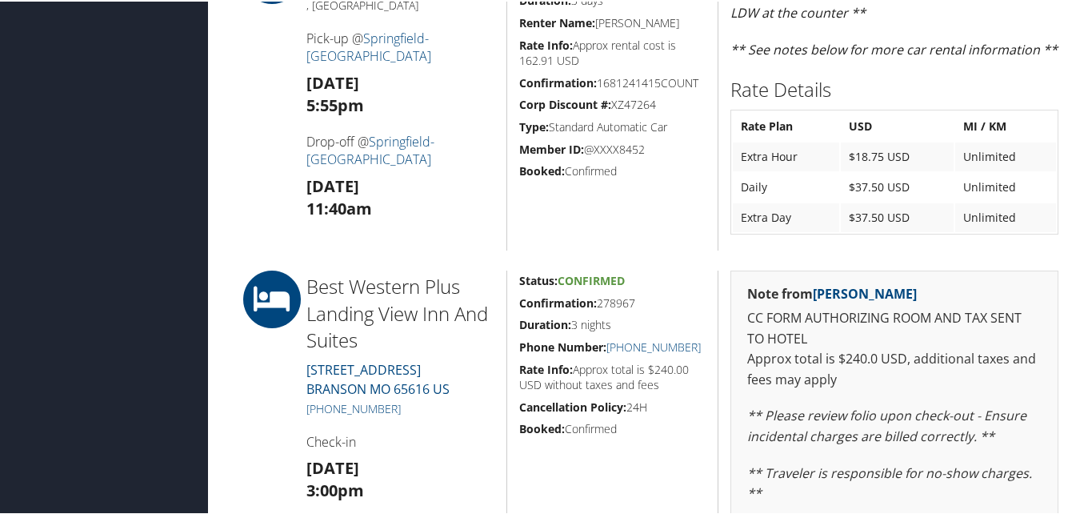
scroll to position [1218, 0]
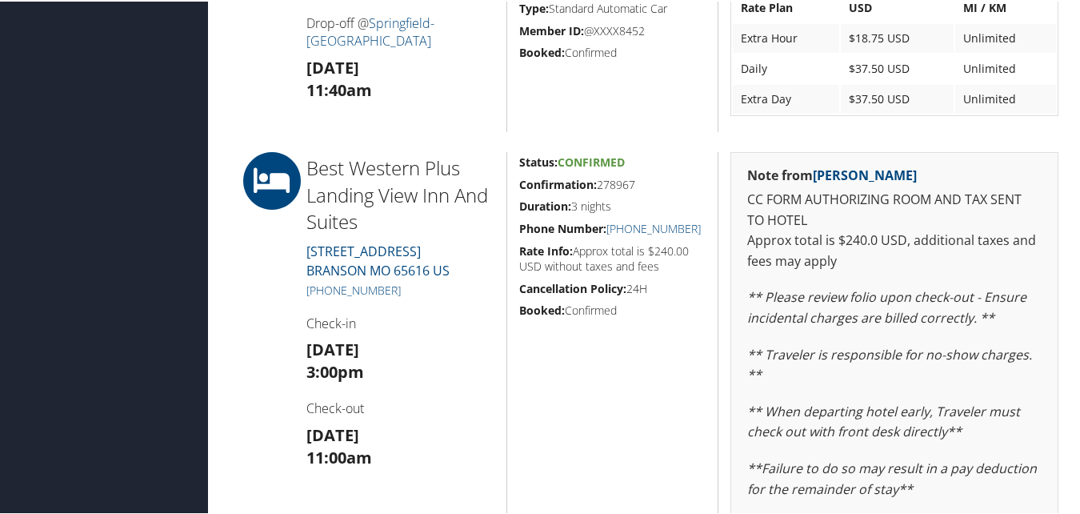
drag, startPoint x: 517, startPoint y: 185, endPoint x: 633, endPoint y: 182, distance: 116.0
click at [633, 182] on div "Status: Confirmed Confirmation: 278967 Duration: 3 nights Phone Number: [PHONE_…" at bounding box center [612, 397] width 212 height 495
copy h5 "Confirmation: 278967"
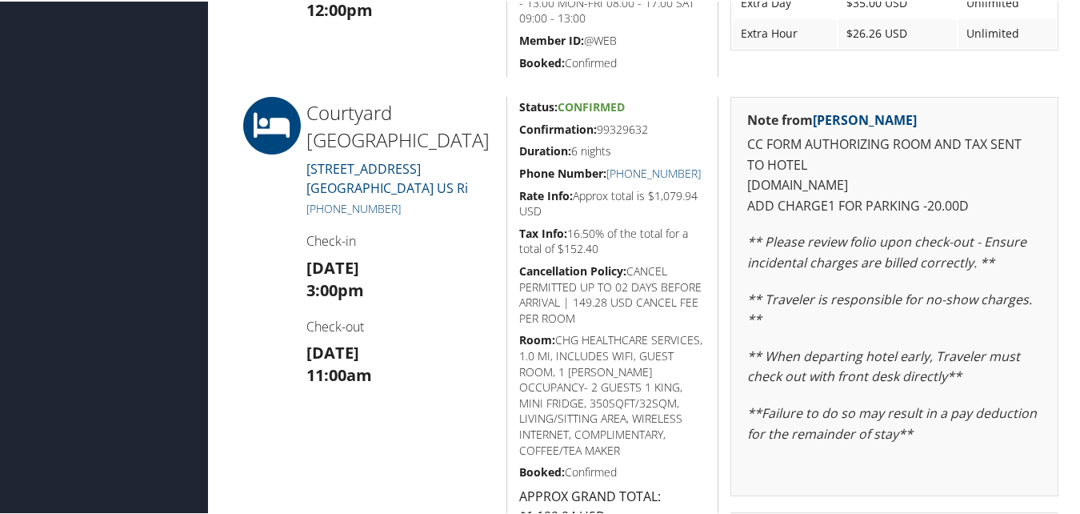
scroll to position [640, 0]
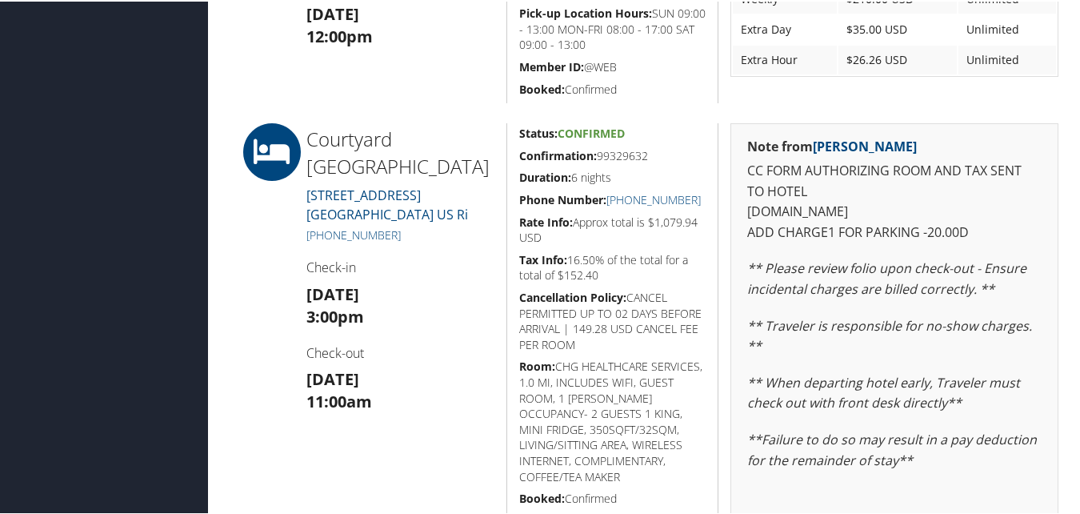
drag, startPoint x: 508, startPoint y: 153, endPoint x: 649, endPoint y: 158, distance: 140.9
click at [649, 158] on div "Status: Confirmed Confirmation: 99329632 Duration: 6 nights Phone Number: [PHON…" at bounding box center [612, 415] width 212 height 586
copy h5 "Confirmation: 99329632"
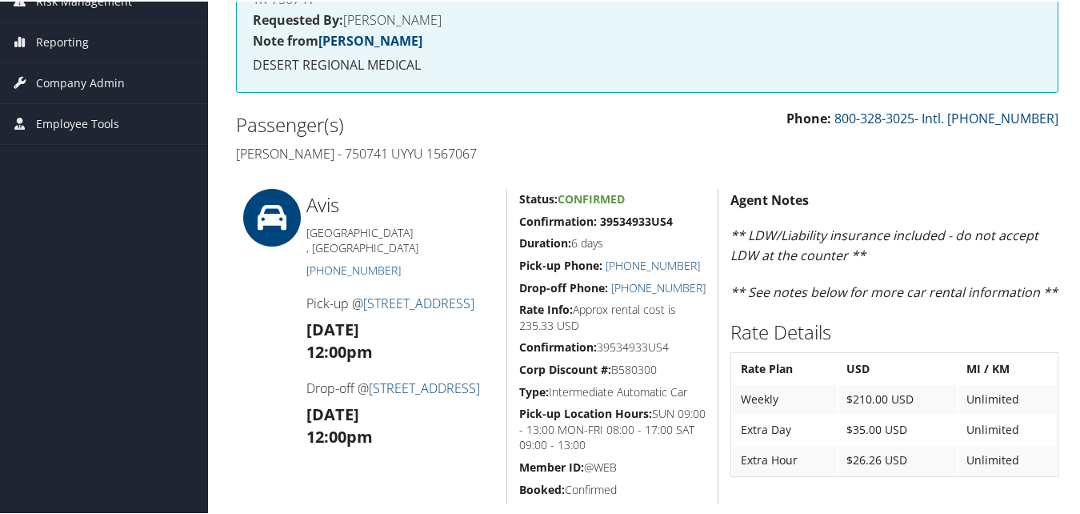
scroll to position [0, 0]
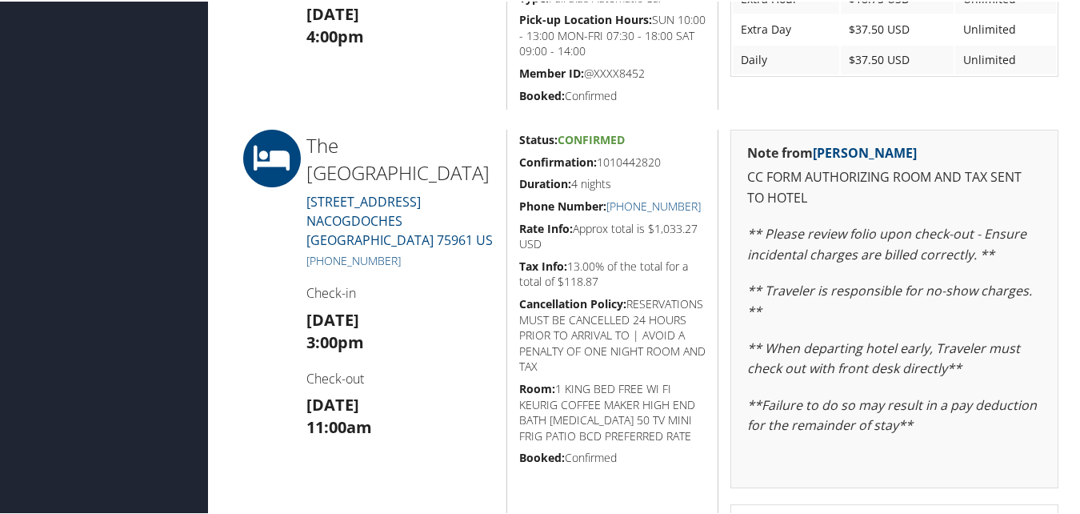
scroll to position [640, 0]
drag, startPoint x: 516, startPoint y: 161, endPoint x: 659, endPoint y: 158, distance: 143.2
click at [659, 158] on h5 "Confirmation: 1010442820" at bounding box center [612, 161] width 187 height 16
copy h5 "Confirmation: 1010442820"
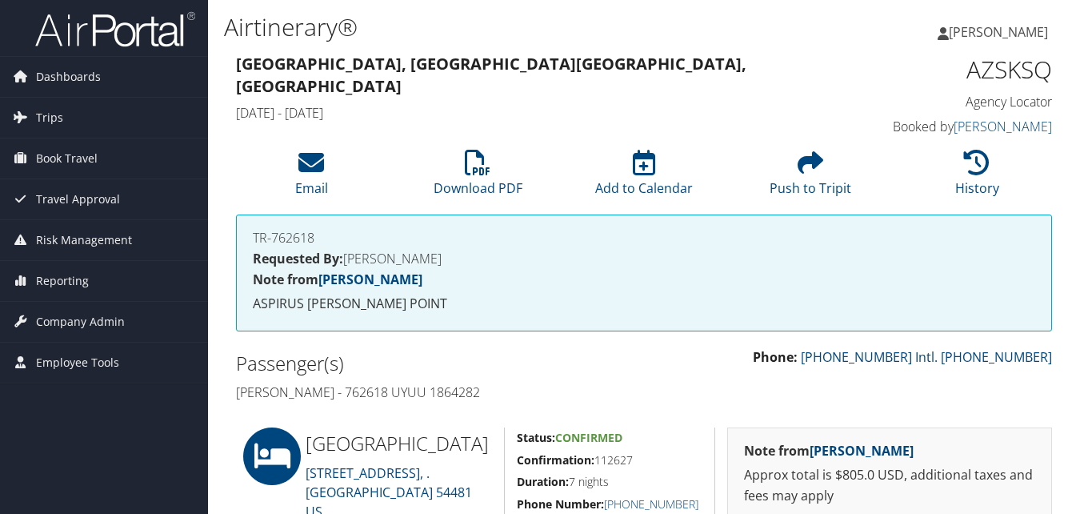
scroll to position [320, 0]
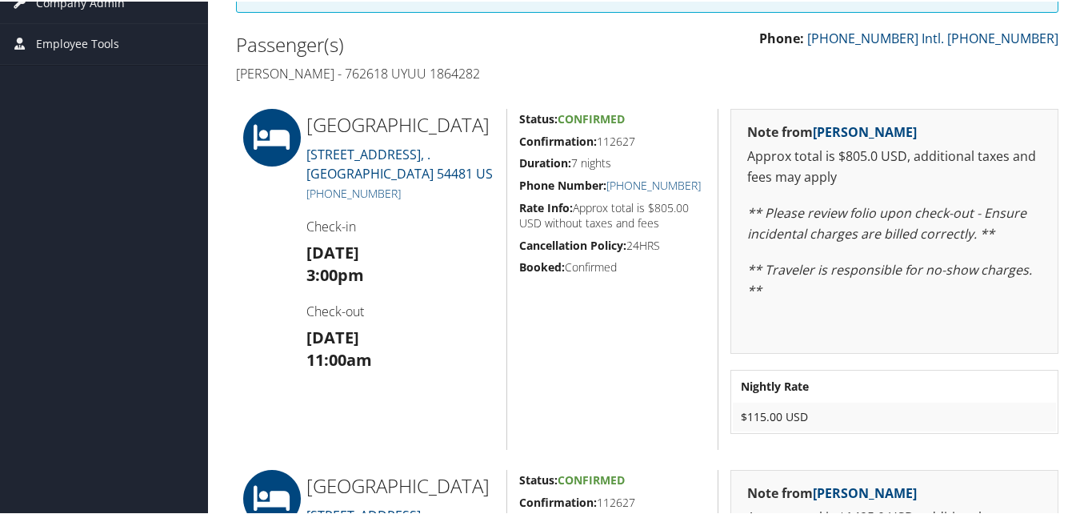
click at [635, 142] on h5 "Confirmation: 112627" at bounding box center [612, 140] width 187 height 16
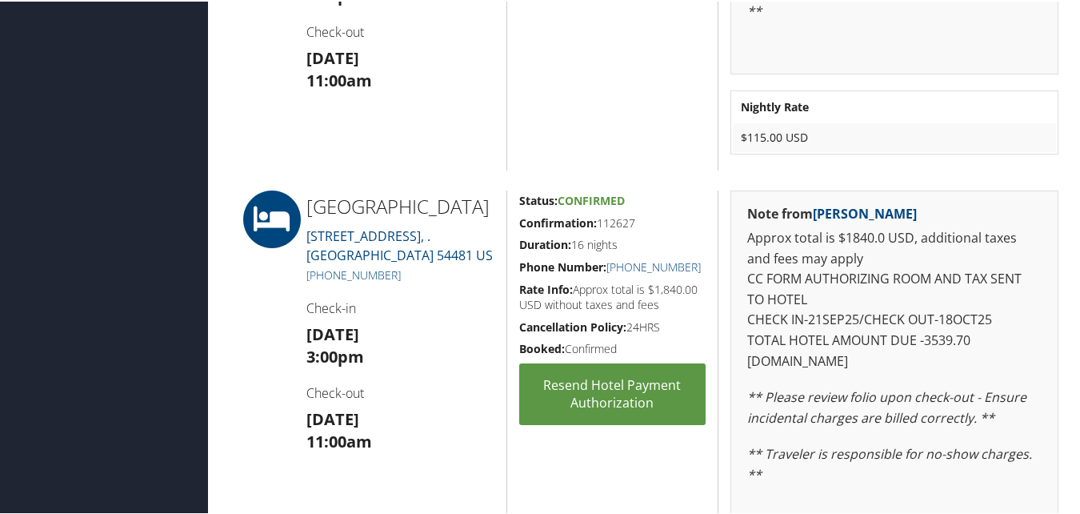
scroll to position [1120, 0]
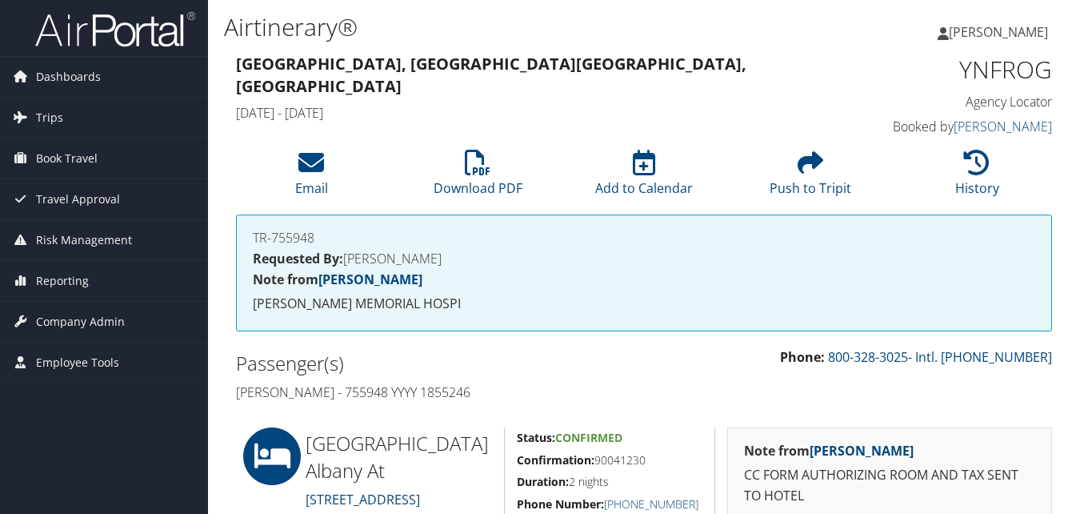
scroll to position [320, 0]
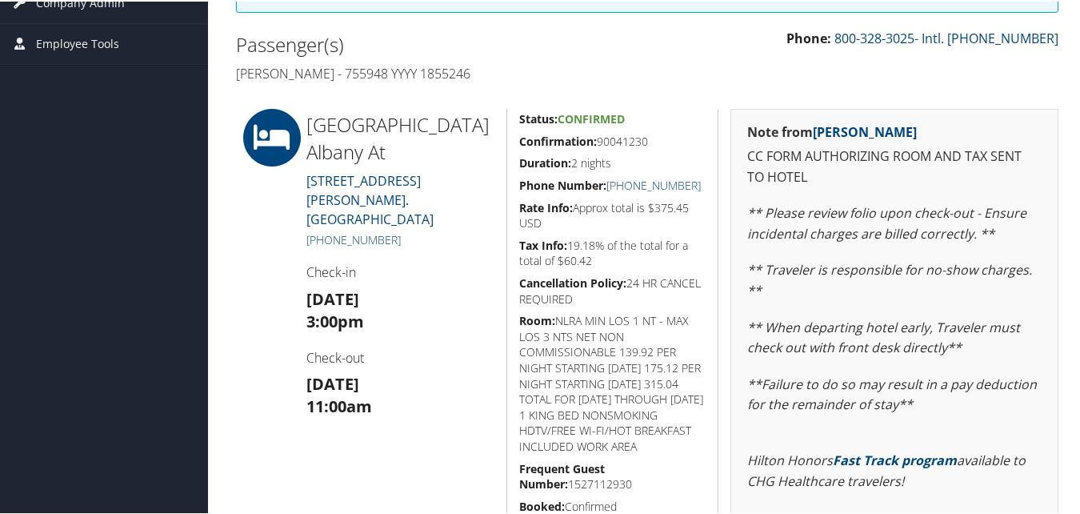
drag, startPoint x: 518, startPoint y: 142, endPoint x: 646, endPoint y: 141, distance: 128.0
click at [646, 141] on div "Status: Confirmed Confirmation: 90041230 Duration: 2 nights Phone Number: [PHON…" at bounding box center [612, 387] width 212 height 561
copy h5 "Confirmation: 90041230"
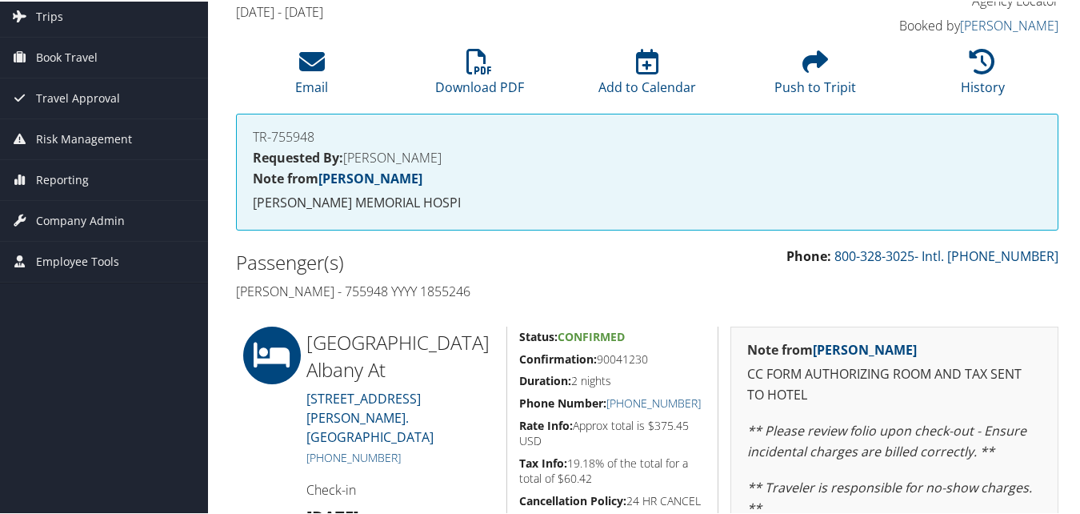
scroll to position [80, 0]
